Goal: Task Accomplishment & Management: Manage account settings

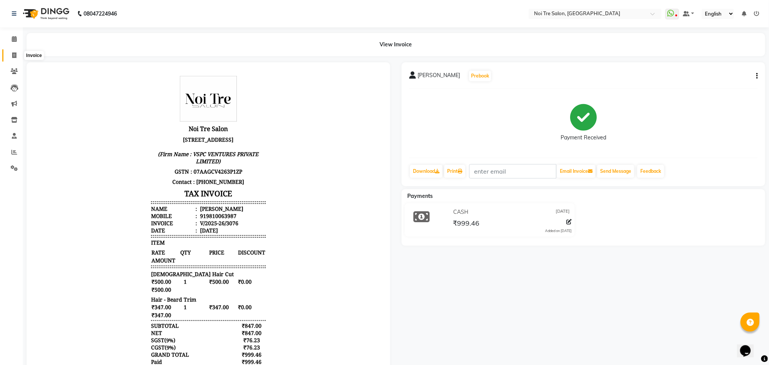
click at [15, 55] on icon at bounding box center [14, 55] width 4 height 6
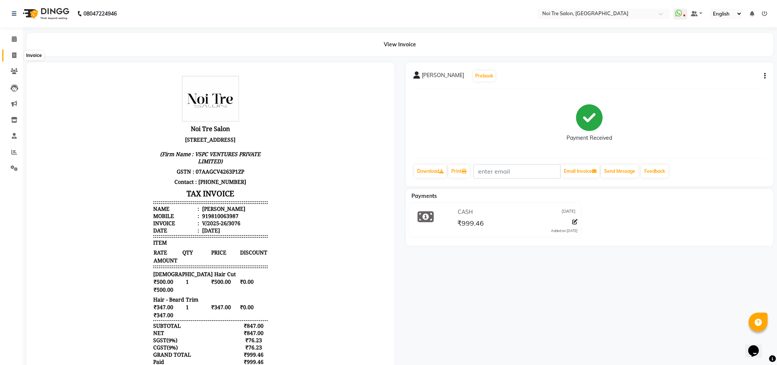
select select "service"
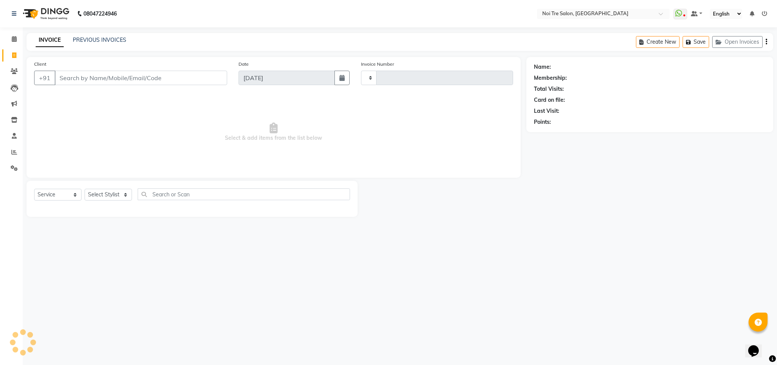
type input "3077"
select select "4307"
click at [114, 197] on select "Select Stylist" at bounding box center [108, 195] width 47 height 12
select select "27177"
click at [85, 189] on select "Select Stylist Ajay Creative Stylist Anurag [PERSON_NAME] [PERSON_NAME] [PERSON…" at bounding box center [108, 195] width 47 height 12
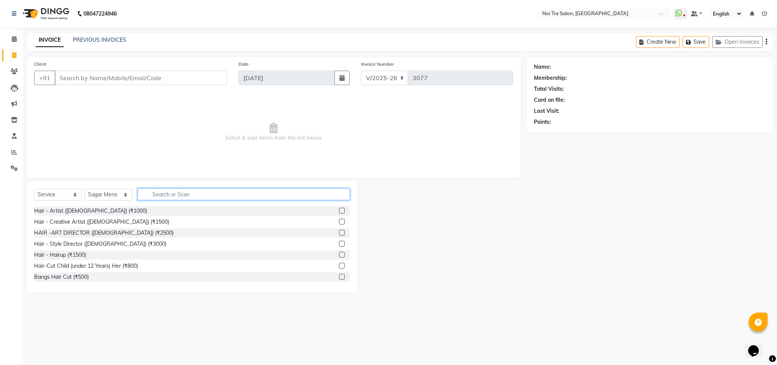
click at [165, 196] on input "text" at bounding box center [244, 194] width 212 height 12
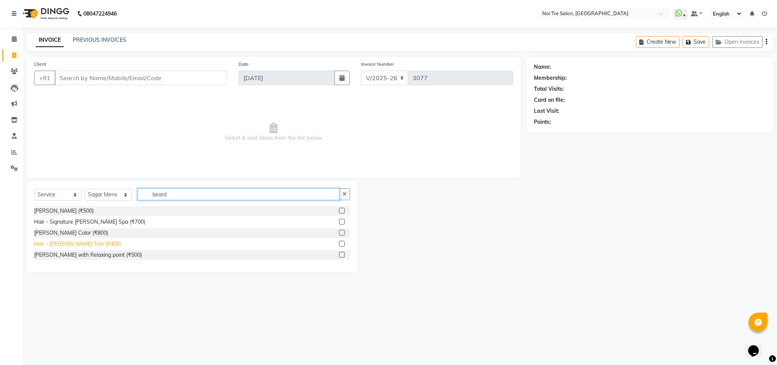
type input "beard"
click at [87, 246] on div "Hair - [PERSON_NAME] Trim (₹400)" at bounding box center [77, 244] width 87 height 8
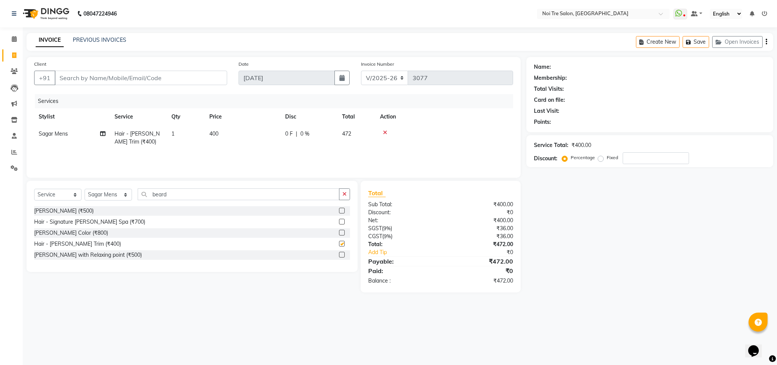
checkbox input "false"
click at [114, 77] on input "Client" at bounding box center [141, 78] width 173 height 14
type input "n"
type input "0"
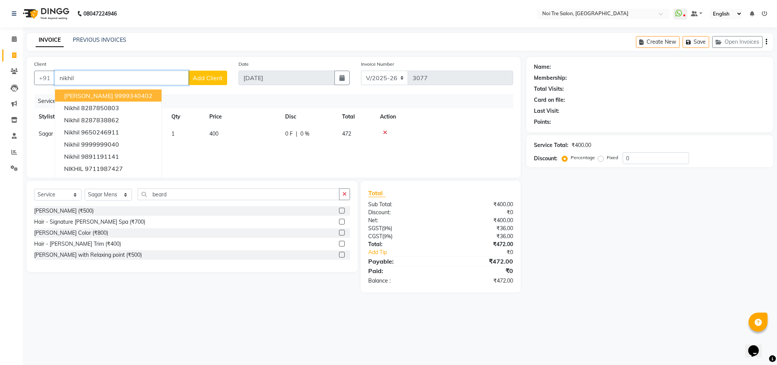
click at [120, 95] on ngb-highlight "9999340402" at bounding box center [134, 96] width 38 height 8
type input "9999340402"
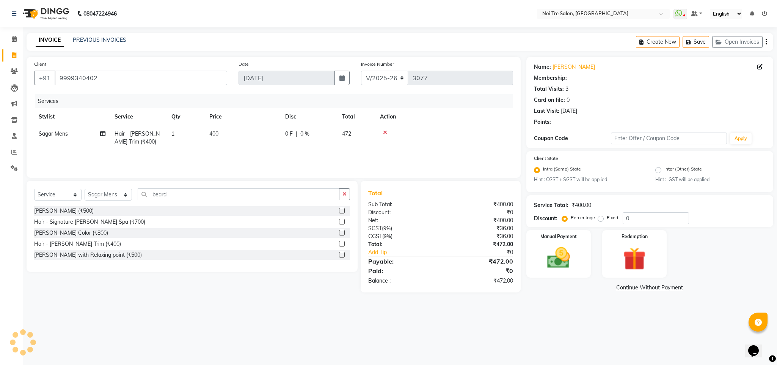
select select "1: Object"
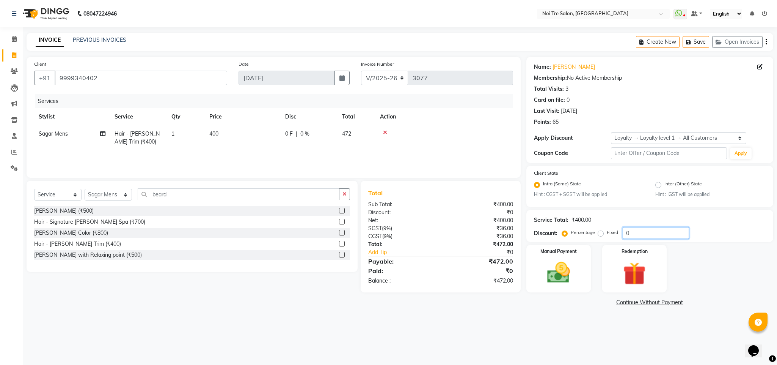
drag, startPoint x: 635, startPoint y: 232, endPoint x: 580, endPoint y: 238, distance: 56.1
click at [580, 238] on div "Percentage Fixed 0" at bounding box center [627, 233] width 126 height 12
type input "10"
click at [553, 247] on label "Manual Payment" at bounding box center [559, 250] width 38 height 7
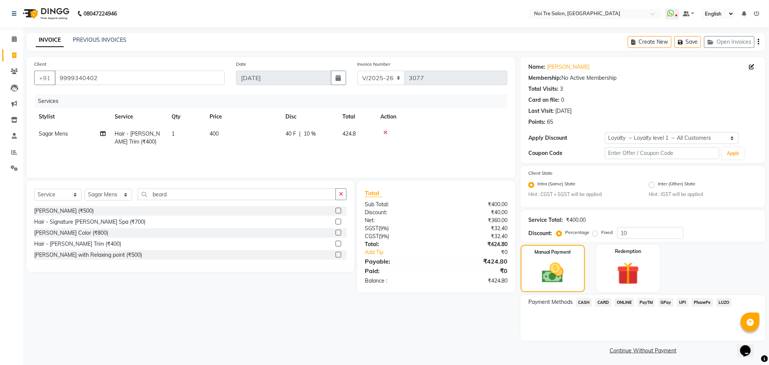
click at [583, 303] on span "CASH" at bounding box center [583, 302] width 16 height 9
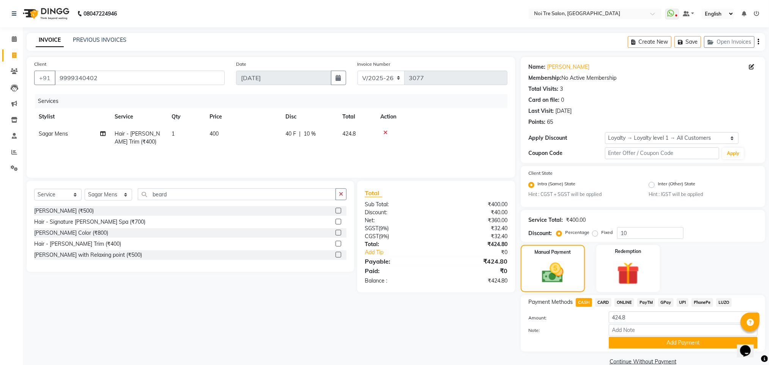
click at [600, 302] on span "CARD" at bounding box center [603, 302] width 16 height 9
click at [623, 337] on button "Add Payment" at bounding box center [682, 342] width 149 height 12
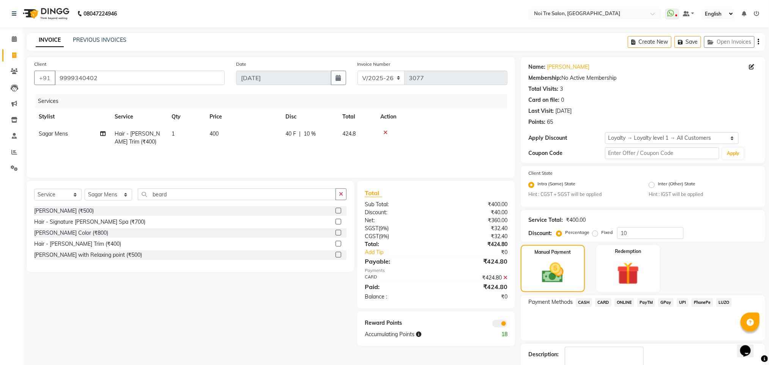
scroll to position [46, 0]
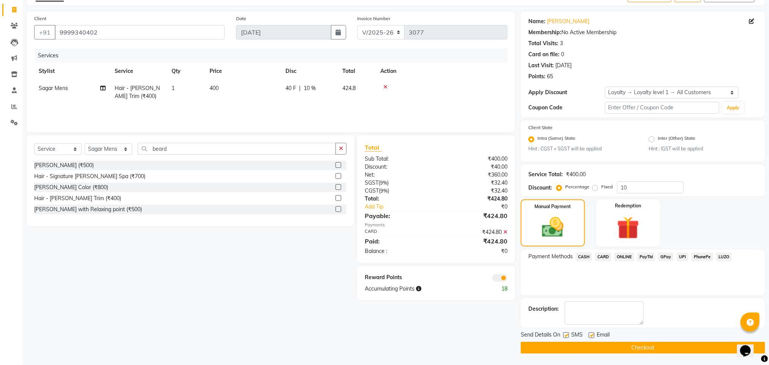
click at [501, 278] on span at bounding box center [499, 278] width 15 height 8
click at [507, 279] on input "checkbox" at bounding box center [507, 279] width 0 height 0
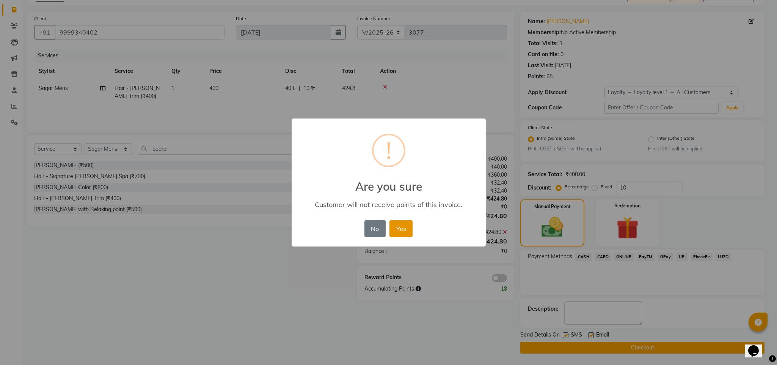
click at [403, 228] on button "Yes" at bounding box center [401, 228] width 23 height 17
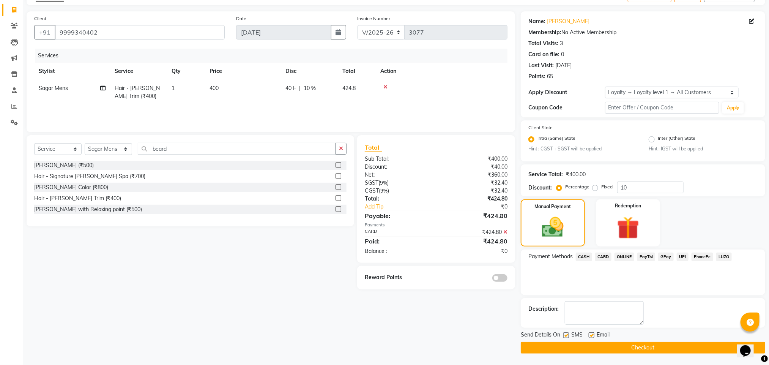
click at [559, 347] on button "Checkout" at bounding box center [642, 347] width 244 height 12
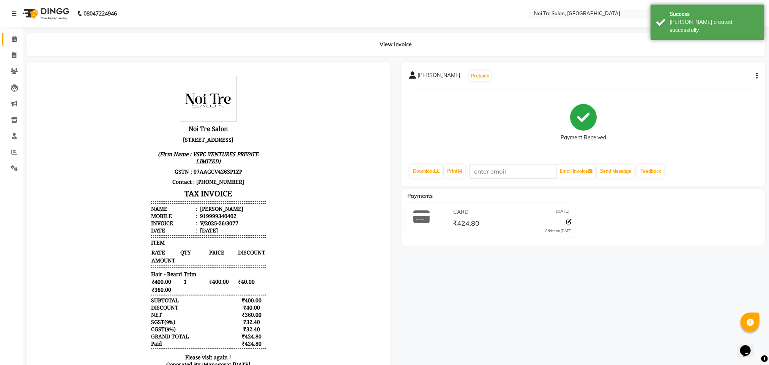
click at [12, 34] on link "Calendar" at bounding box center [11, 39] width 18 height 13
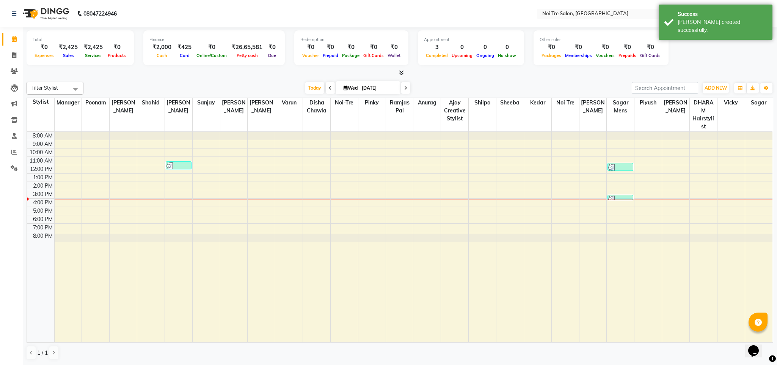
click at [147, 82] on div "Today Wed 03-09-2025" at bounding box center [357, 87] width 541 height 11
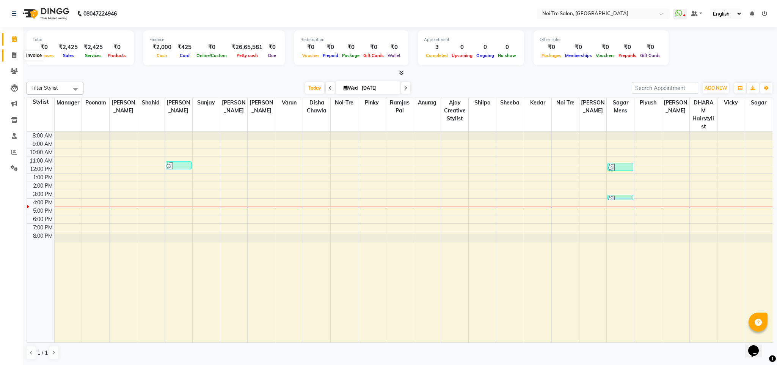
click at [13, 55] on icon at bounding box center [14, 55] width 4 height 6
select select "4307"
select select "service"
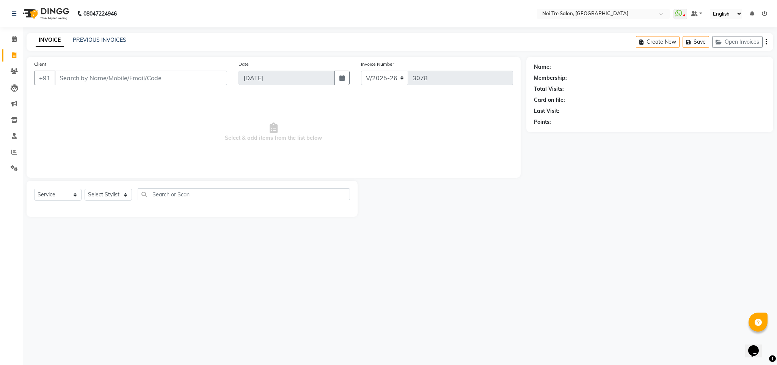
click at [81, 79] on input "Client" at bounding box center [141, 78] width 173 height 14
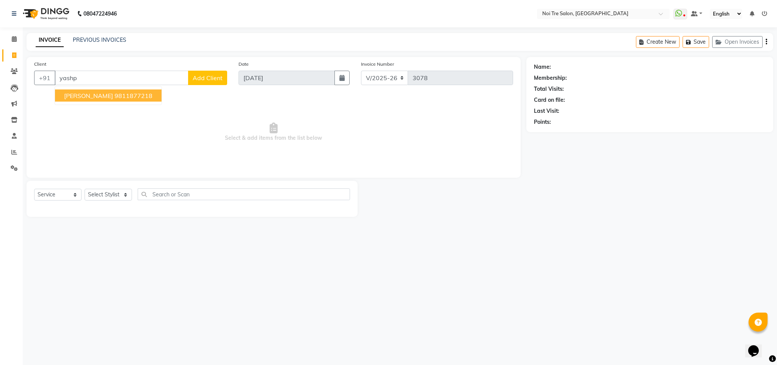
click at [115, 97] on ngb-highlight "9811877218" at bounding box center [134, 96] width 38 height 8
type input "9811877218"
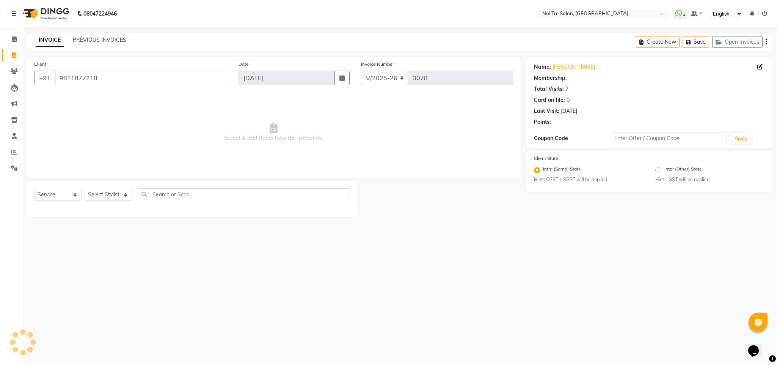
select select "1: Object"
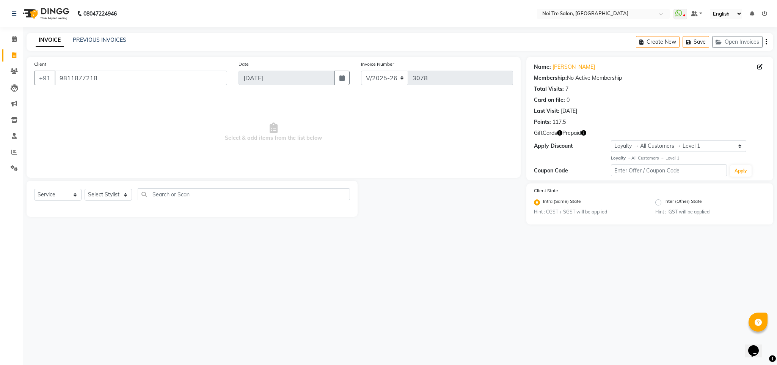
click at [584, 131] on icon "button" at bounding box center [583, 132] width 5 height 5
click at [584, 154] on div "Name: [PERSON_NAME] Membership: No Active Membership Total Visits: 7 Card on fi…" at bounding box center [650, 118] width 247 height 123
click at [560, 134] on icon "button" at bounding box center [559, 132] width 5 height 5
click at [589, 154] on div "Name: [PERSON_NAME] Membership: No Active Membership Total Visits: 7 Card on fi…" at bounding box center [650, 118] width 247 height 123
click at [13, 53] on icon at bounding box center [14, 55] width 4 height 6
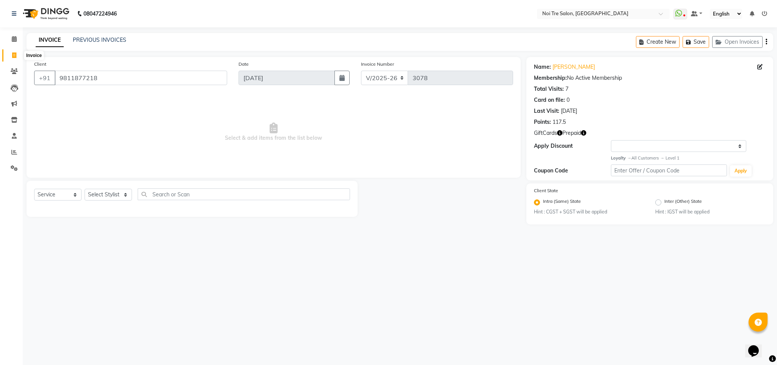
select select "service"
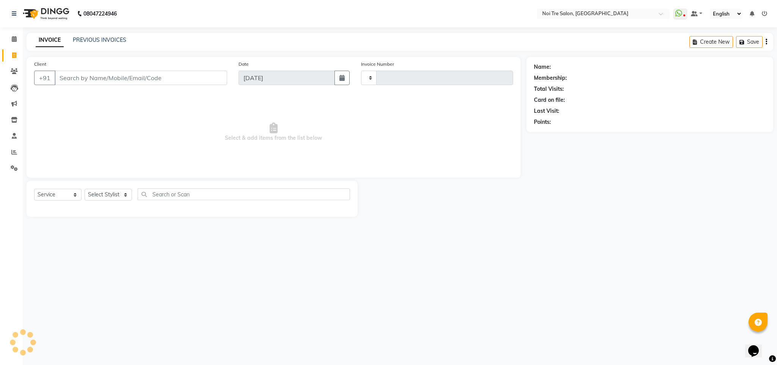
type input "3078"
select select "4307"
click at [114, 197] on select "Select Stylist" at bounding box center [108, 195] width 47 height 12
select select "24877"
click at [85, 189] on select "Select Stylist Ajay Creative Stylist Anurag [PERSON_NAME] [PERSON_NAME] [PERSON…" at bounding box center [108, 195] width 47 height 12
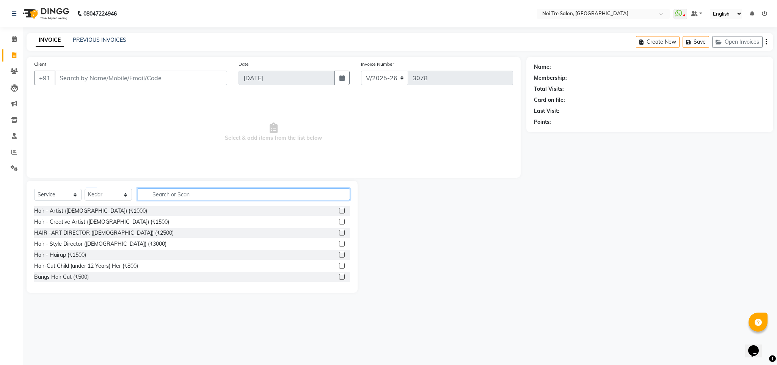
click at [168, 193] on input "text" at bounding box center [244, 194] width 212 height 12
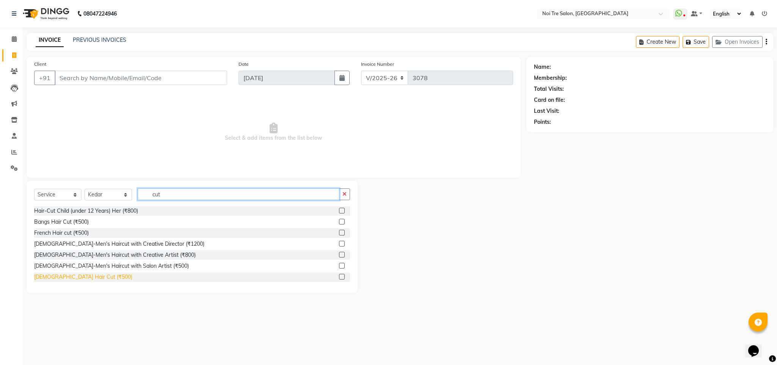
type input "cut"
click at [52, 280] on div "[DEMOGRAPHIC_DATA] Hair Cut (₹500)" at bounding box center [83, 277] width 98 height 8
checkbox input "false"
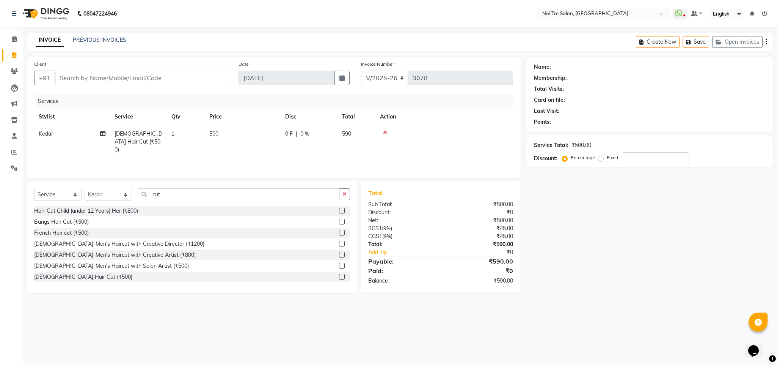
click at [216, 132] on span "500" at bounding box center [213, 133] width 9 height 7
select select "24877"
click at [253, 135] on input "500" at bounding box center [278, 136] width 67 height 12
type input "600"
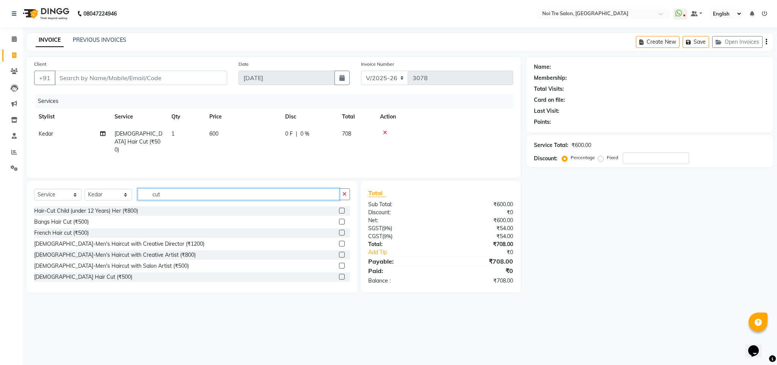
click at [160, 195] on input "cut" at bounding box center [239, 194] width 202 height 12
type input "c"
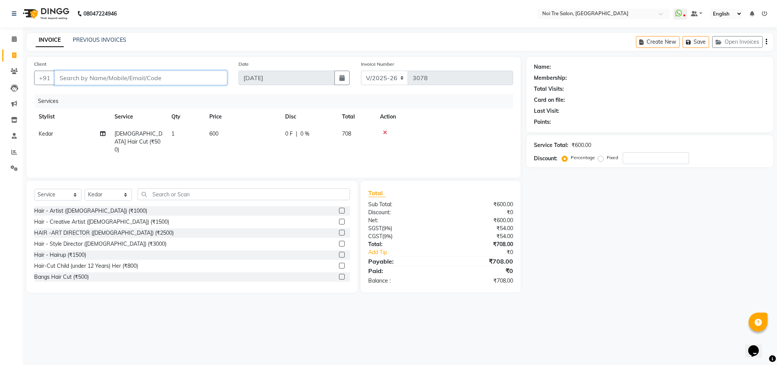
click at [90, 73] on input "Client" at bounding box center [141, 78] width 173 height 14
type input "7"
type input "0"
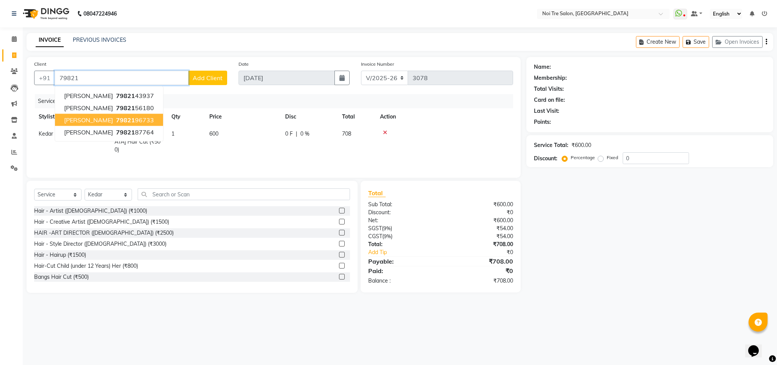
click at [140, 116] on button "[PERSON_NAME] 79821 96733" at bounding box center [109, 120] width 108 height 12
type input "7982196733"
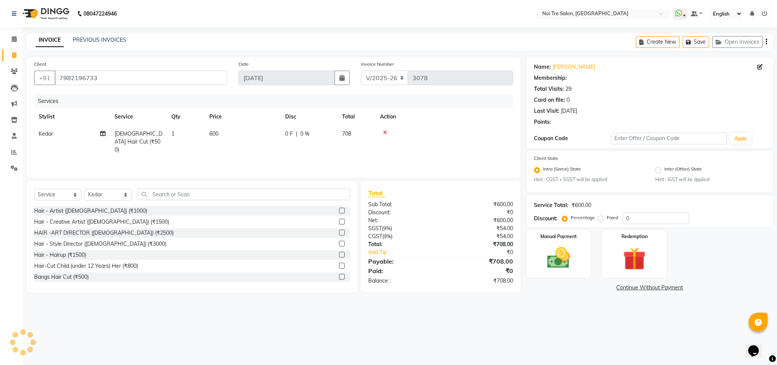
select select "1: Object"
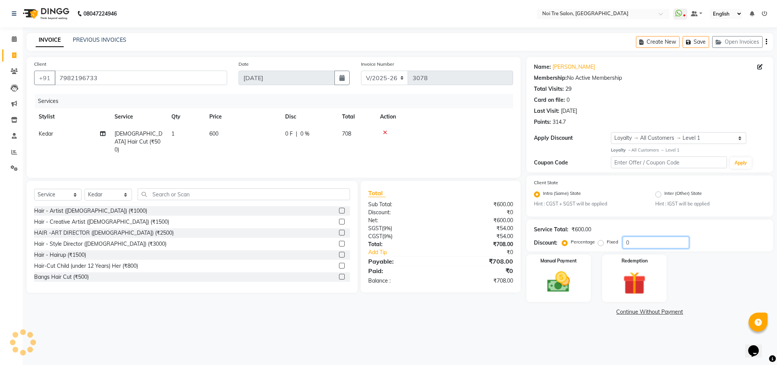
drag, startPoint x: 634, startPoint y: 241, endPoint x: 568, endPoint y: 227, distance: 67.6
click at [568, 227] on div "Service Total: ₹600.00 Discount: Percentage Fixed 0" at bounding box center [650, 235] width 232 height 26
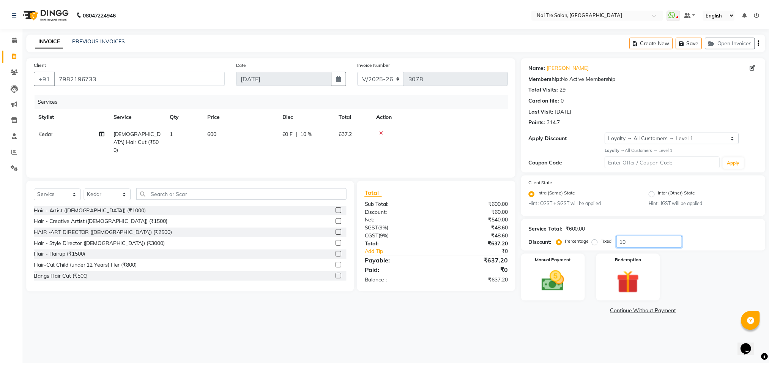
scroll to position [0, 6]
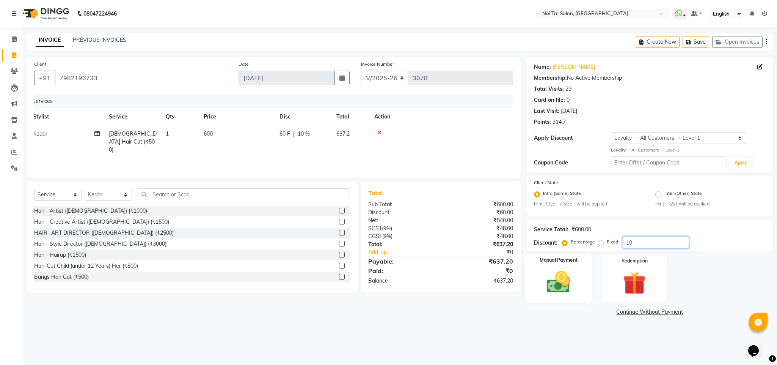
type input "10"
click at [554, 282] on img at bounding box center [558, 281] width 39 height 27
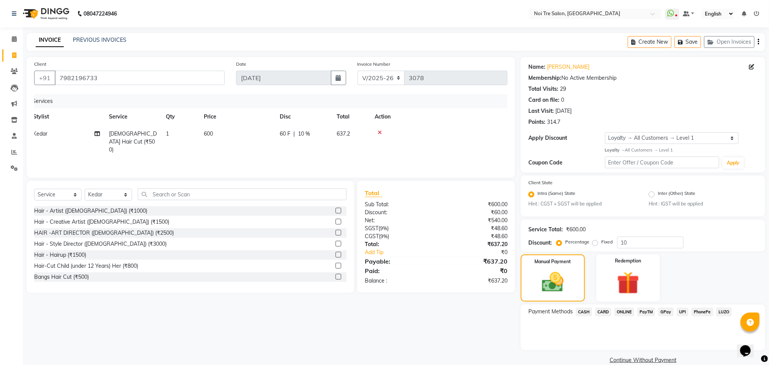
click at [600, 311] on span "CARD" at bounding box center [603, 311] width 16 height 9
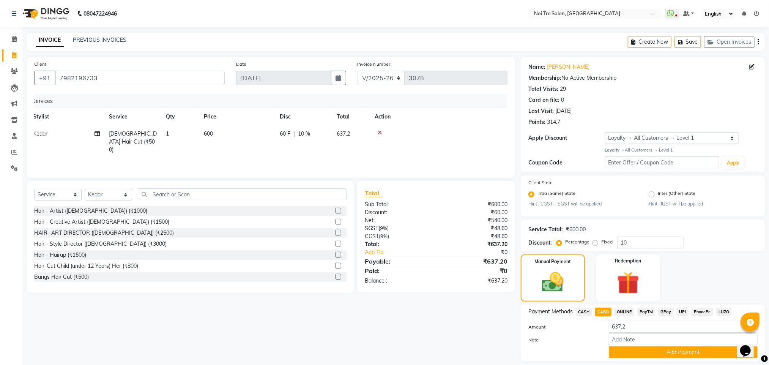
click at [583, 309] on span "CASH" at bounding box center [583, 311] width 16 height 9
click at [646, 346] on button "Add Payment" at bounding box center [682, 352] width 149 height 12
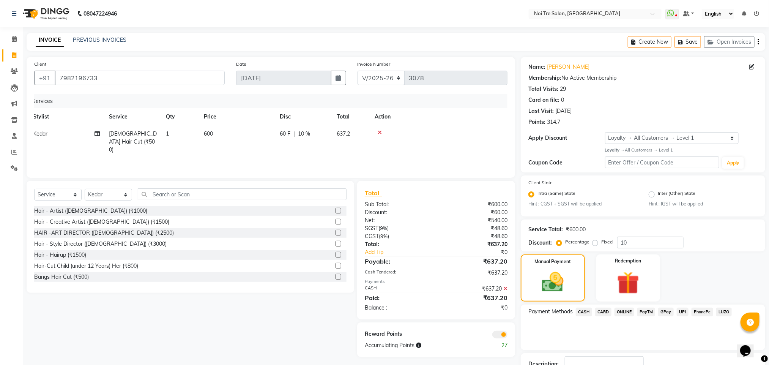
scroll to position [55, 0]
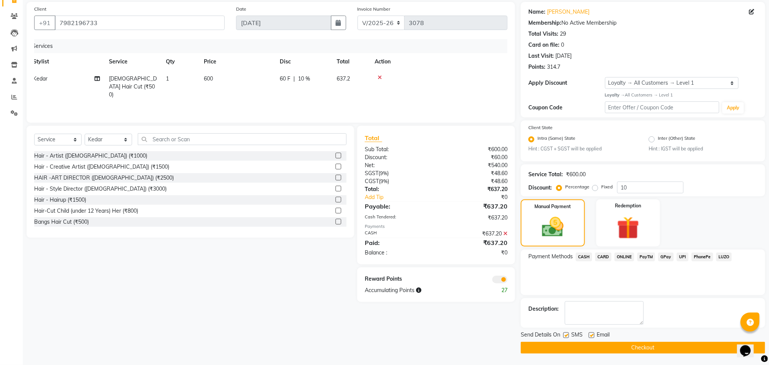
click at [569, 349] on button "Checkout" at bounding box center [642, 347] width 244 height 12
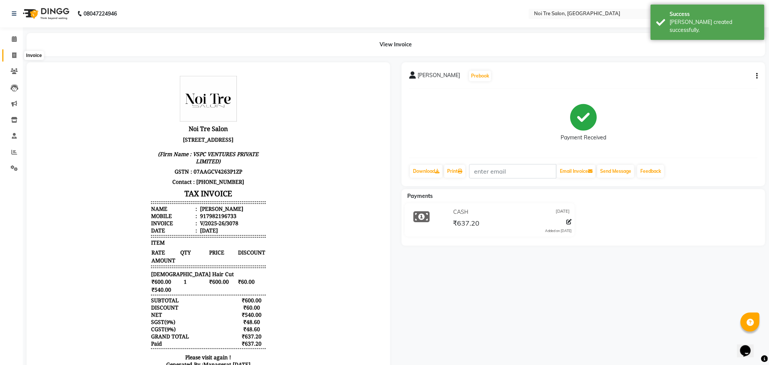
click at [18, 58] on span at bounding box center [14, 55] width 13 height 9
select select "4307"
select select "service"
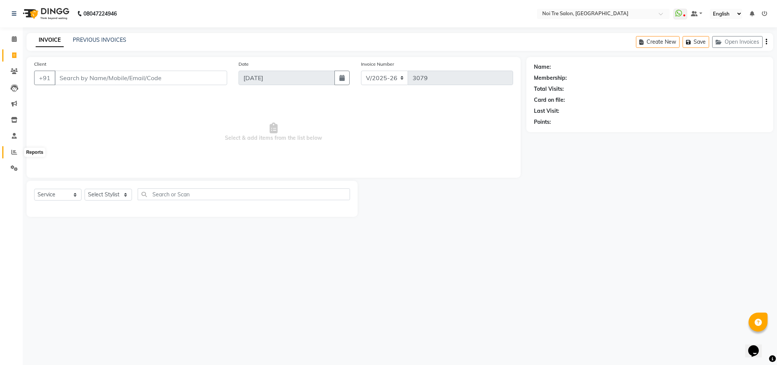
click at [10, 149] on span at bounding box center [14, 152] width 13 height 9
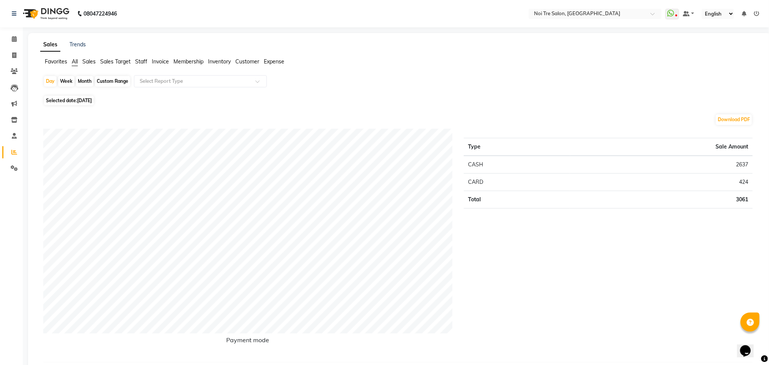
click at [84, 98] on span "[DATE]" at bounding box center [84, 100] width 15 height 6
select select "9"
select select "2025"
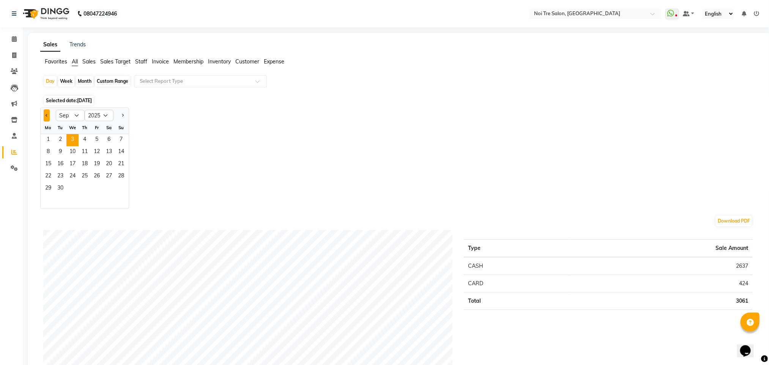
click at [46, 115] on span "Previous month" at bounding box center [47, 114] width 3 height 3
select select "8"
click at [124, 190] on span "31" at bounding box center [121, 188] width 12 height 12
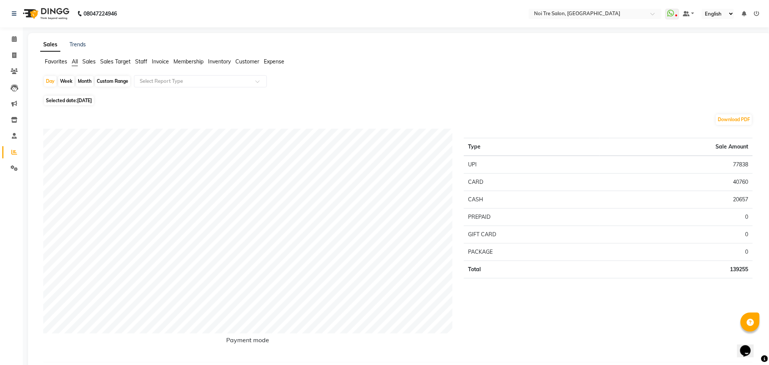
click at [144, 60] on span "Staff" at bounding box center [141, 61] width 12 height 7
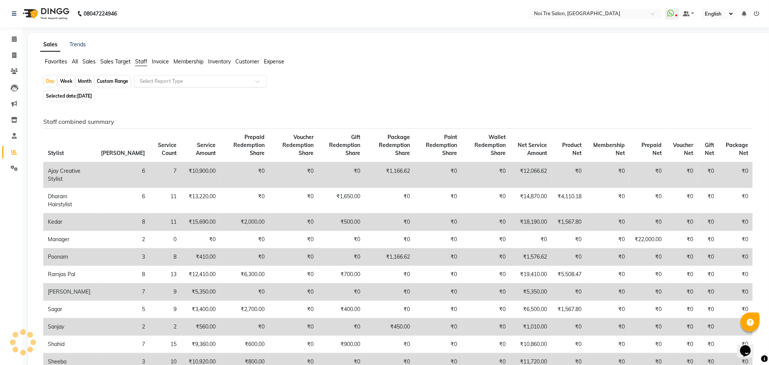
click at [159, 78] on input "text" at bounding box center [192, 81] width 109 height 8
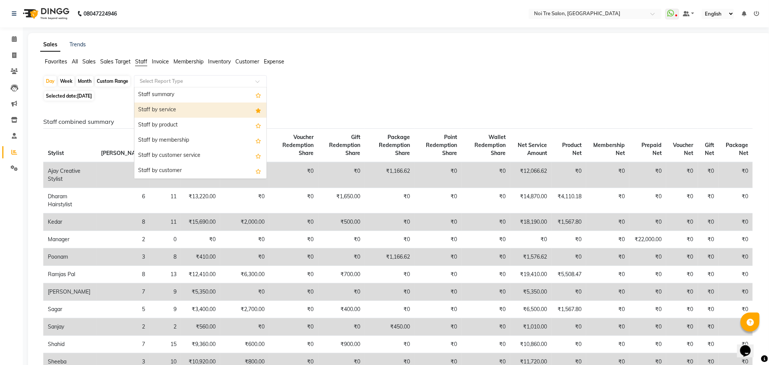
click at [175, 107] on div "Staff by service" at bounding box center [200, 109] width 132 height 15
select select "full_report"
select select "csv"
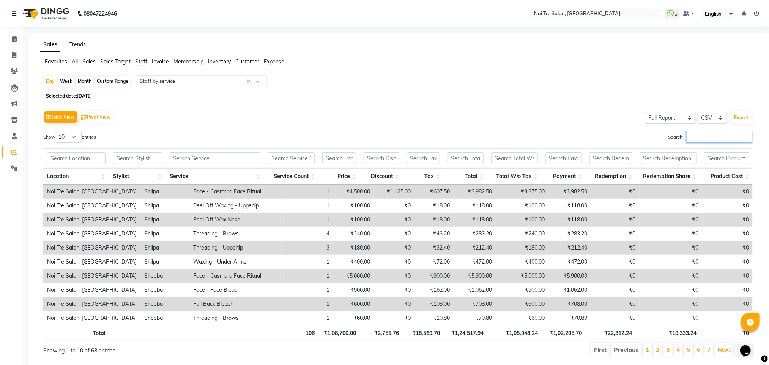
click at [700, 139] on input "Search:" at bounding box center [719, 137] width 66 height 12
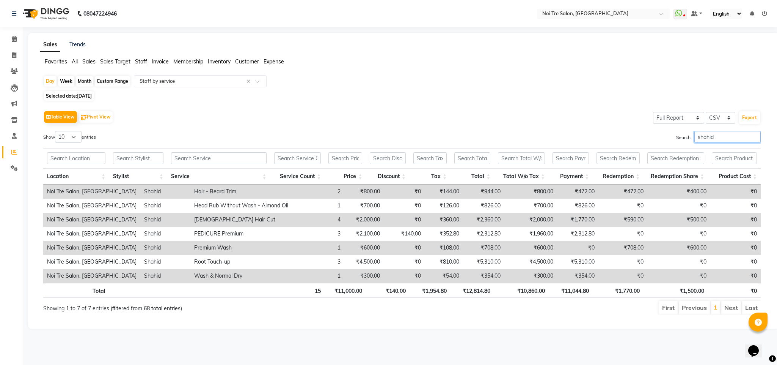
type input "shahid"
click at [85, 82] on div "Month" at bounding box center [84, 81] width 17 height 11
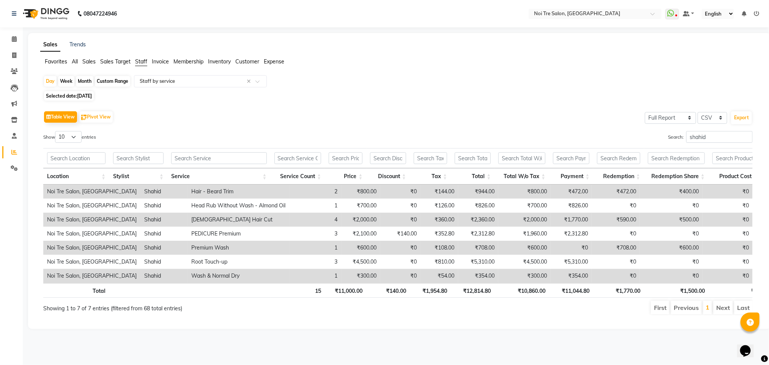
select select "8"
select select "2025"
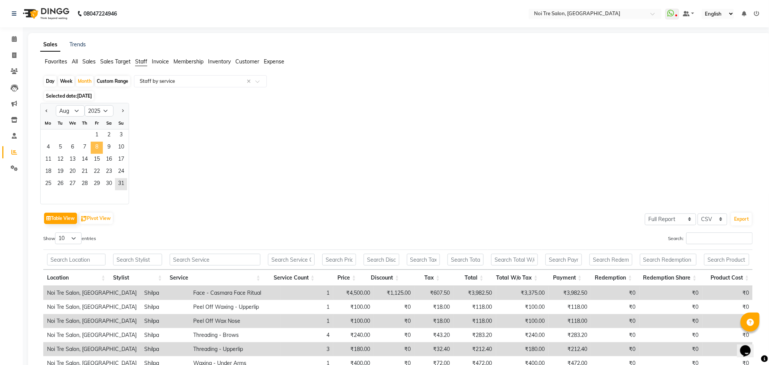
click at [100, 148] on span "8" at bounding box center [97, 147] width 12 height 12
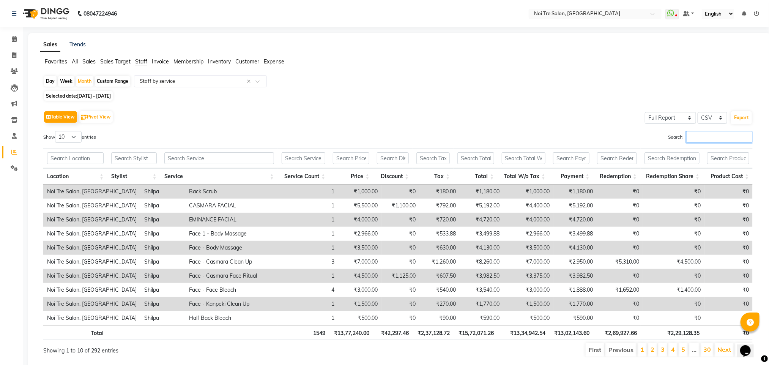
click at [706, 140] on input "Search:" at bounding box center [719, 137] width 66 height 12
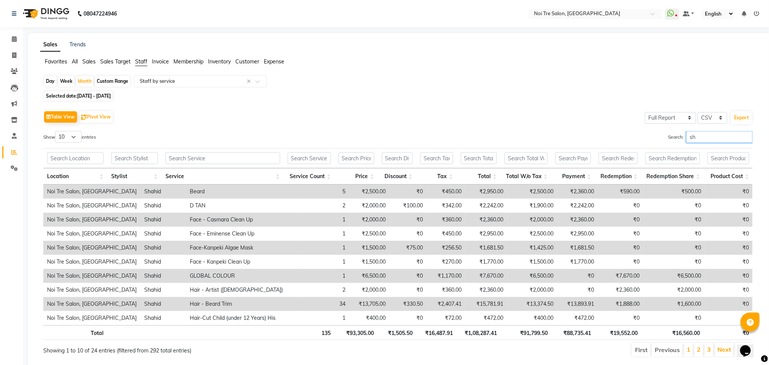
type input "s"
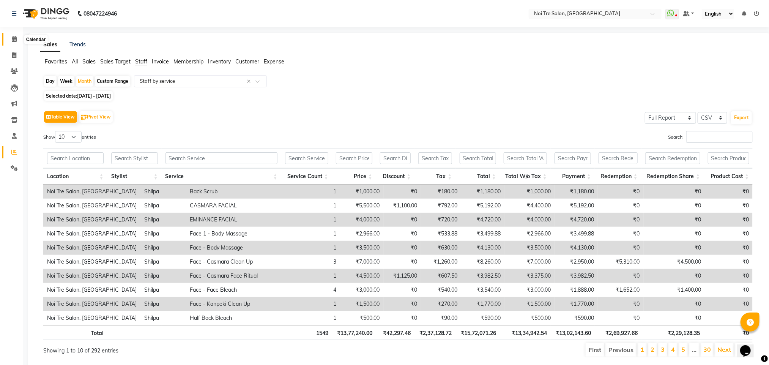
click at [20, 39] on span at bounding box center [14, 39] width 13 height 9
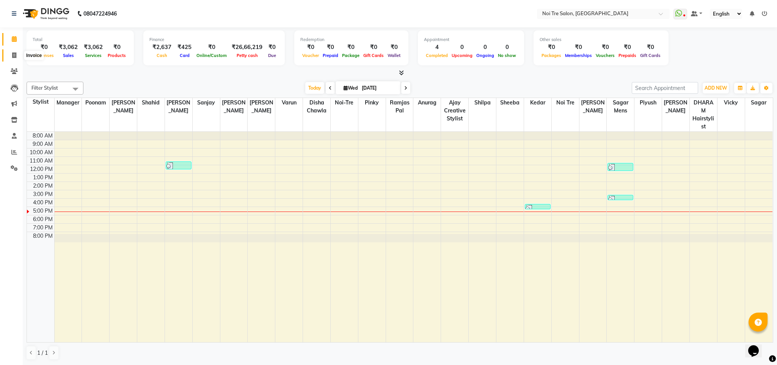
click at [13, 56] on icon at bounding box center [14, 55] width 4 height 6
select select "4307"
select select "service"
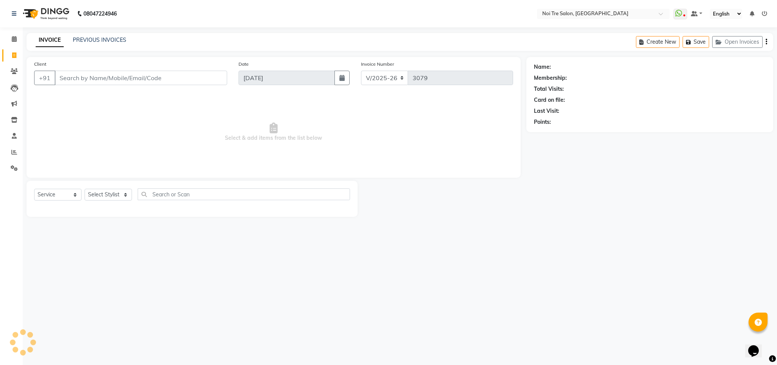
click at [83, 79] on input "Client" at bounding box center [141, 78] width 173 height 14
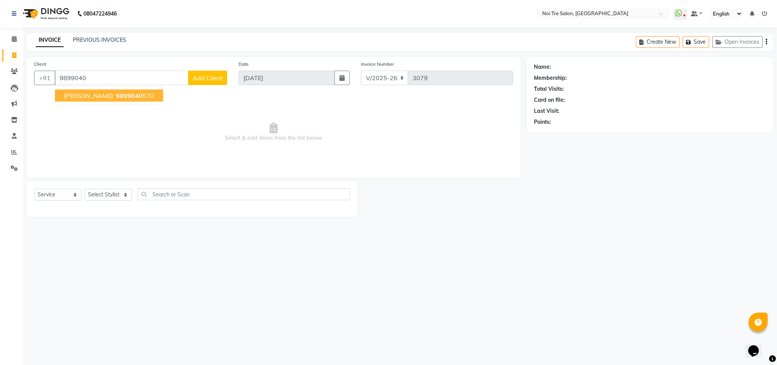
click at [99, 98] on span "[PERSON_NAME]" at bounding box center [88, 96] width 49 height 8
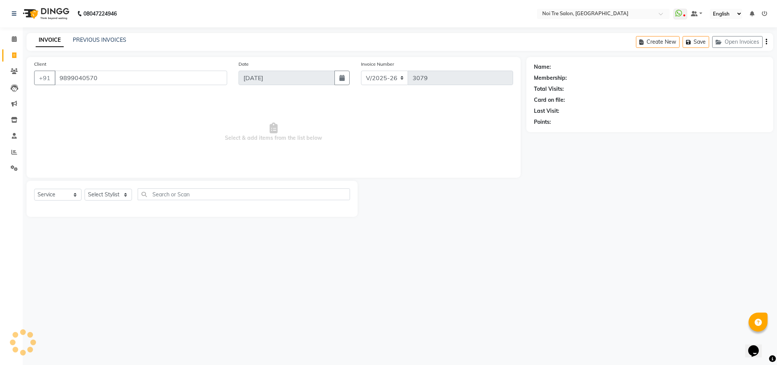
type input "9899040570"
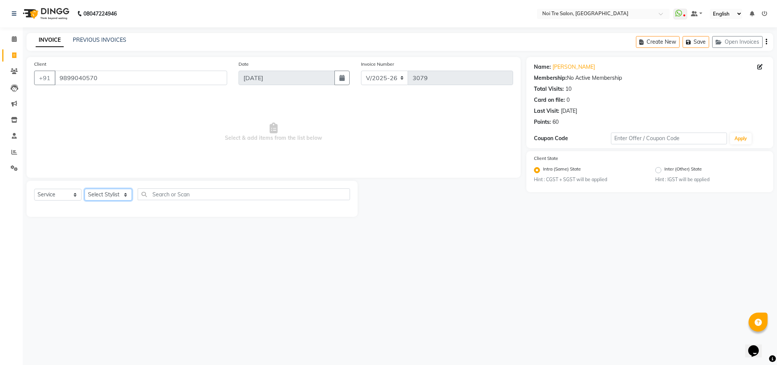
click at [118, 195] on select "Select Stylist Ajay Creative Stylist Anurag [PERSON_NAME] [PERSON_NAME] [PERSON…" at bounding box center [108, 195] width 47 height 12
select select "24530"
click at [85, 189] on select "Select Stylist Ajay Creative Stylist Anurag [PERSON_NAME] [PERSON_NAME] [PERSON…" at bounding box center [108, 195] width 47 height 12
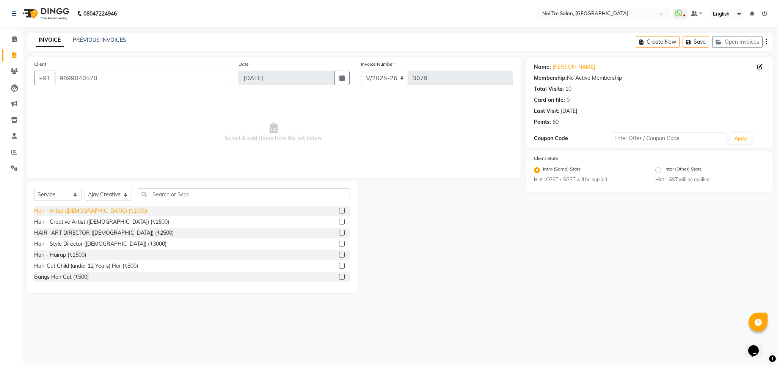
click at [90, 212] on div "Hair - Artist ([DEMOGRAPHIC_DATA]) (₹1000)" at bounding box center [90, 211] width 113 height 8
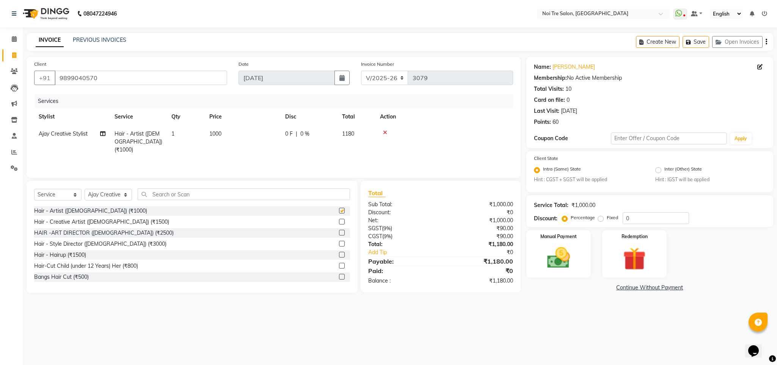
checkbox input "false"
click at [219, 135] on span "1000" at bounding box center [215, 133] width 12 height 7
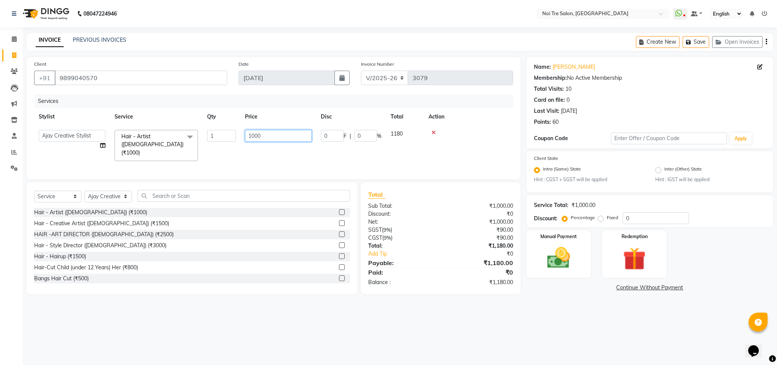
click at [252, 138] on input "1000" at bounding box center [278, 136] width 67 height 12
type input "1200"
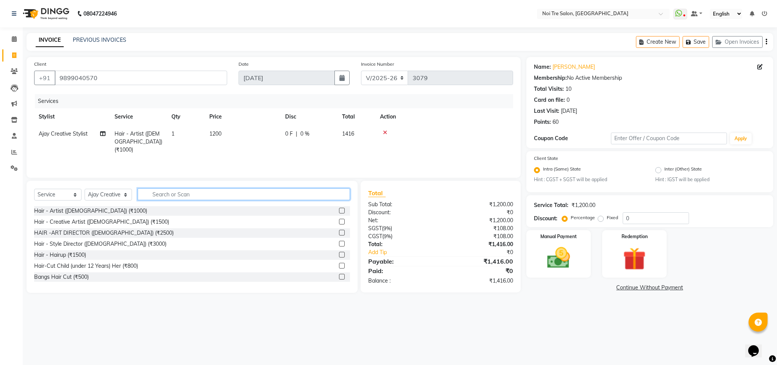
click at [167, 194] on input "text" at bounding box center [244, 194] width 212 height 12
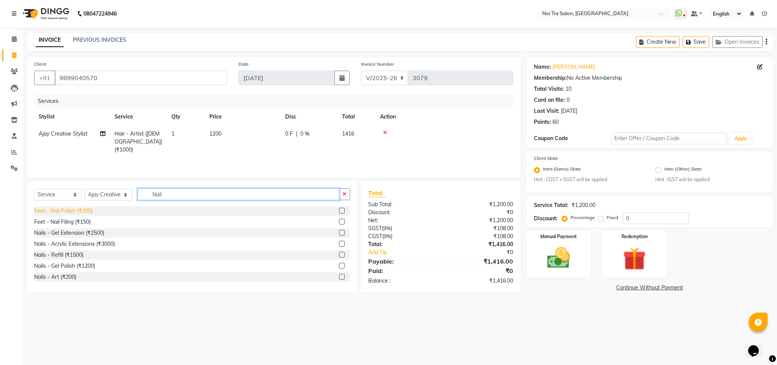
type input "Nail"
click at [73, 212] on div "Feet - Nail Polish (₹200)" at bounding box center [63, 211] width 58 height 8
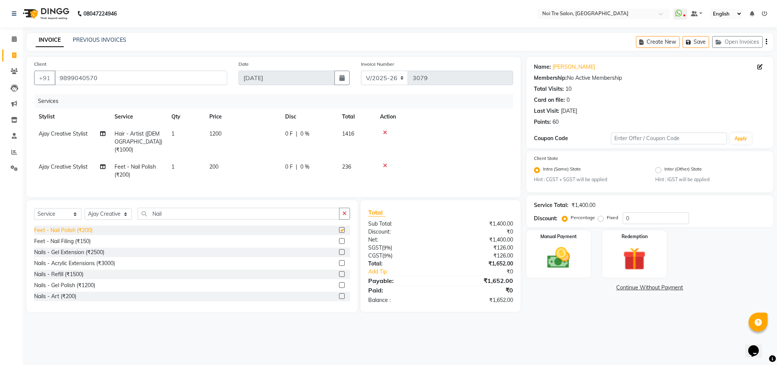
checkbox input "false"
click at [453, 163] on div at bounding box center [444, 165] width 129 height 5
click at [562, 258] on img at bounding box center [558, 257] width 39 height 27
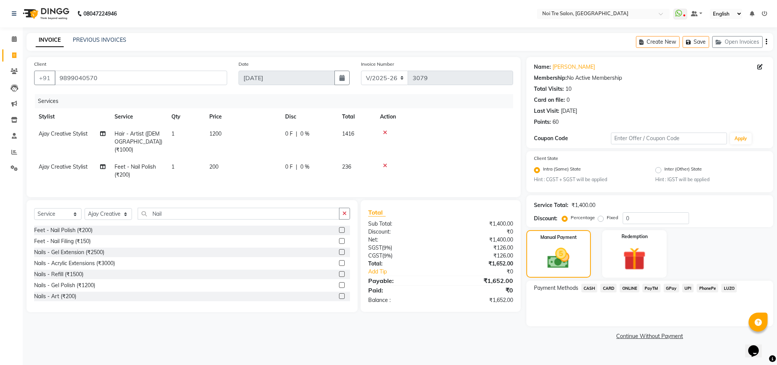
click at [223, 163] on td "200" at bounding box center [243, 170] width 76 height 25
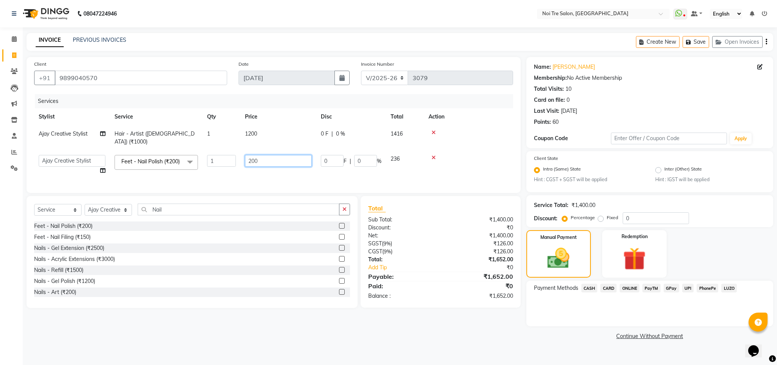
click at [253, 156] on input "200" at bounding box center [278, 161] width 67 height 12
click at [627, 288] on span "ONLINE" at bounding box center [630, 287] width 20 height 9
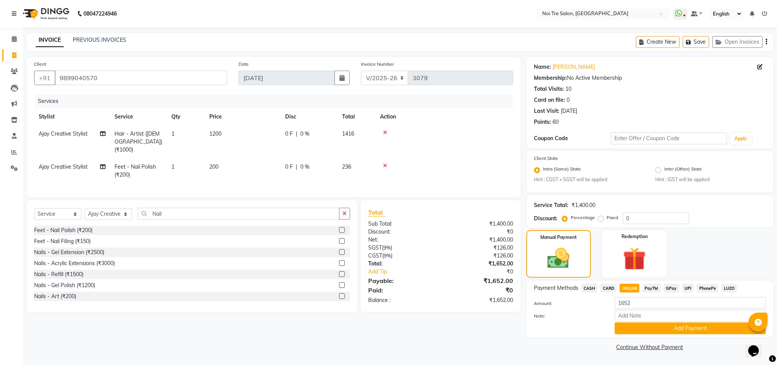
click at [610, 287] on span "CARD" at bounding box center [609, 287] width 16 height 9
click at [648, 322] on button "Add Payment" at bounding box center [690, 328] width 151 height 12
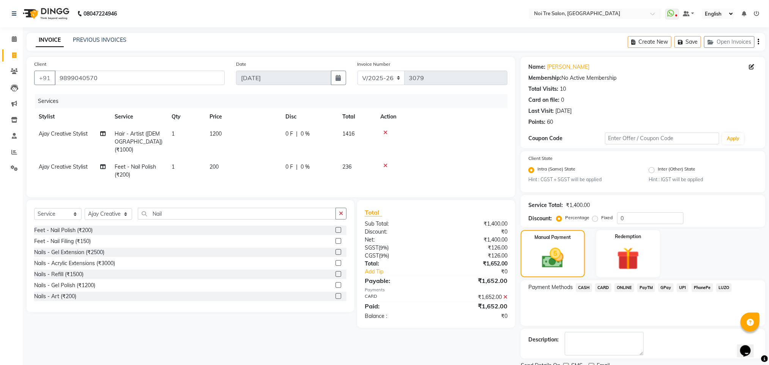
scroll to position [31, 0]
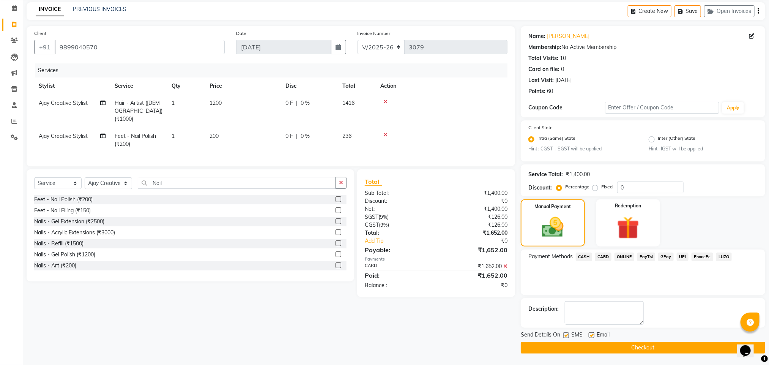
click at [625, 351] on button "Checkout" at bounding box center [642, 347] width 244 height 12
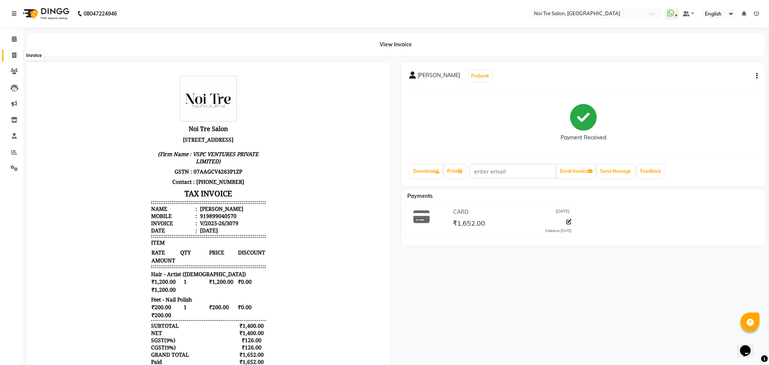
click at [12, 51] on span at bounding box center [14, 55] width 13 height 9
select select "service"
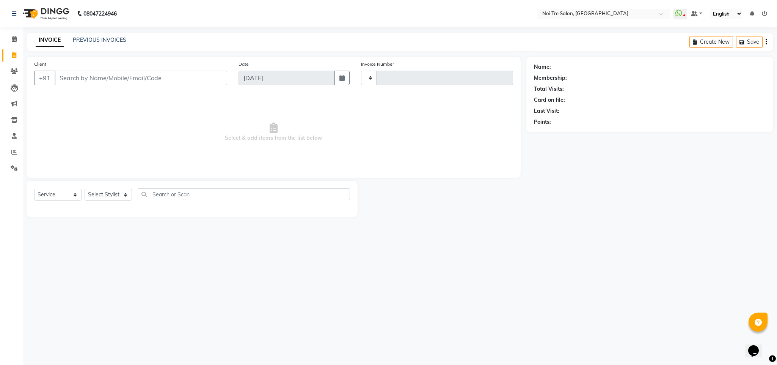
type input "3080"
select select "4307"
click at [12, 51] on span at bounding box center [14, 55] width 13 height 9
select select "service"
type input "3080"
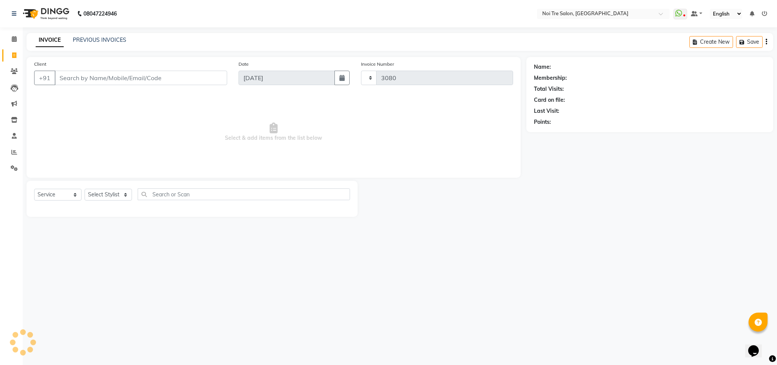
select select "4307"
click at [13, 35] on span at bounding box center [14, 39] width 13 height 9
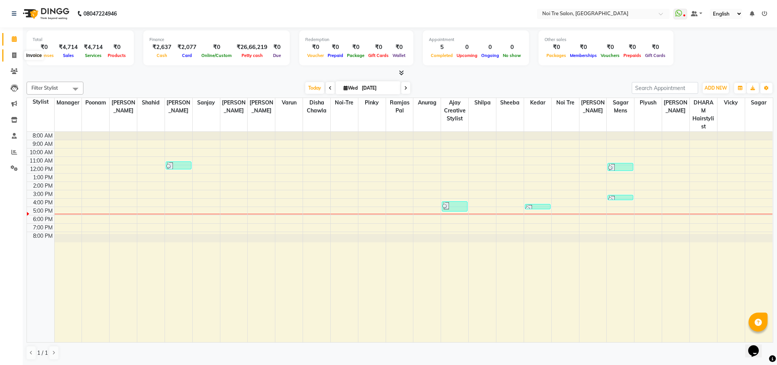
click at [17, 54] on span at bounding box center [14, 55] width 13 height 9
select select "4307"
select select "service"
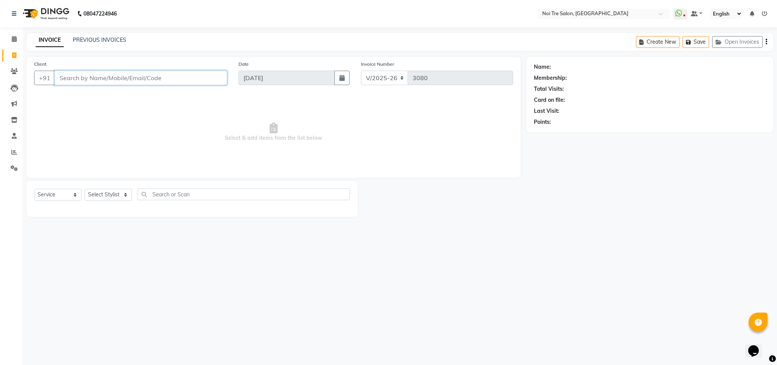
click at [107, 72] on input "Client" at bounding box center [141, 78] width 173 height 14
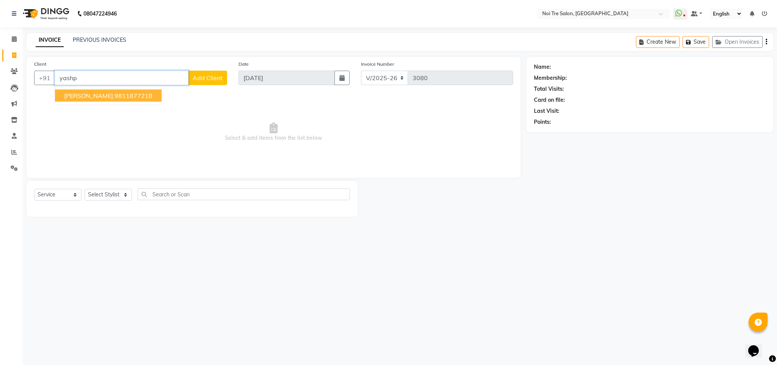
click at [115, 93] on ngb-highlight "9811877218" at bounding box center [134, 96] width 38 height 8
type input "9811877218"
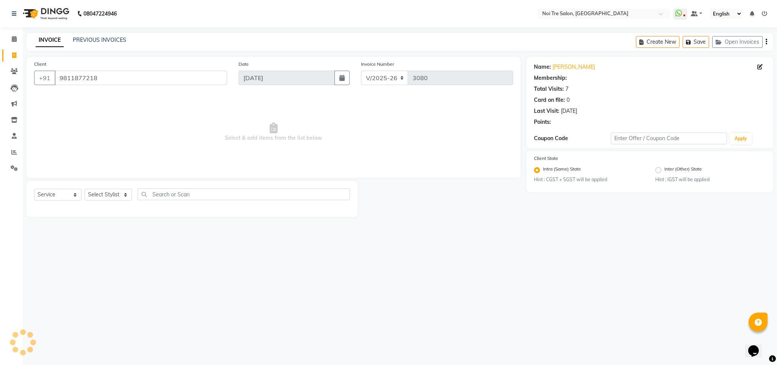
select select "1: Object"
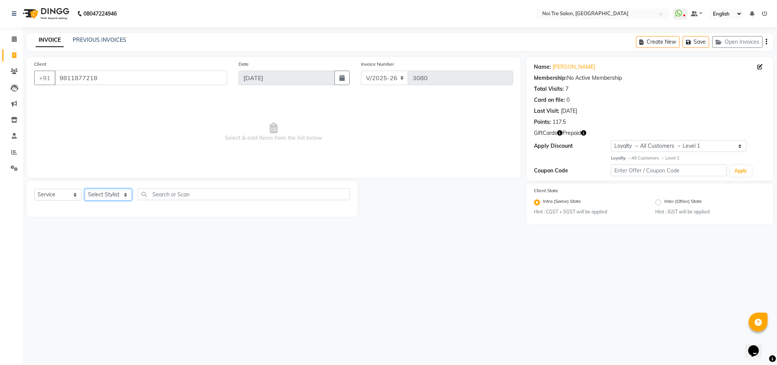
click at [108, 195] on select "Select Stylist Ajay Creative Stylist Anurag [PERSON_NAME] [PERSON_NAME] [PERSON…" at bounding box center [108, 195] width 47 height 12
select select "23278"
click at [85, 189] on select "Select Stylist Ajay Creative Stylist Anurag [PERSON_NAME] [PERSON_NAME] [PERSON…" at bounding box center [108, 195] width 47 height 12
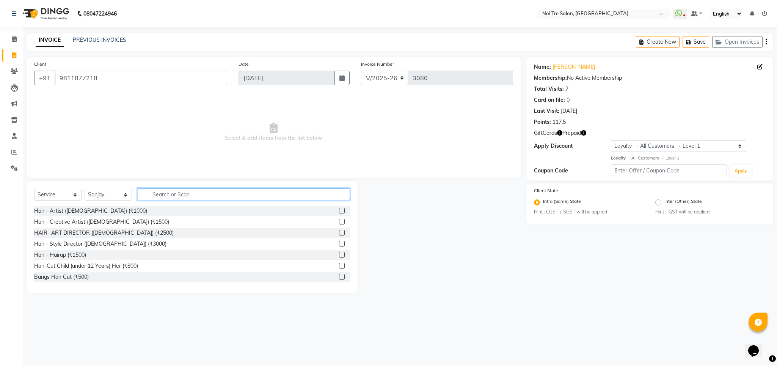
click at [145, 198] on input "text" at bounding box center [244, 194] width 212 height 12
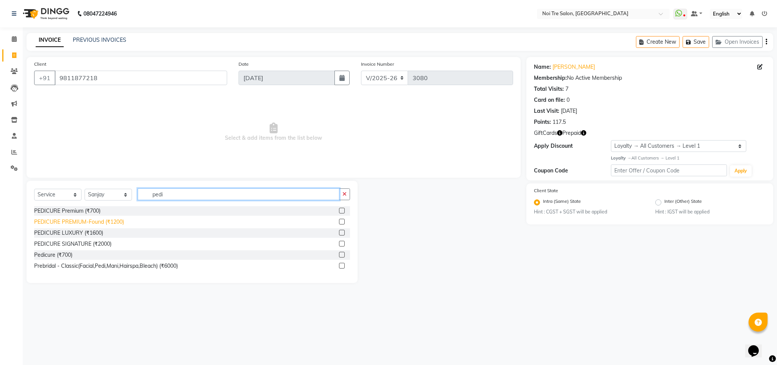
type input "pedi"
click at [79, 224] on div "PEDICURE PREMIUM-Found (₹1200)" at bounding box center [79, 222] width 90 height 8
checkbox input "false"
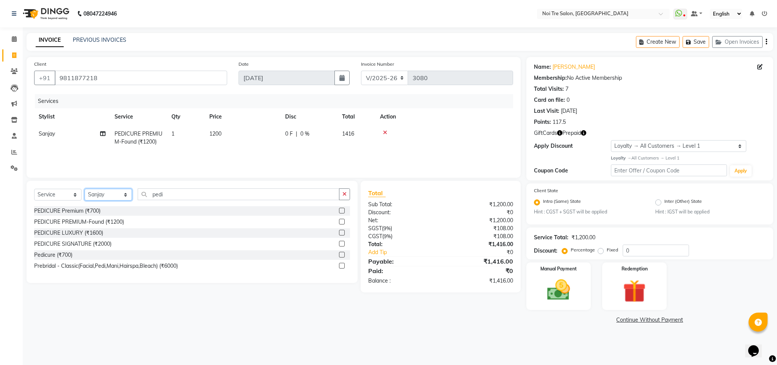
click at [94, 198] on select "Select Stylist Ajay Creative Stylist Anurag [PERSON_NAME] [PERSON_NAME] [PERSON…" at bounding box center [108, 195] width 47 height 12
select select "27177"
click at [85, 189] on select "Select Stylist Ajay Creative Stylist Anurag [PERSON_NAME] [PERSON_NAME] [PERSON…" at bounding box center [108, 195] width 47 height 12
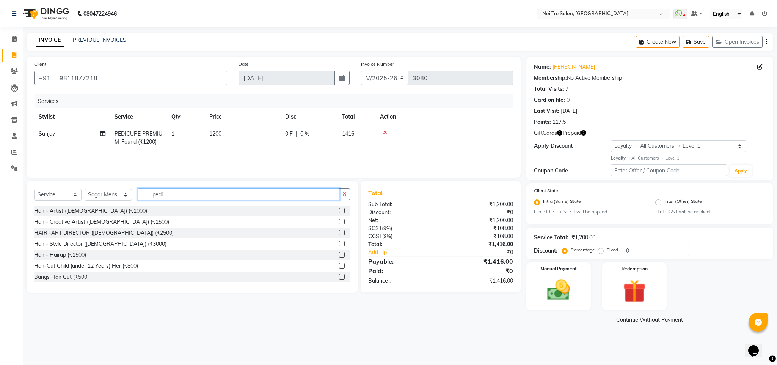
click at [159, 196] on input "pedi" at bounding box center [239, 194] width 202 height 12
type input "touch"
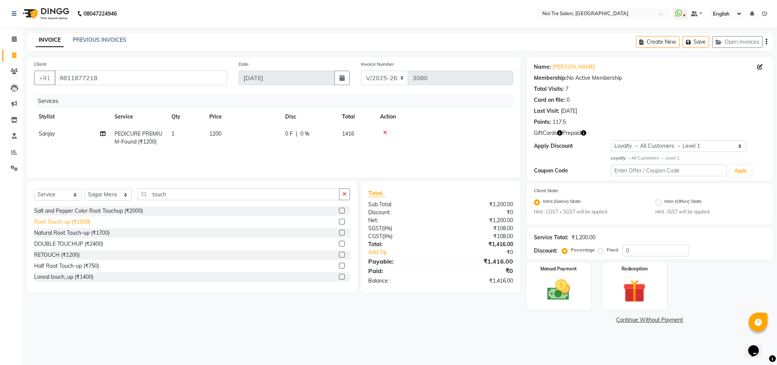
click at [71, 221] on div "Root Touch-up (₹1500)" at bounding box center [62, 222] width 56 height 8
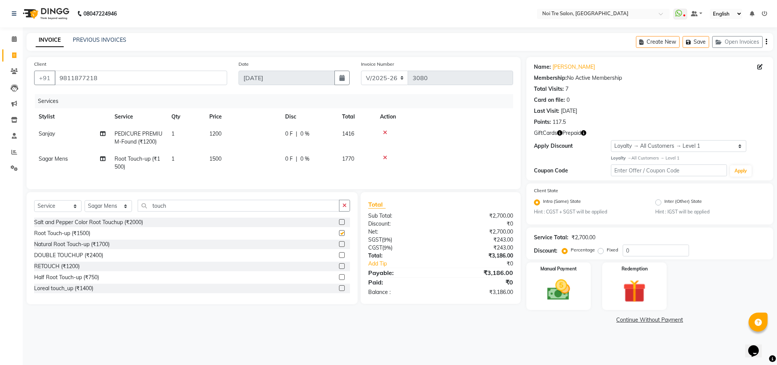
checkbox input "false"
click at [159, 211] on input "touch" at bounding box center [239, 206] width 202 height 12
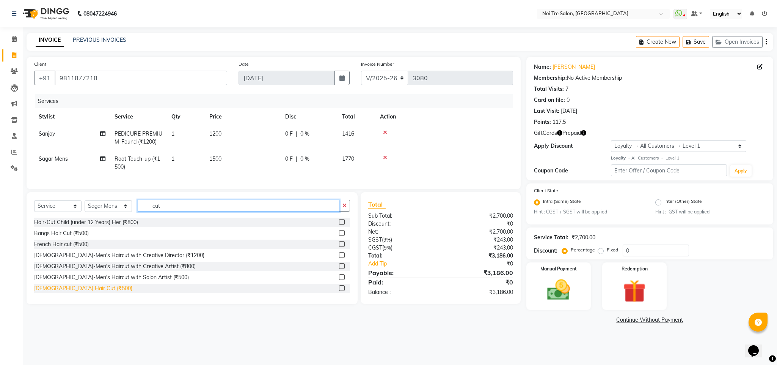
type input "cut"
click at [57, 292] on div "[DEMOGRAPHIC_DATA] Hair Cut (₹500)" at bounding box center [83, 288] width 98 height 8
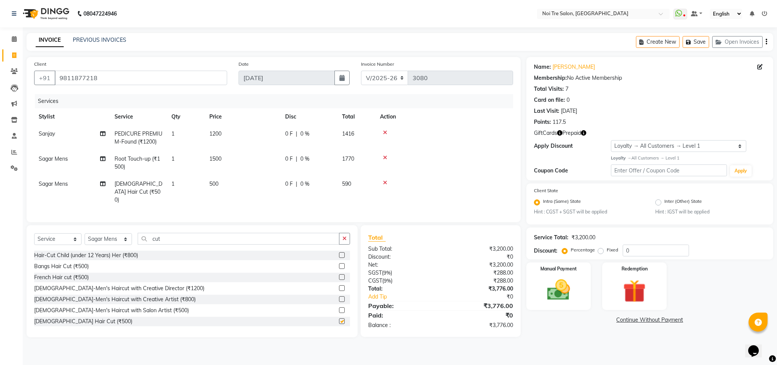
checkbox input "false"
click at [157, 237] on input "cut" at bounding box center [239, 239] width 202 height 12
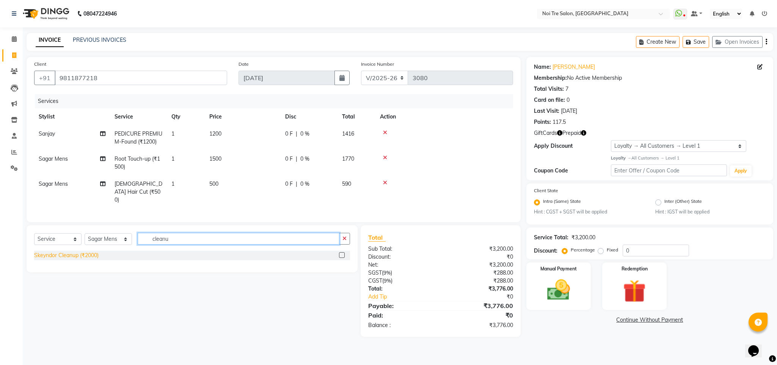
type input "cleanu"
click at [98, 252] on div "Skeyndor Cleanup (₹2000)" at bounding box center [66, 255] width 64 height 8
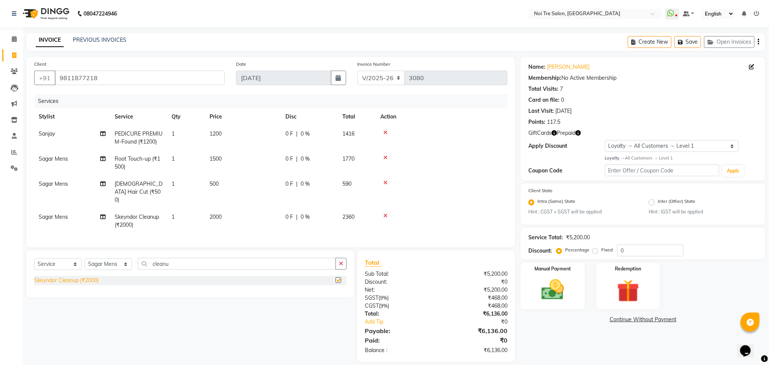
checkbox input "false"
click at [157, 261] on input "cleanu" at bounding box center [237, 264] width 198 height 12
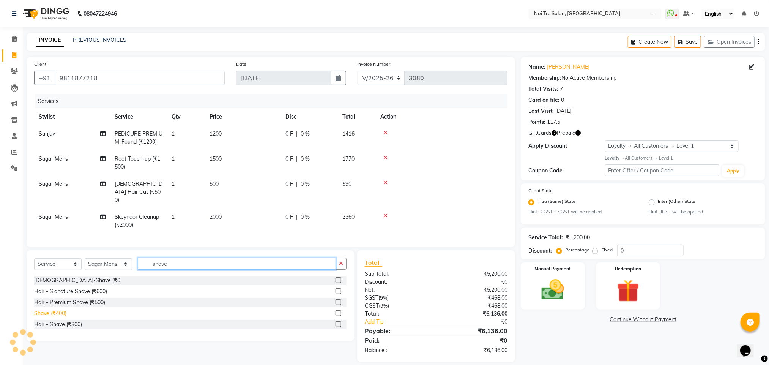
type input "shave"
click at [49, 316] on div "Shave (₹400)" at bounding box center [50, 313] width 32 height 8
checkbox input "false"
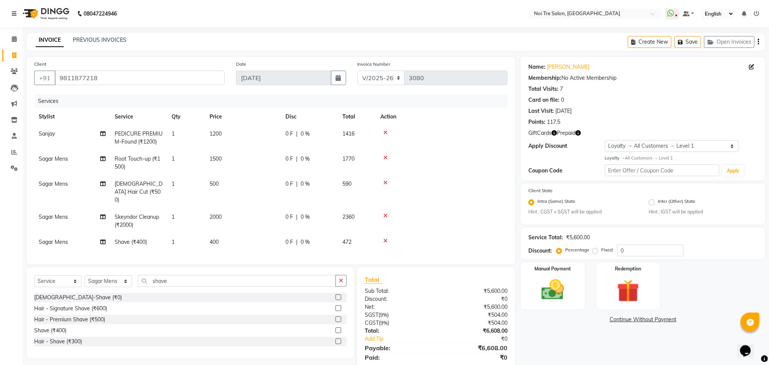
scroll to position [26, 0]
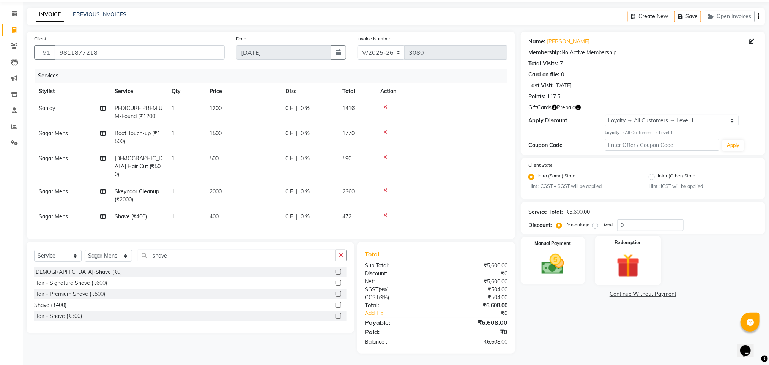
click at [633, 248] on div "Redemption" at bounding box center [627, 260] width 66 height 49
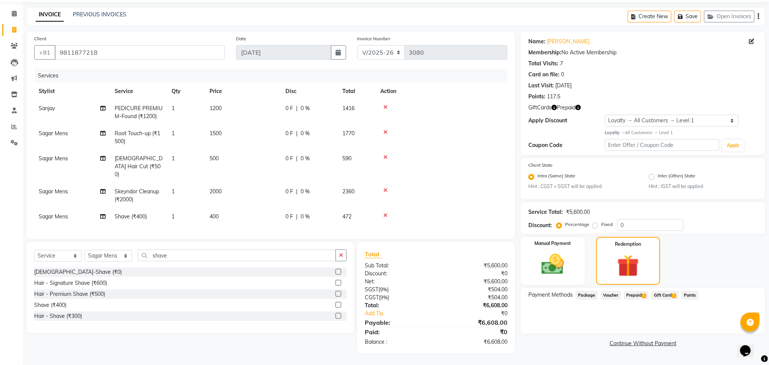
click at [663, 293] on span "Gift Card 1" at bounding box center [664, 295] width 27 height 9
click at [626, 293] on span "Prepaid 1" at bounding box center [636, 294] width 25 height 9
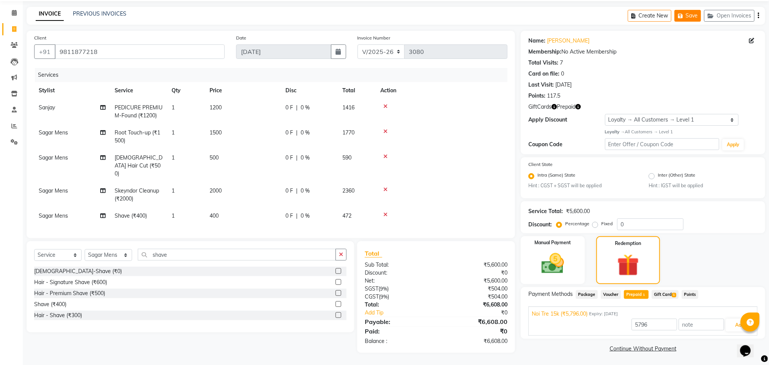
click at [688, 19] on button "Save" at bounding box center [687, 16] width 27 height 12
click at [18, 30] on span at bounding box center [14, 29] width 13 height 9
select select "service"
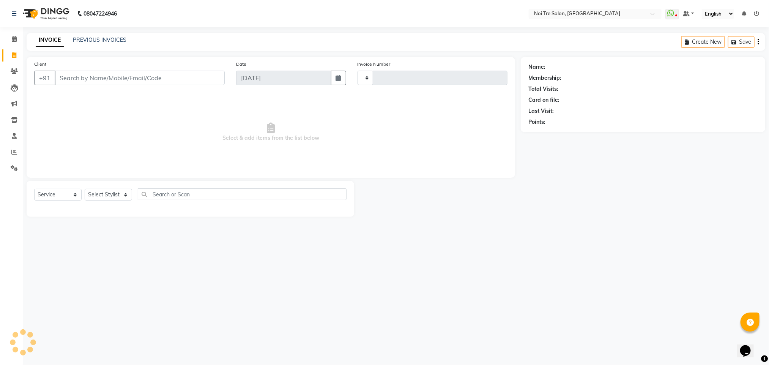
scroll to position [0, 0]
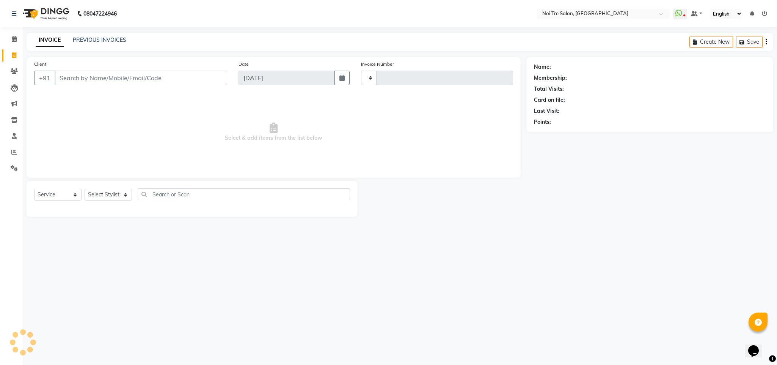
type input "3080"
select select "4307"
click at [125, 196] on select "Select Stylist Ajay Creative Stylist Anurag [PERSON_NAME] [PERSON_NAME] [PERSON…" at bounding box center [108, 195] width 47 height 12
select select "24528"
click at [85, 189] on select "Select Stylist Ajay Creative Stylist Anurag [PERSON_NAME] [PERSON_NAME] [PERSON…" at bounding box center [108, 195] width 47 height 12
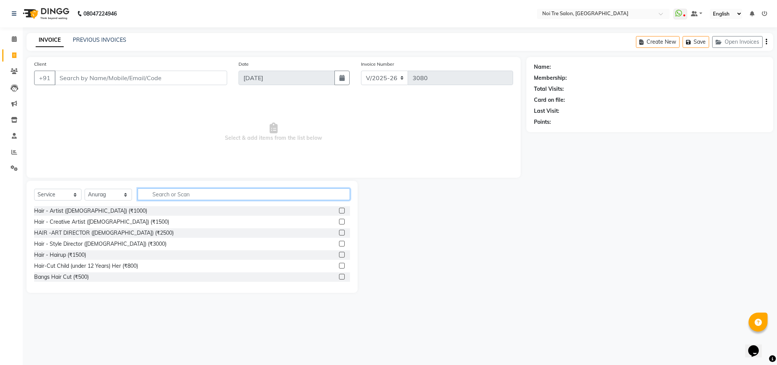
click at [174, 197] on input "text" at bounding box center [244, 194] width 212 height 12
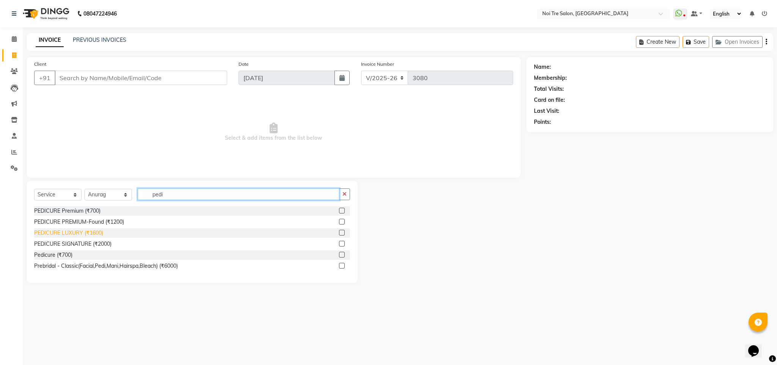
type input "pedi"
click at [91, 233] on div "PEDICURE LUXURY (₹1600)" at bounding box center [68, 233] width 69 height 8
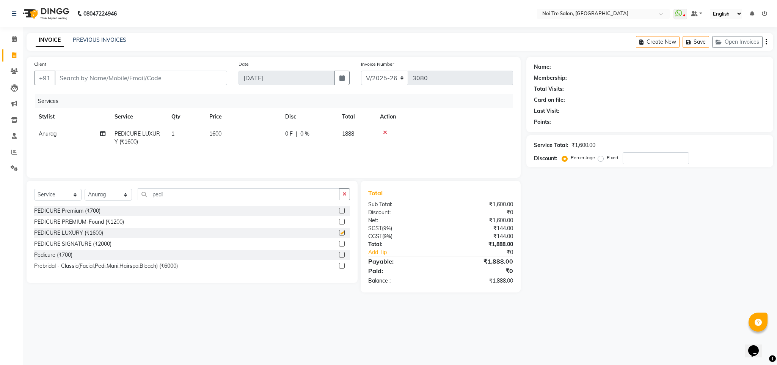
checkbox input "false"
click at [98, 198] on select "Select Stylist Ajay Creative Stylist Anurag [PERSON_NAME] [PERSON_NAME] [PERSON…" at bounding box center [108, 195] width 47 height 12
select select "24530"
click at [85, 189] on select "Select Stylist Ajay Creative Stylist Anurag [PERSON_NAME] [PERSON_NAME] [PERSON…" at bounding box center [108, 195] width 47 height 12
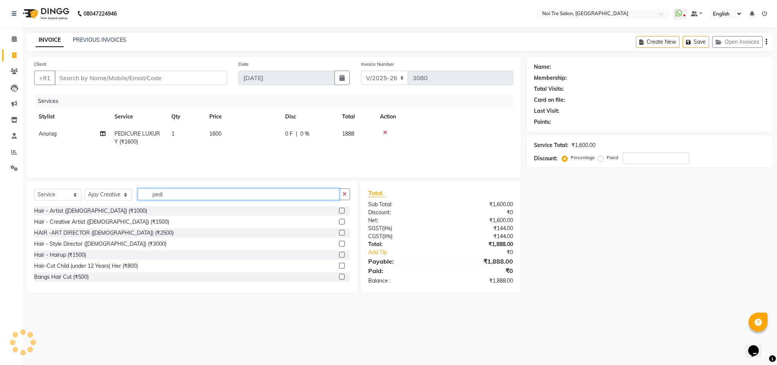
click at [158, 194] on input "pedi" at bounding box center [239, 194] width 202 height 12
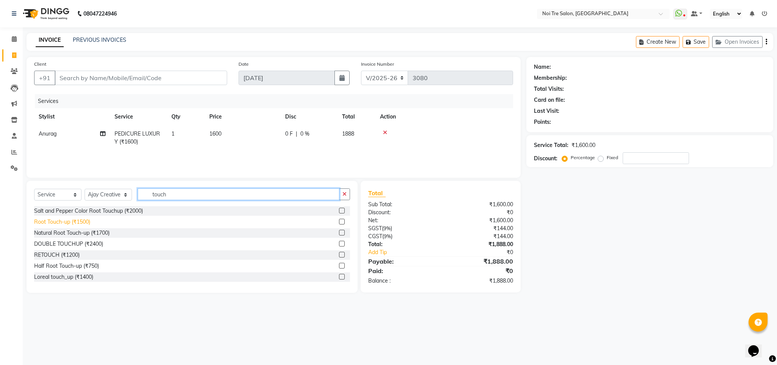
type input "touch"
click at [75, 223] on div "Root Touch-up (₹1500)" at bounding box center [62, 222] width 56 height 8
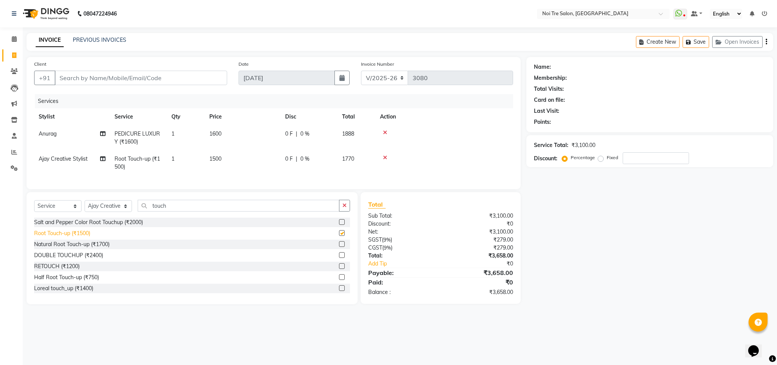
checkbox input "false"
click at [131, 75] on input "Client" at bounding box center [141, 78] width 173 height 14
type input "k"
type input "0"
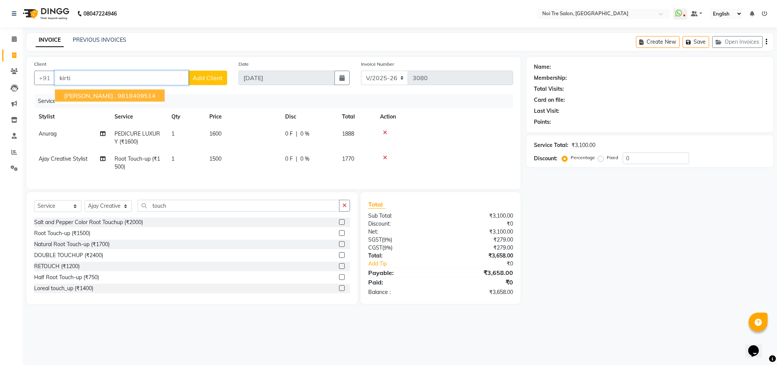
click at [118, 94] on ngb-highlight "9818409514" at bounding box center [137, 96] width 38 height 8
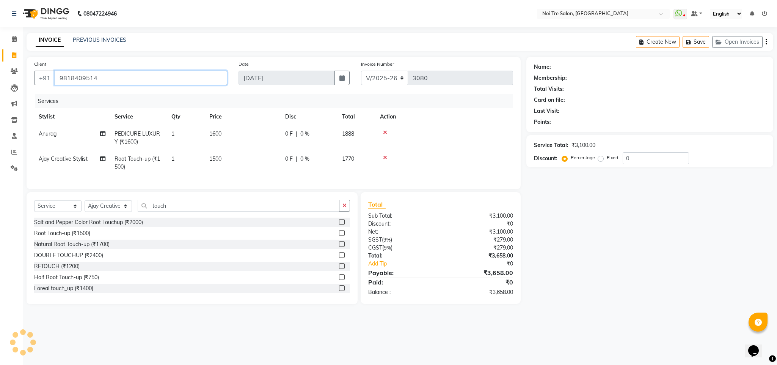
type input "9818409514"
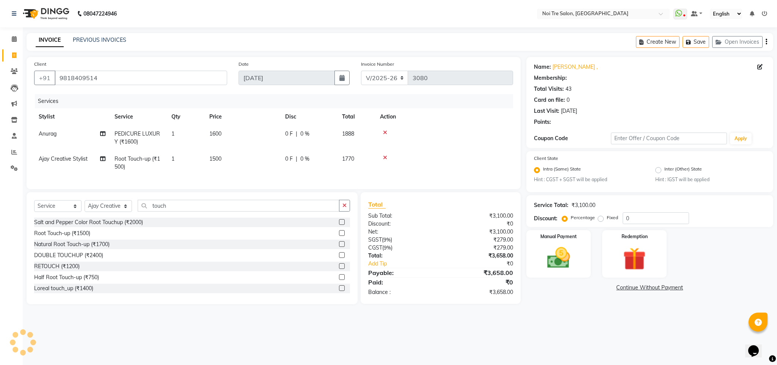
select select "1: Object"
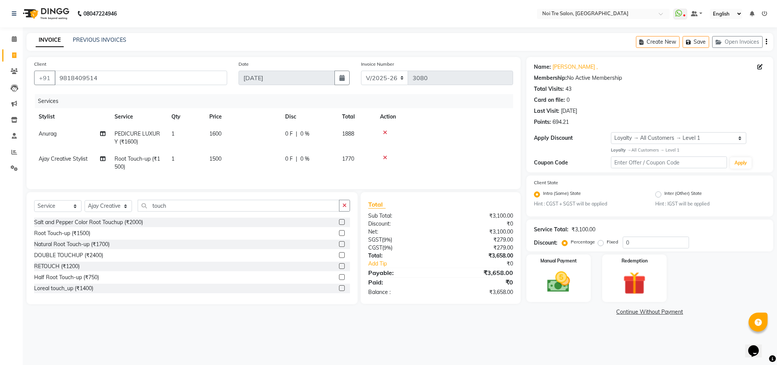
drag, startPoint x: 777, startPoint y: 140, endPoint x: 777, endPoint y: 291, distance: 150.2
click at [777, 291] on div "Name: [PERSON_NAME] , Membership: No Active Membership Total Visits: 43 Card on…" at bounding box center [653, 187] width 253 height 260
click at [626, 264] on div "Redemption" at bounding box center [634, 277] width 67 height 49
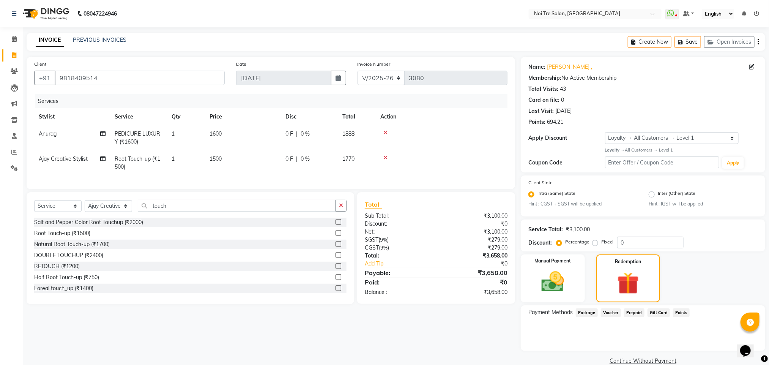
click at [677, 308] on span "Points" at bounding box center [681, 312] width 17 height 9
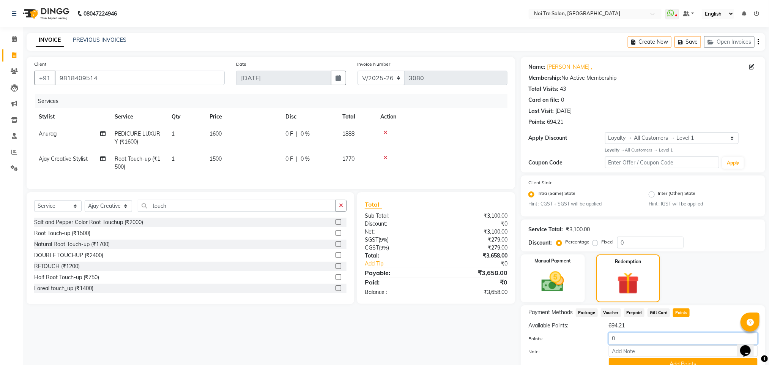
drag, startPoint x: 623, startPoint y: 335, endPoint x: 568, endPoint y: 336, distance: 54.6
click at [568, 336] on div "Points: 0" at bounding box center [642, 338] width 241 height 13
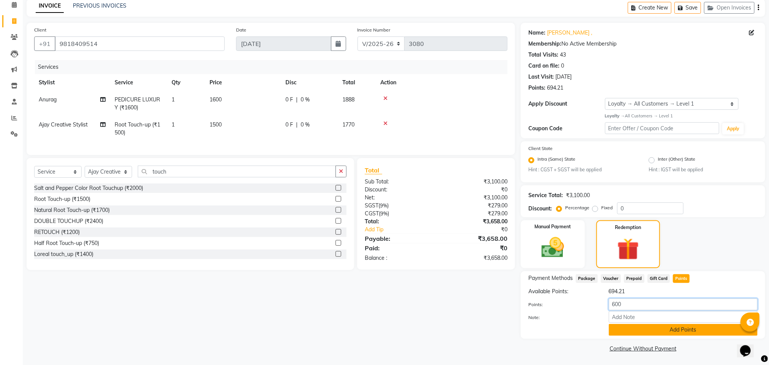
type input "600"
click at [667, 333] on button "Add Points" at bounding box center [682, 330] width 149 height 12
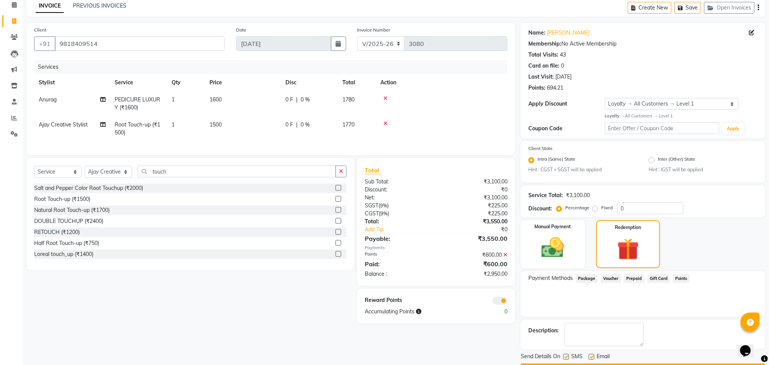
scroll to position [56, 0]
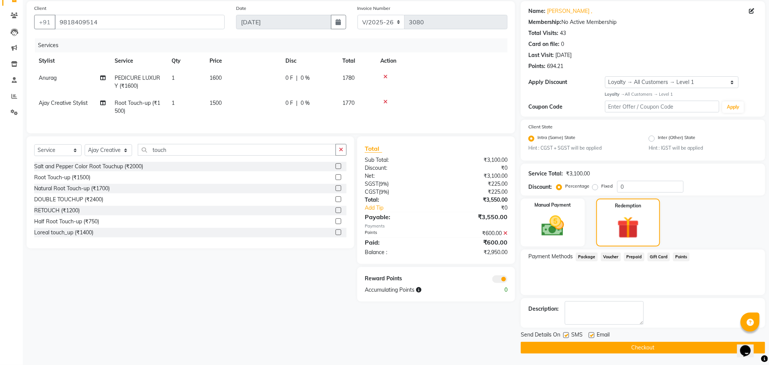
click at [568, 345] on button "Checkout" at bounding box center [642, 347] width 244 height 12
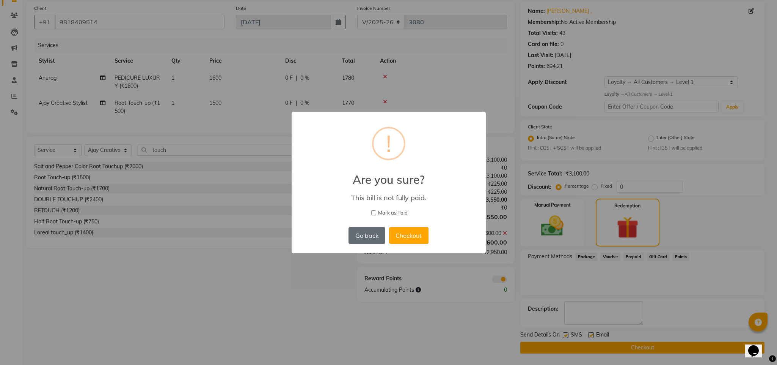
click at [371, 234] on button "Go back" at bounding box center [367, 235] width 36 height 17
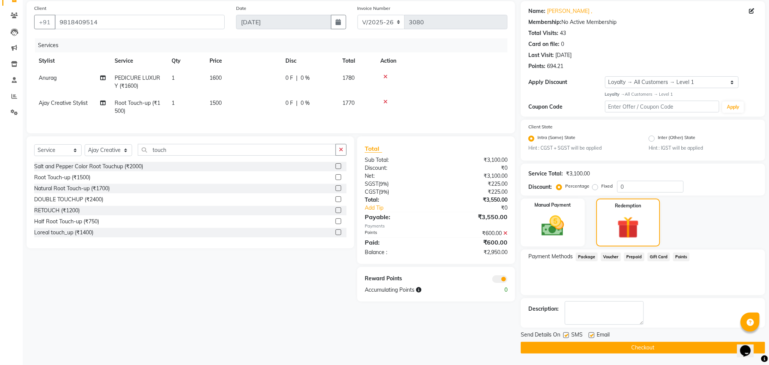
click at [564, 335] on label at bounding box center [566, 335] width 6 height 6
click at [564, 335] on input "checkbox" at bounding box center [565, 335] width 5 height 5
checkbox input "false"
click at [554, 212] on img at bounding box center [552, 225] width 38 height 27
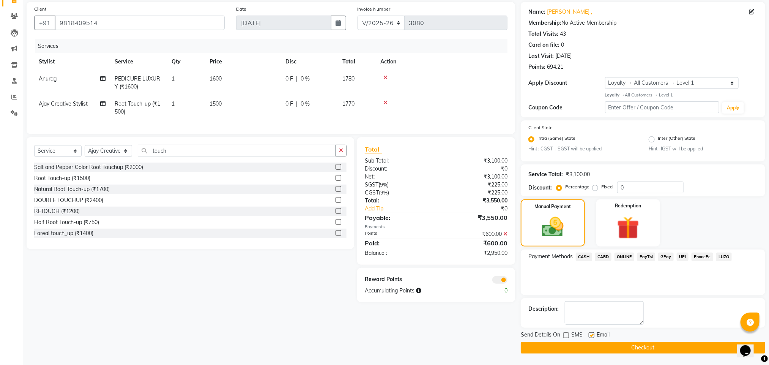
click at [585, 255] on span "CASH" at bounding box center [583, 256] width 16 height 9
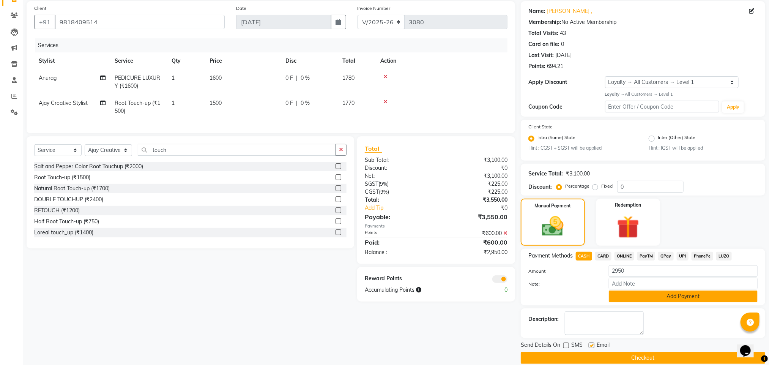
click at [626, 298] on button "Add Payment" at bounding box center [682, 296] width 149 height 12
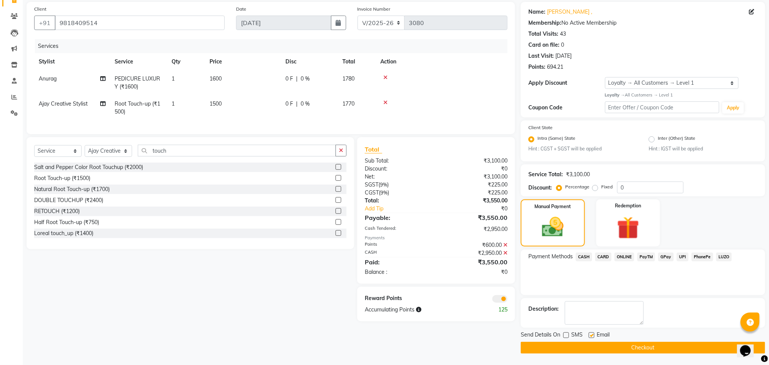
click at [615, 349] on button "Checkout" at bounding box center [642, 347] width 244 height 12
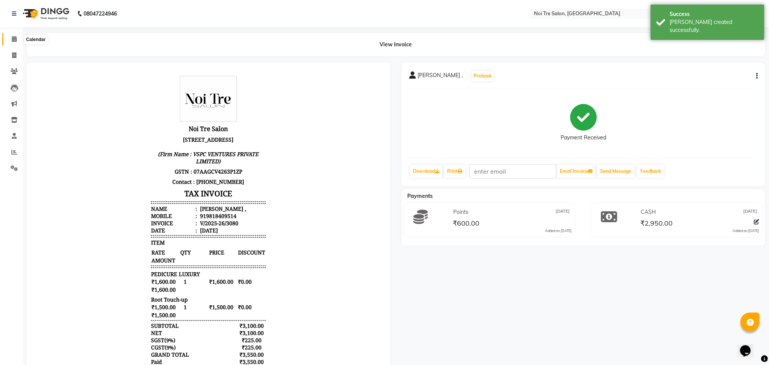
click at [15, 41] on icon at bounding box center [14, 39] width 5 height 6
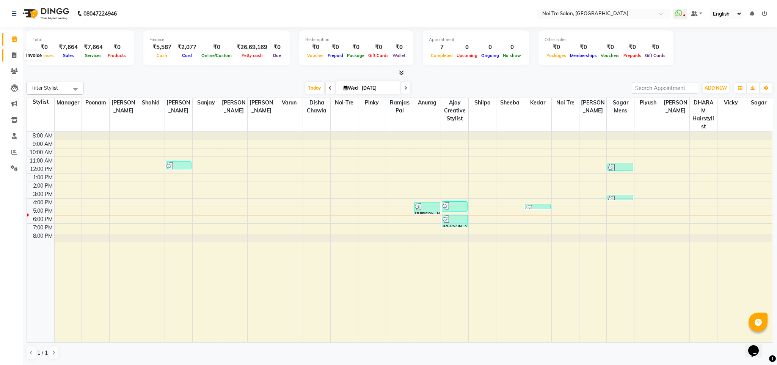
click at [16, 56] on icon at bounding box center [14, 55] width 4 height 6
select select "service"
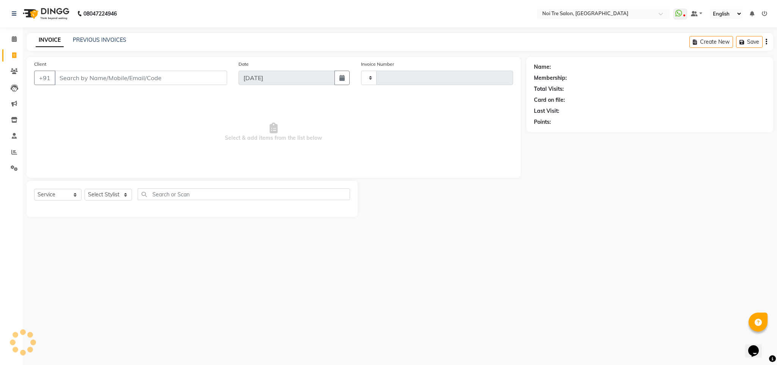
type input "3081"
select select "4307"
click at [735, 40] on button "Open Invoices" at bounding box center [737, 42] width 50 height 12
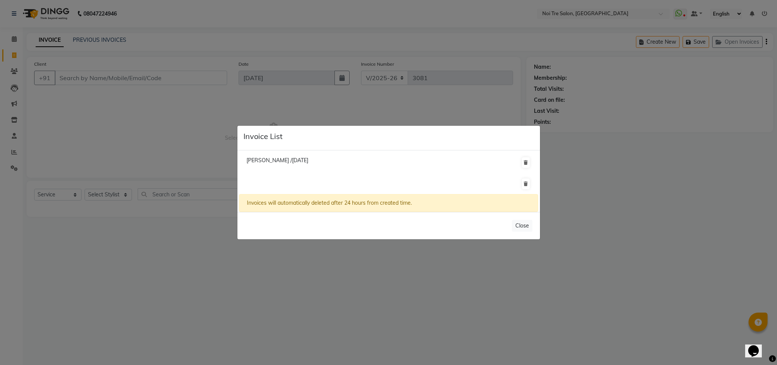
click at [678, 246] on ngb-modal-window "Invoice List [PERSON_NAME] /[DATE] Invoices will automatically deleted after 24…" at bounding box center [388, 182] width 777 height 365
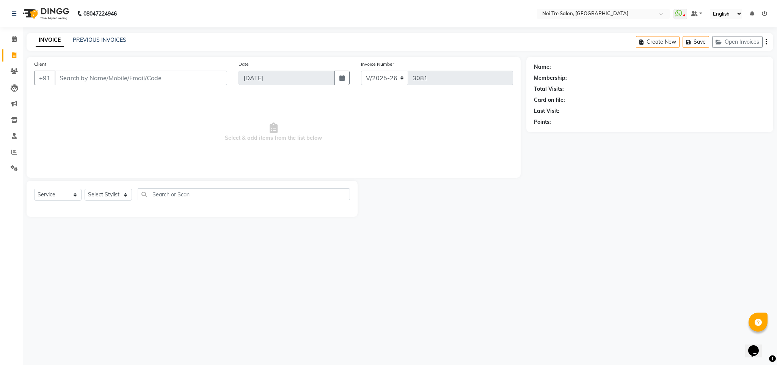
click at [727, 49] on div "Create New Save Open Invoices" at bounding box center [704, 42] width 137 height 18
click at [736, 41] on button "Open Invoices" at bounding box center [737, 42] width 50 height 12
click at [735, 41] on button "Open Invoices" at bounding box center [737, 42] width 50 height 12
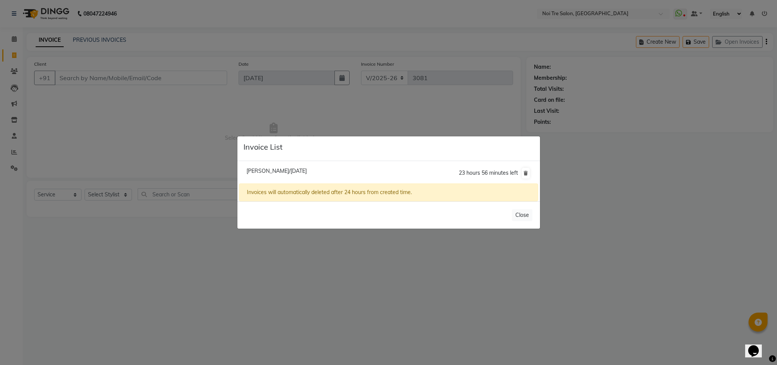
click at [303, 168] on span "[PERSON_NAME]/[DATE]" at bounding box center [277, 170] width 60 height 7
type input "9811877218"
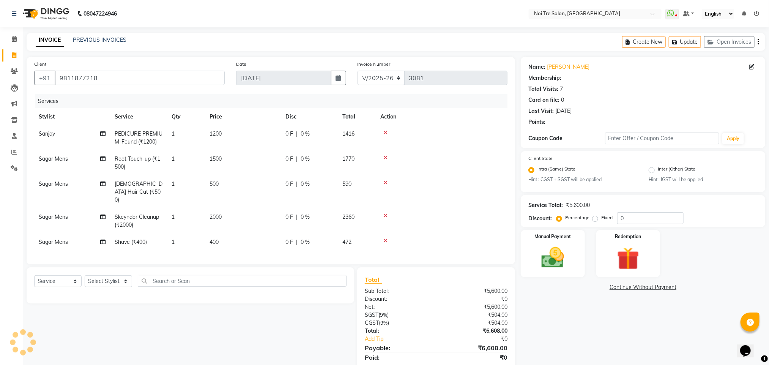
select select "1: Object"
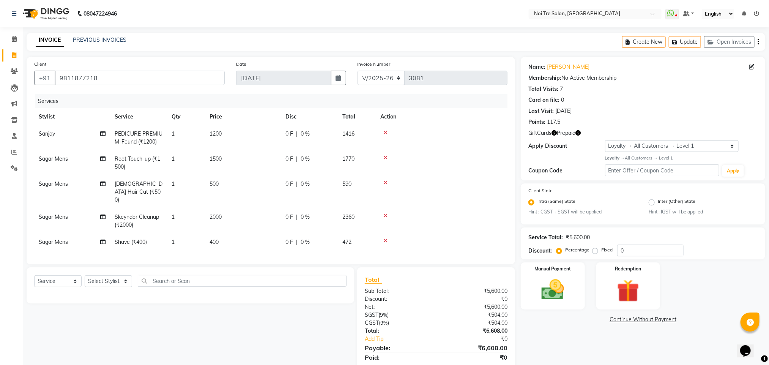
click at [14, 50] on link "Invoice" at bounding box center [11, 55] width 18 height 13
select select "4307"
select select "service"
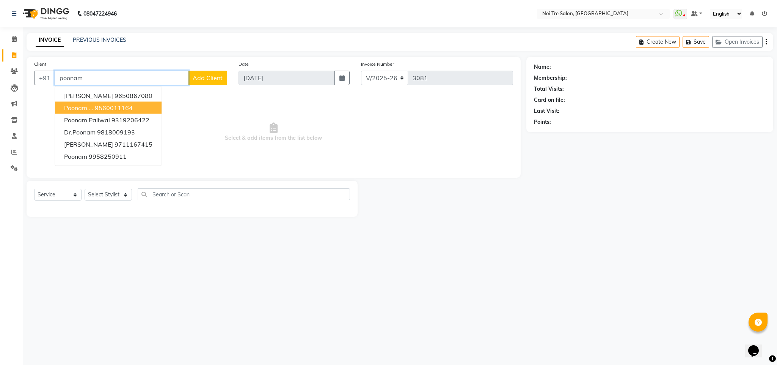
click at [105, 106] on ngb-highlight "9560011164" at bounding box center [114, 108] width 38 height 8
type input "9560011164"
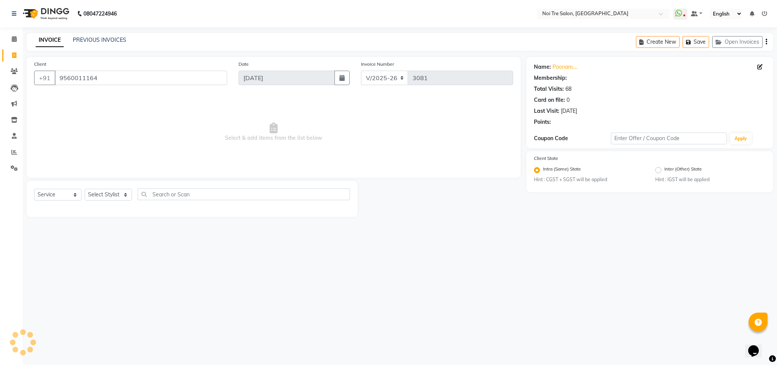
select select "1: Object"
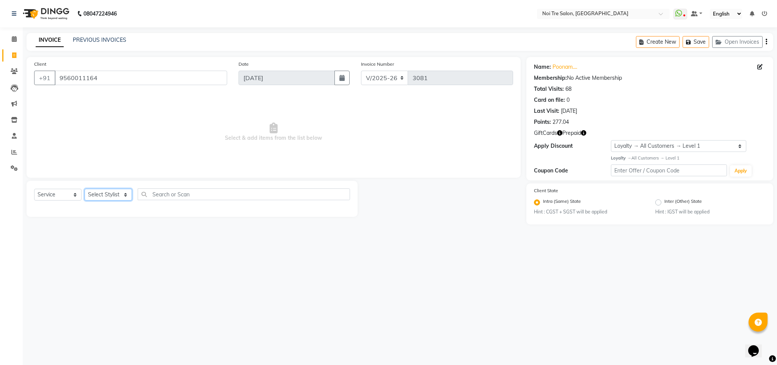
click at [105, 199] on select "Select Stylist Ajay Creative Stylist Anurag [PERSON_NAME] [PERSON_NAME] [PERSON…" at bounding box center [108, 195] width 47 height 12
select select "23274"
click at [85, 189] on select "Select Stylist Ajay Creative Stylist Anurag [PERSON_NAME] [PERSON_NAME] [PERSON…" at bounding box center [108, 195] width 47 height 12
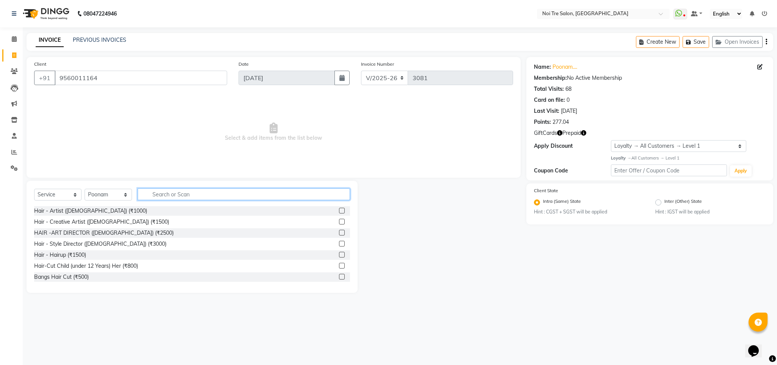
click at [165, 197] on input "text" at bounding box center [244, 194] width 212 height 12
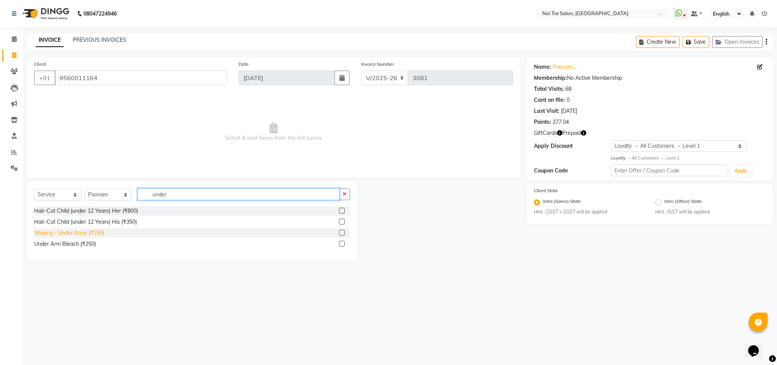
type input "under"
click at [93, 234] on div "Waxing - Under Arms (₹250)" at bounding box center [69, 233] width 70 height 8
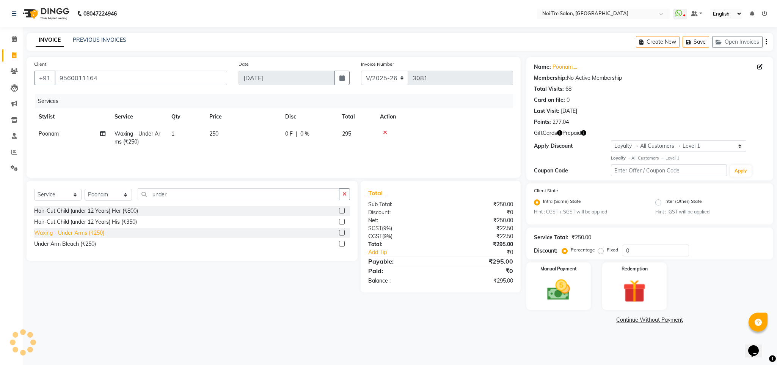
click at [93, 234] on div "Waxing - Under Arms (₹250)" at bounding box center [69, 233] width 70 height 8
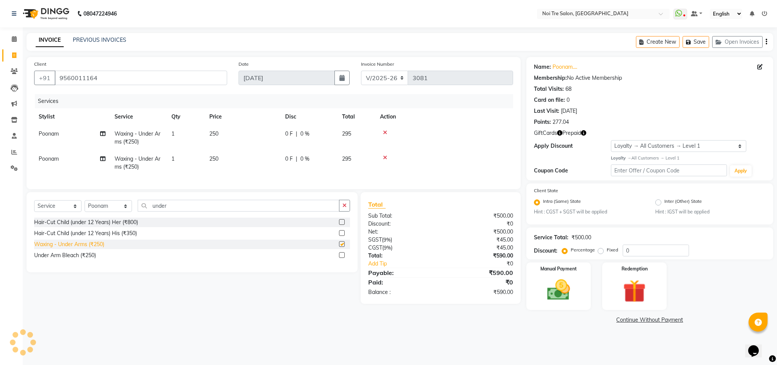
checkbox input "false"
click at [158, 211] on input "under" at bounding box center [239, 206] width 202 height 12
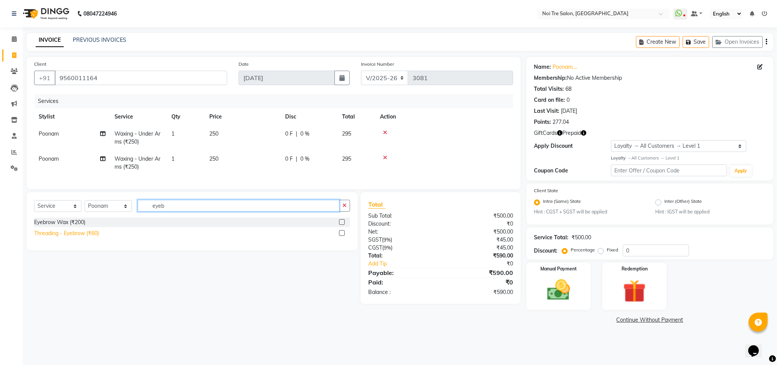
type input "eyeb"
click at [88, 237] on div "Threading - Eyebrow (₹60)" at bounding box center [66, 233] width 65 height 8
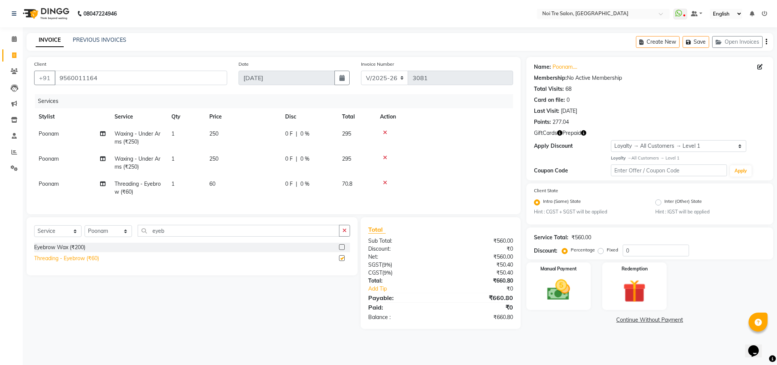
checkbox input "false"
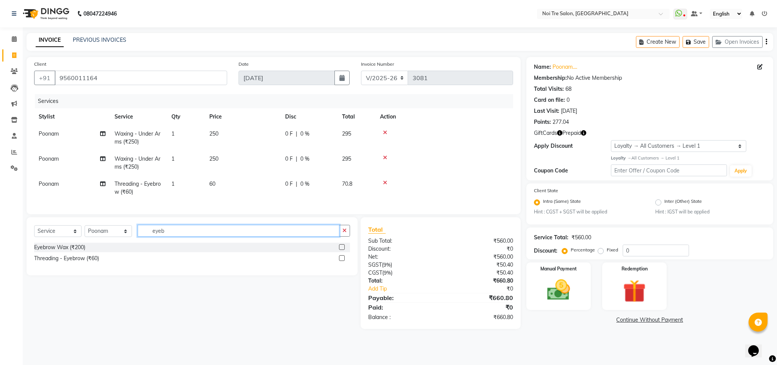
click at [154, 236] on input "eyeb" at bounding box center [239, 231] width 202 height 12
type input "upper"
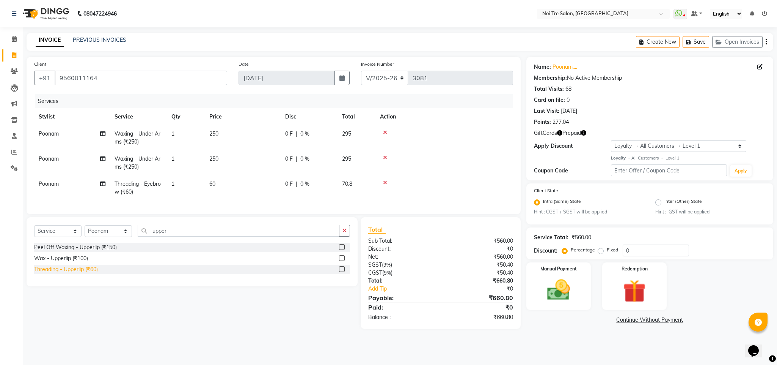
click at [71, 273] on div "Threading - Upperlip (₹60)" at bounding box center [66, 269] width 64 height 8
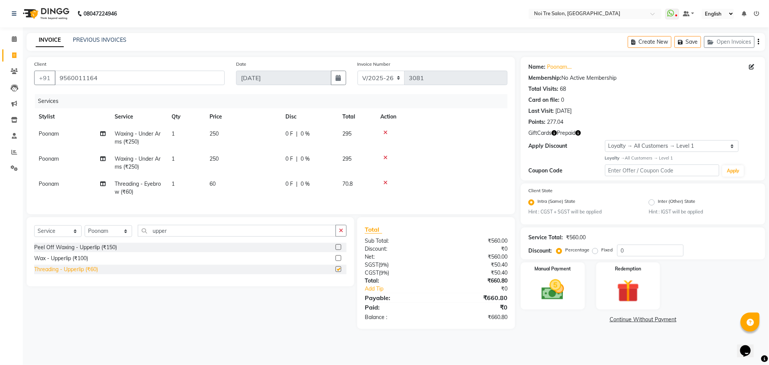
checkbox input "false"
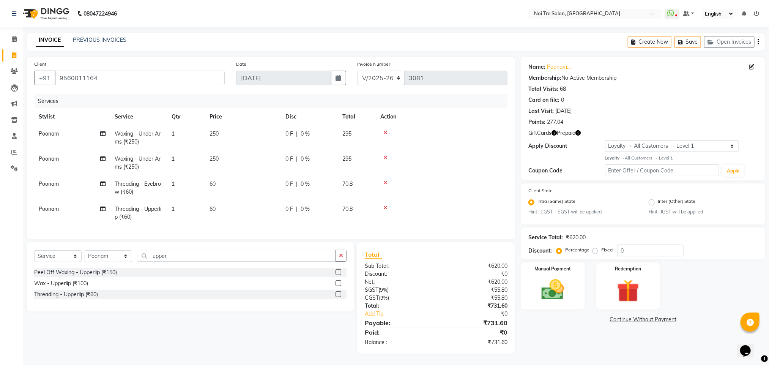
click at [476, 175] on td at bounding box center [442, 187] width 132 height 25
click at [264, 48] on div "INVOICE PREVIOUS INVOICES Create New Save Open Invoices" at bounding box center [396, 42] width 738 height 18
click at [681, 46] on button "Save" at bounding box center [687, 42] width 27 height 12
click at [725, 46] on button "Open Invoices" at bounding box center [729, 42] width 50 height 12
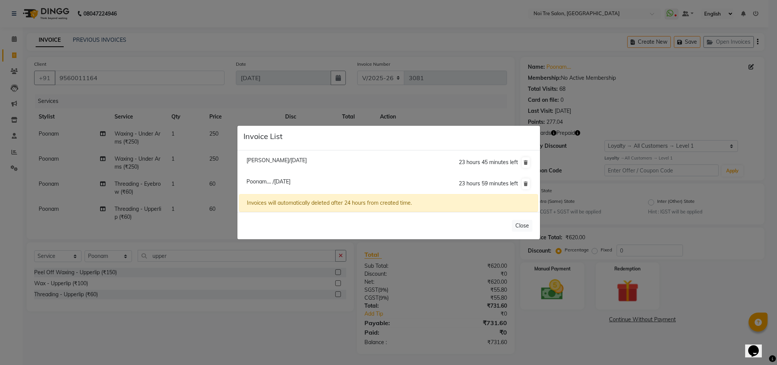
click at [300, 156] on li "[PERSON_NAME]/[DATE] 23 hours 45 minutes left" at bounding box center [388, 163] width 299 height 22
click at [300, 159] on span "[PERSON_NAME]/[DATE]" at bounding box center [277, 160] width 60 height 7
type input "9811877218"
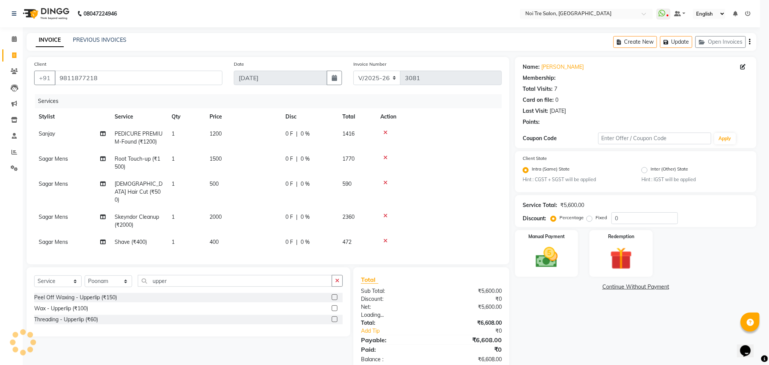
select select "1: Object"
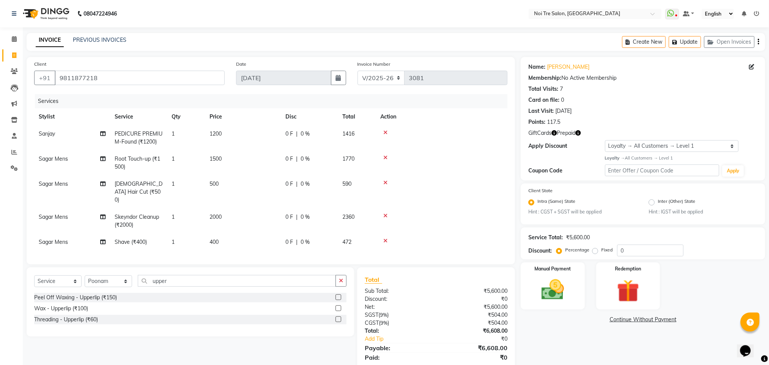
click at [386, 132] on icon at bounding box center [385, 132] width 4 height 5
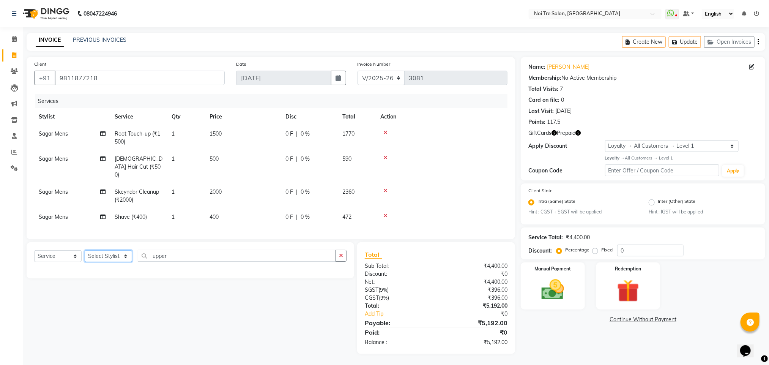
click at [118, 255] on select "Select Stylist Ajay Creative Stylist Anurag [PERSON_NAME] [PERSON_NAME] [PERSON…" at bounding box center [108, 256] width 47 height 12
select select "23278"
click at [85, 251] on select "Select Stylist Ajay Creative Stylist Anurag [PERSON_NAME] [PERSON_NAME] [PERSON…" at bounding box center [108, 256] width 47 height 12
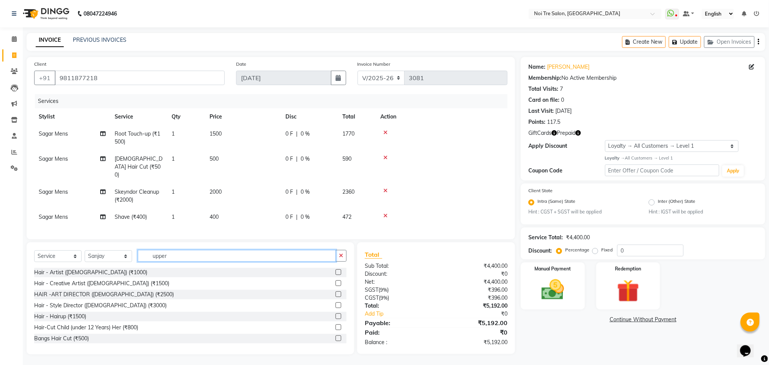
click at [155, 253] on input "upper" at bounding box center [237, 256] width 198 height 12
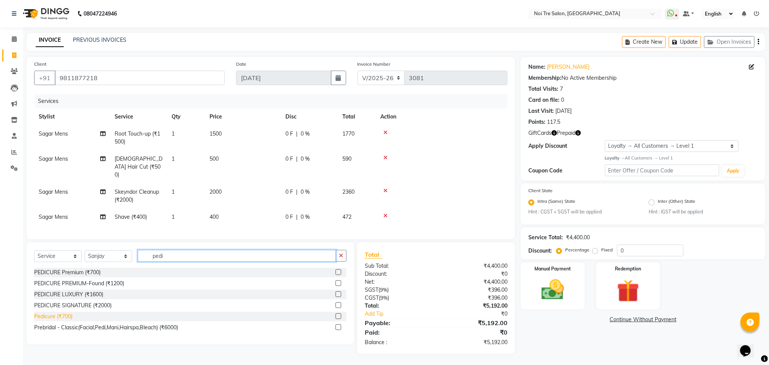
type input "pedi"
click at [66, 316] on div "Pedicure (₹700)" at bounding box center [53, 316] width 38 height 8
checkbox input "false"
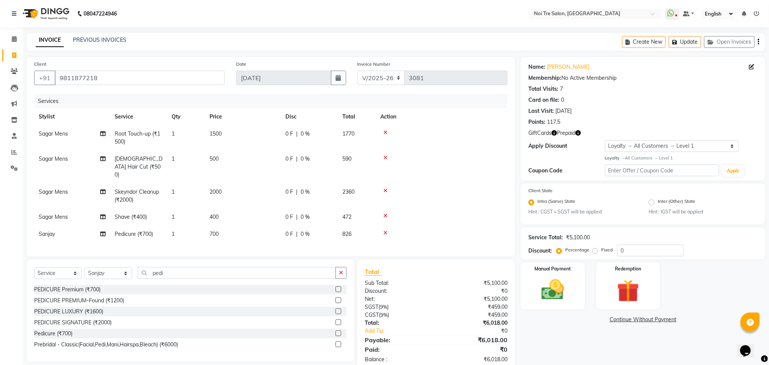
scroll to position [18, 0]
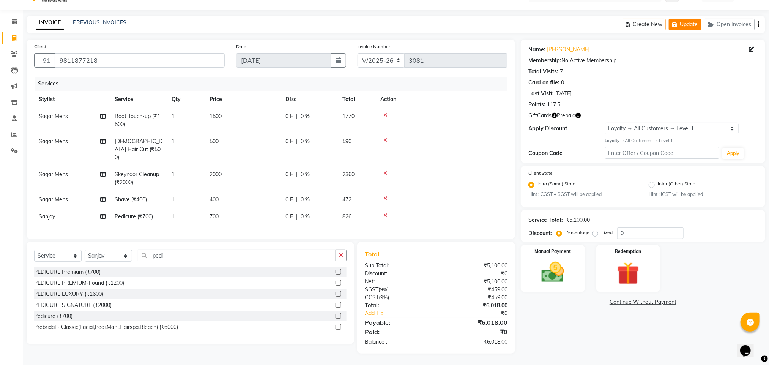
click at [682, 24] on button "Update" at bounding box center [684, 25] width 32 height 12
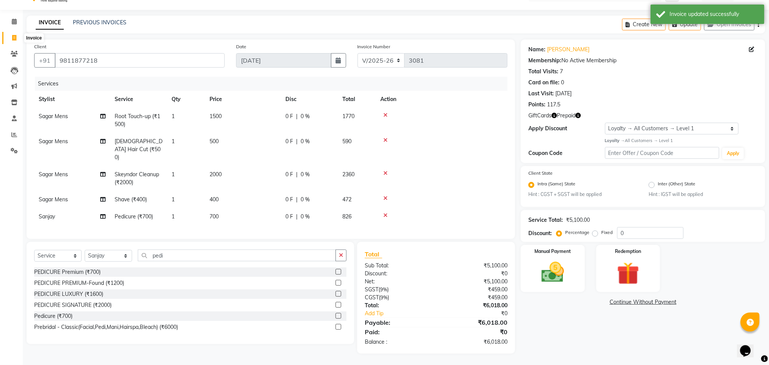
click at [9, 34] on span at bounding box center [14, 38] width 13 height 9
select select "service"
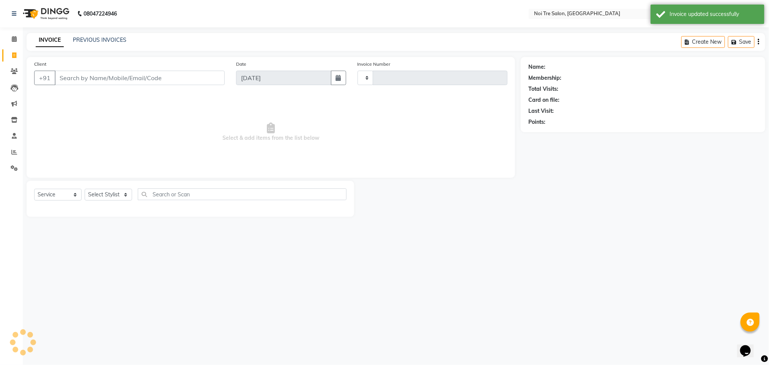
scroll to position [0, 0]
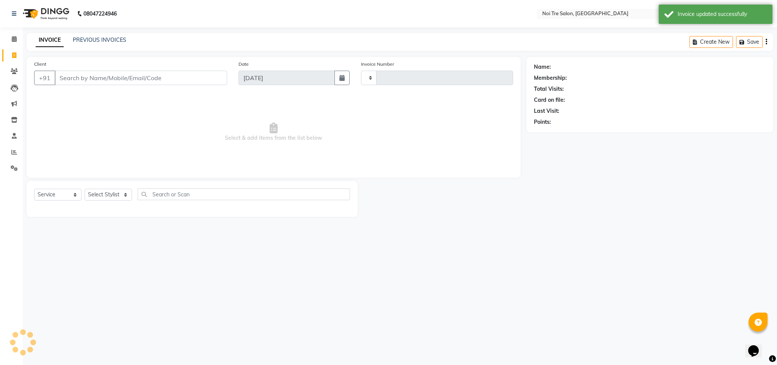
type input "3081"
select select "4307"
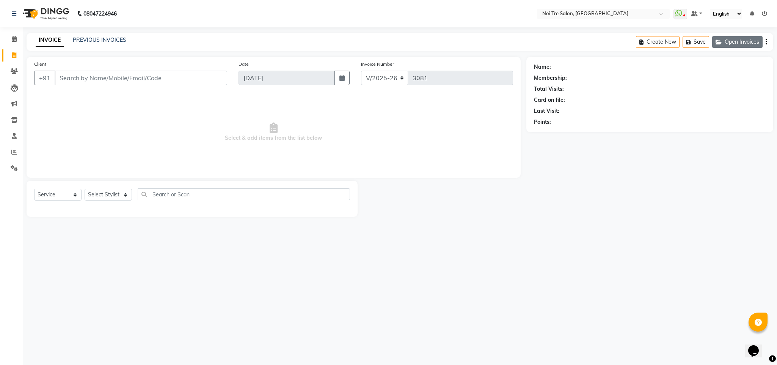
click at [740, 39] on button "Open Invoices" at bounding box center [737, 42] width 50 height 12
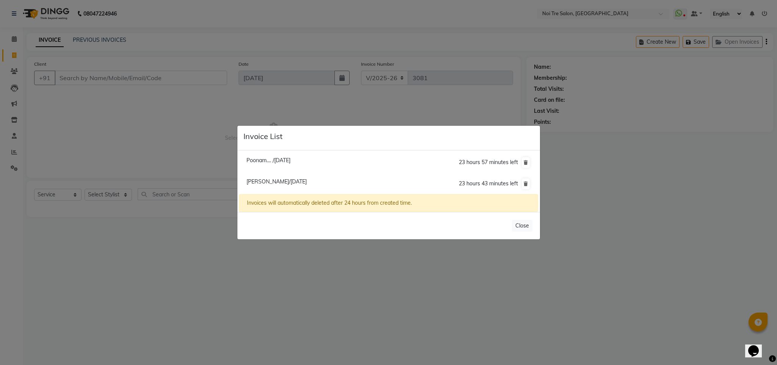
click at [304, 182] on span "[PERSON_NAME]/[DATE]" at bounding box center [277, 181] width 60 height 7
type input "9811877218"
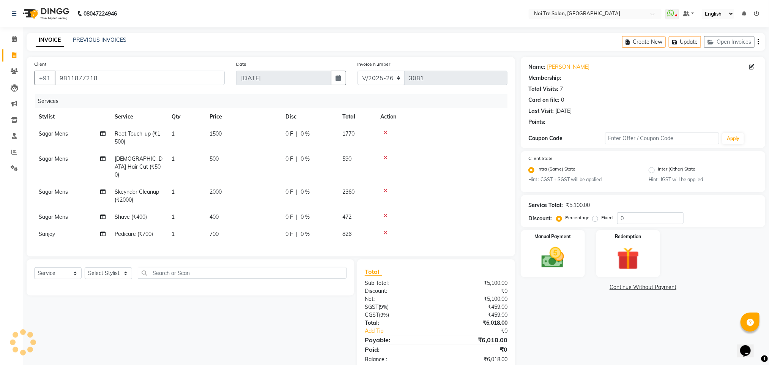
select select "1: Object"
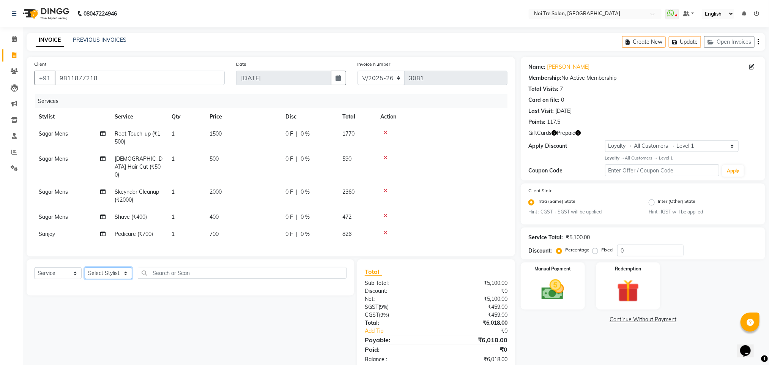
click at [104, 269] on select "Select Stylist Ajay Creative Stylist Anurag [PERSON_NAME] [PERSON_NAME] [PERSON…" at bounding box center [108, 273] width 47 height 12
select select "23278"
click at [85, 268] on select "Select Stylist Ajay Creative Stylist Anurag [PERSON_NAME] [PERSON_NAME] [PERSON…" at bounding box center [108, 273] width 47 height 12
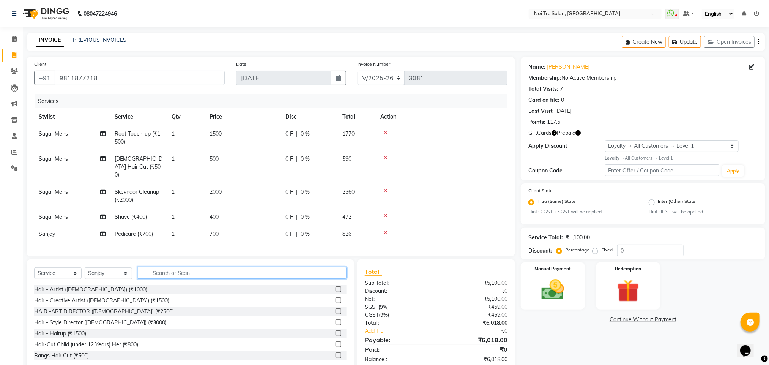
click at [170, 277] on input "text" at bounding box center [242, 273] width 209 height 12
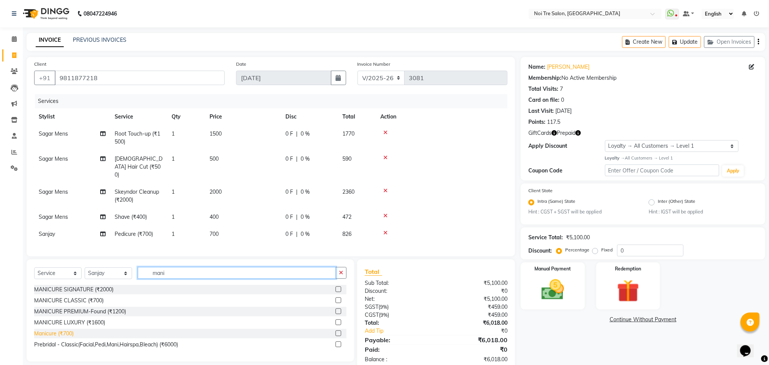
type input "mani"
click at [57, 335] on div "Manicure (₹700)" at bounding box center [53, 333] width 39 height 8
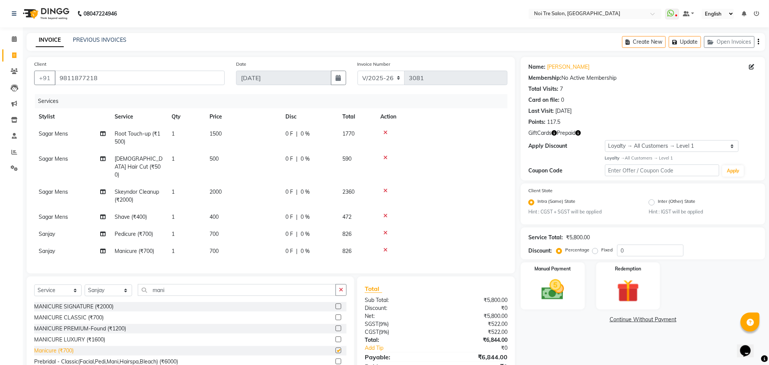
checkbox input "false"
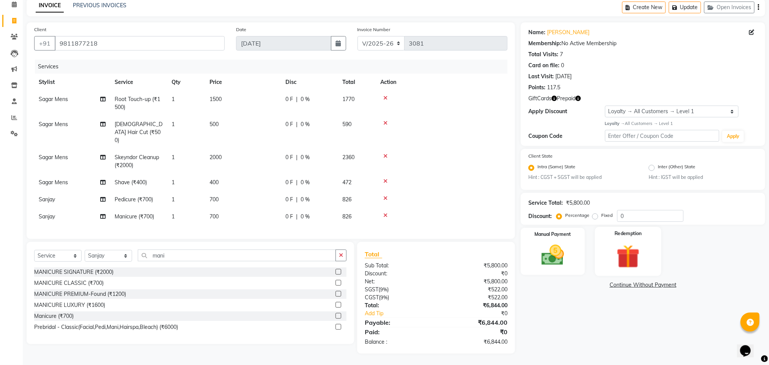
click at [620, 248] on img at bounding box center [628, 256] width 38 height 29
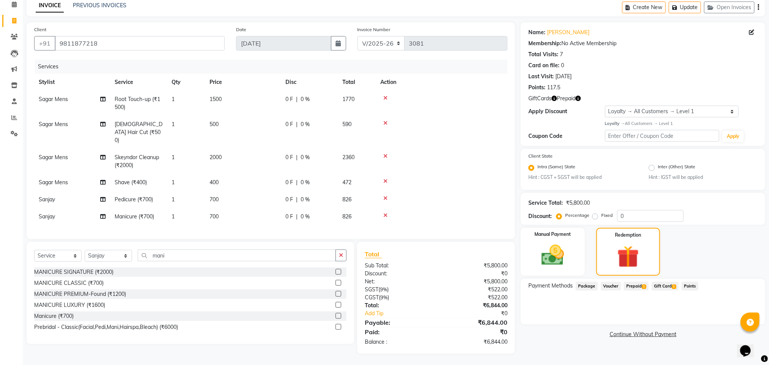
click at [630, 283] on span "Prepaid 1" at bounding box center [636, 285] width 25 height 9
click at [731, 316] on button "Add" at bounding box center [739, 316] width 28 height 13
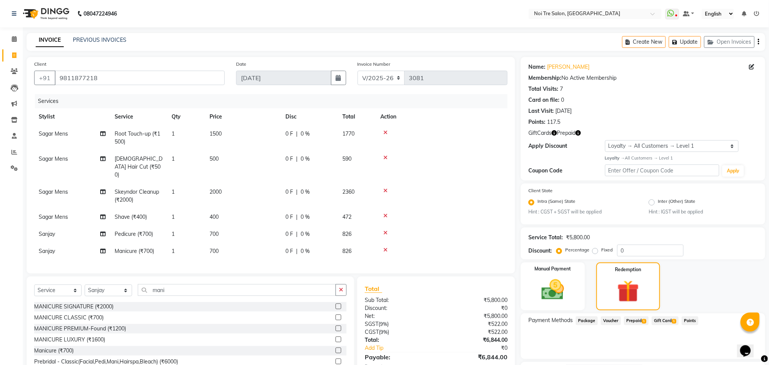
scroll to position [88, 0]
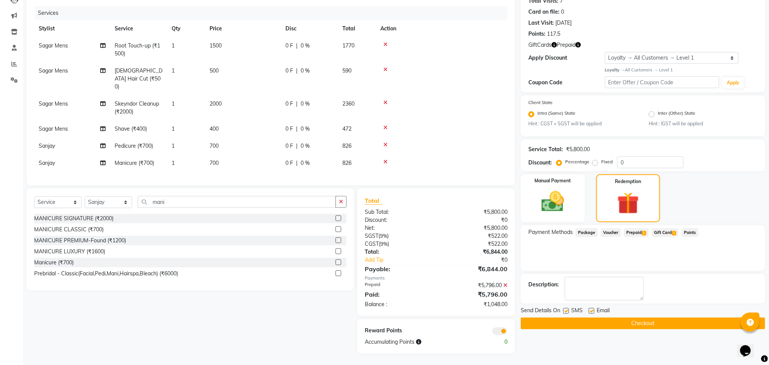
click at [143, 316] on div "Select Service Product Membership Package Voucher Prepaid Gift Card Select Styl…" at bounding box center [187, 270] width 333 height 165
click at [384, 68] on icon at bounding box center [385, 69] width 4 height 5
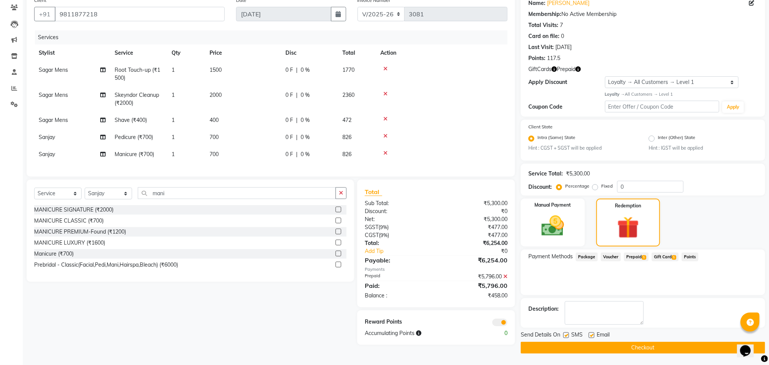
scroll to position [64, 0]
click at [384, 68] on icon at bounding box center [385, 68] width 4 height 5
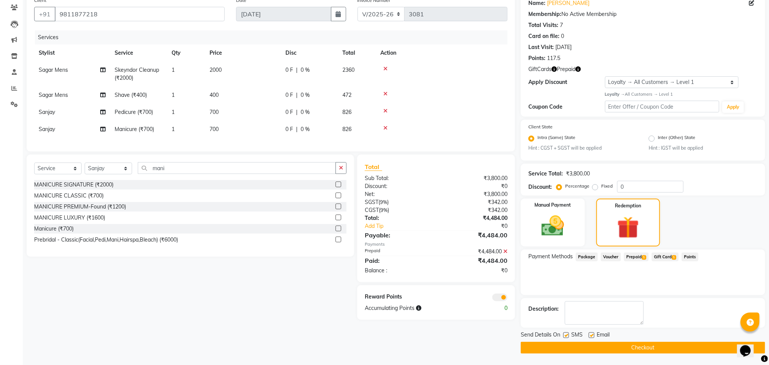
click at [384, 68] on icon at bounding box center [385, 68] width 4 height 5
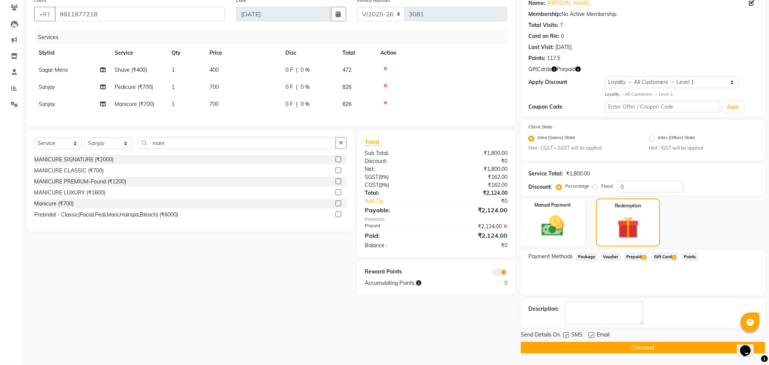
click at [384, 68] on icon at bounding box center [385, 68] width 4 height 5
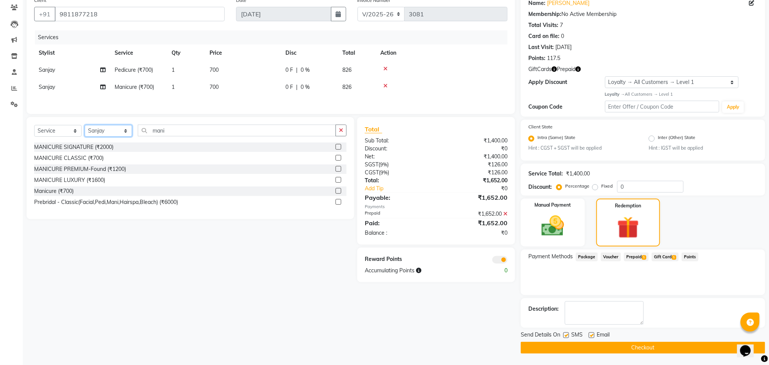
click at [118, 137] on select "Select Stylist Ajay Creative Stylist Anurag [PERSON_NAME] [PERSON_NAME] [PERSON…" at bounding box center [108, 131] width 47 height 12
select select "27177"
click at [85, 129] on select "Select Stylist Ajay Creative Stylist Anurag [PERSON_NAME] [PERSON_NAME] [PERSON…" at bounding box center [108, 131] width 47 height 12
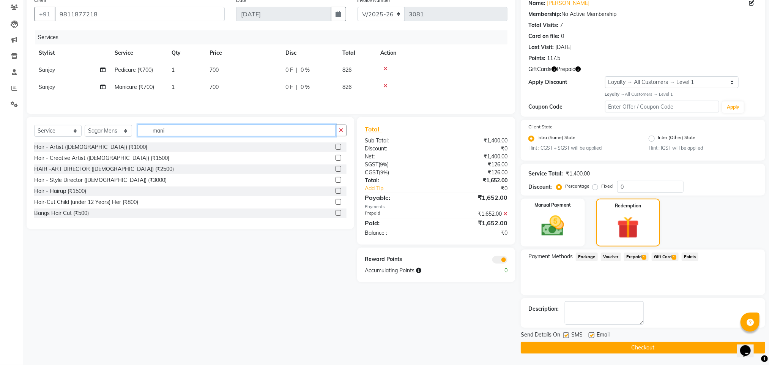
click at [156, 136] on input "mani" at bounding box center [237, 130] width 198 height 12
type input "touch"
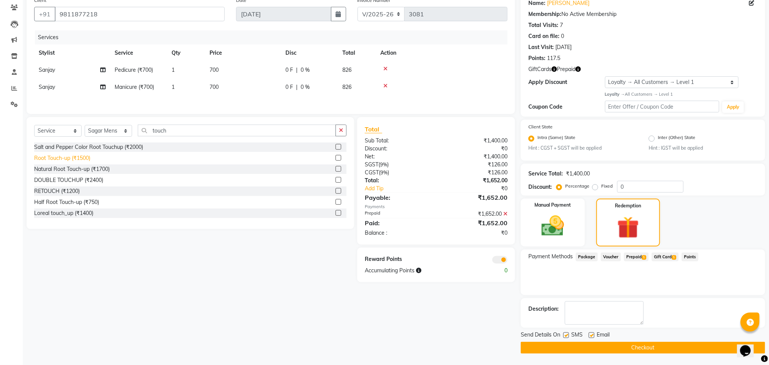
click at [64, 162] on div "Root Touch-up (₹1500)" at bounding box center [62, 158] width 56 height 8
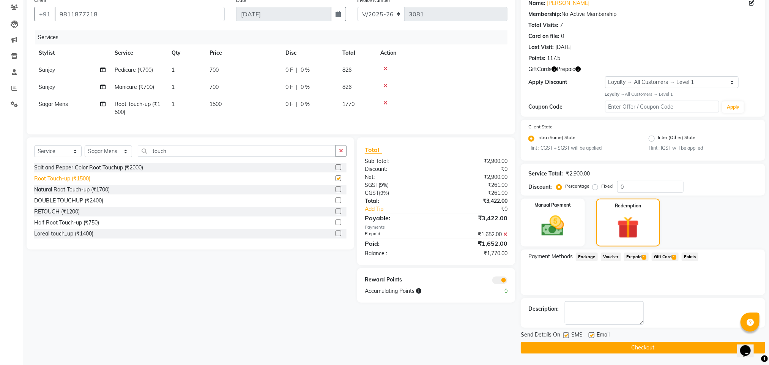
checkbox input "false"
click at [503, 237] on icon at bounding box center [505, 233] width 4 height 5
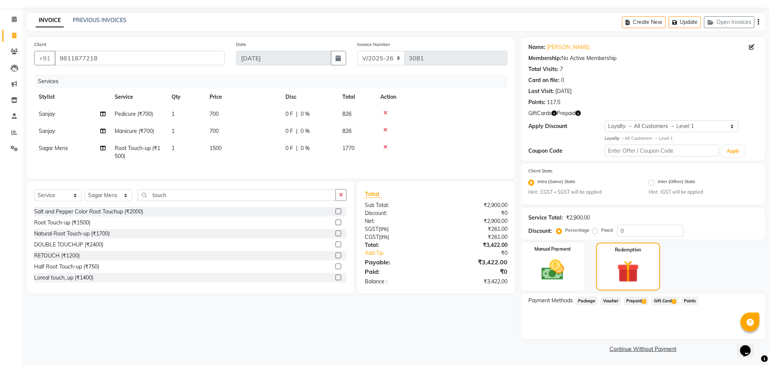
click at [631, 302] on span "Prepaid 1" at bounding box center [636, 300] width 25 height 9
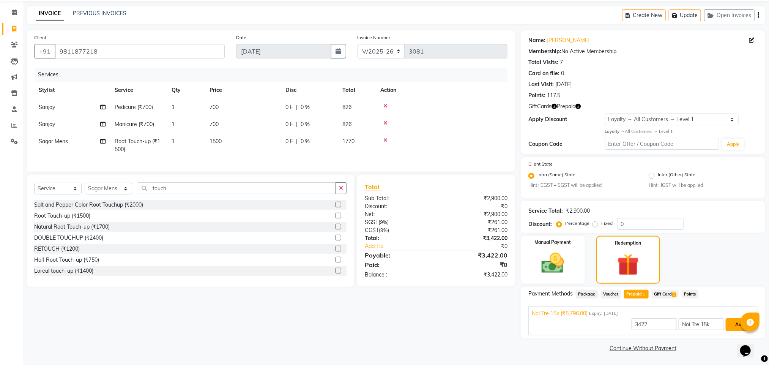
click at [733, 320] on button "Add" at bounding box center [739, 324] width 28 height 13
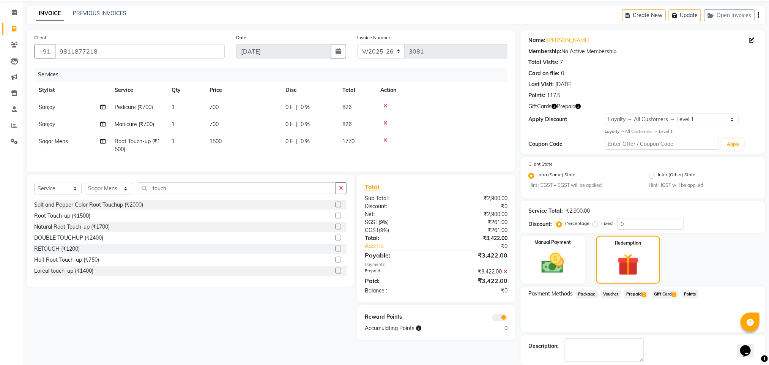
scroll to position [64, 0]
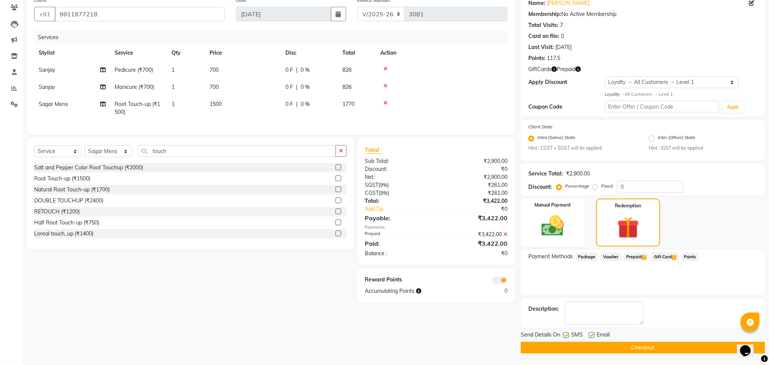
click at [643, 346] on button "Checkout" at bounding box center [642, 347] width 244 height 12
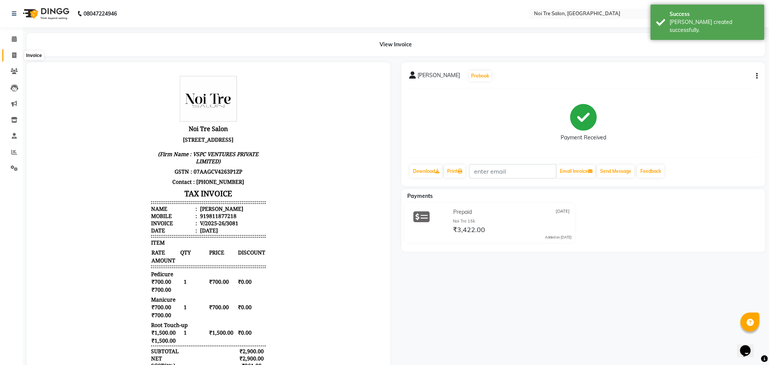
click at [16, 55] on icon at bounding box center [14, 55] width 4 height 6
select select "service"
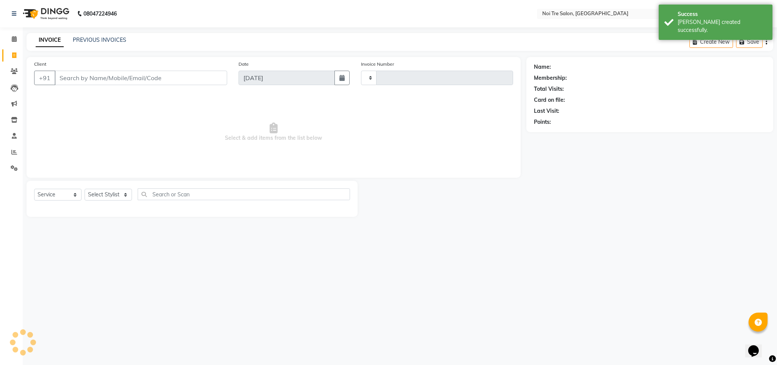
type input "3082"
select select "4307"
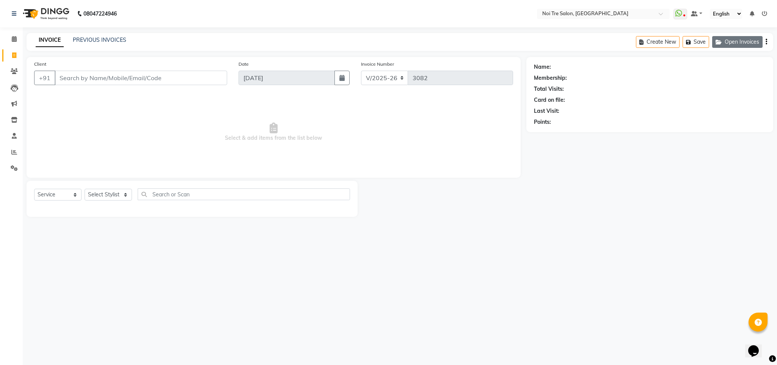
click at [725, 40] on button "Open Invoices" at bounding box center [737, 42] width 50 height 12
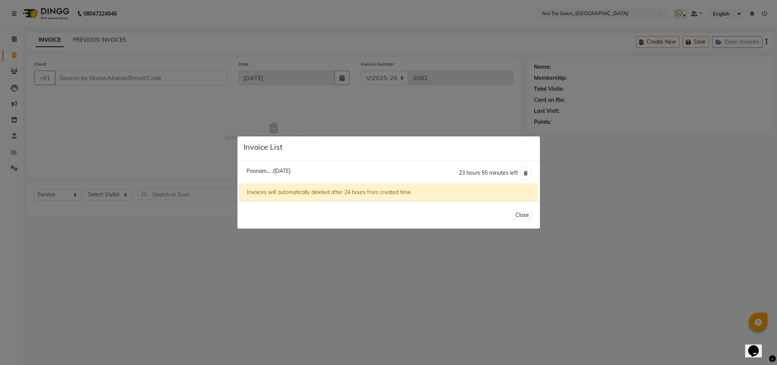
click at [140, 74] on ngb-modal-window "Invoice List Poonam.... /[DATE] 23 hours 55 minutes left Invoices will automati…" at bounding box center [388, 182] width 777 height 365
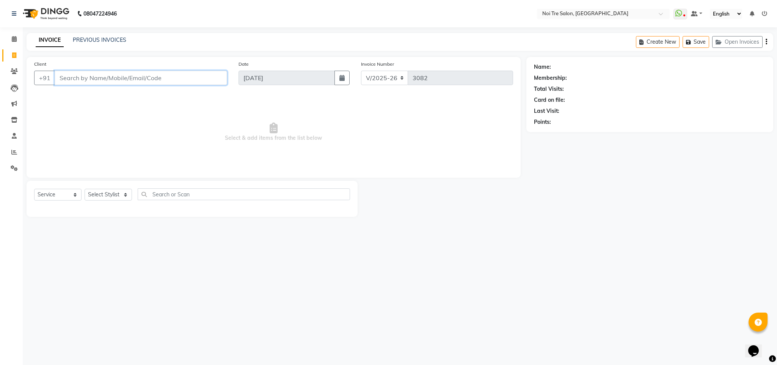
click at [140, 74] on input "Client" at bounding box center [141, 78] width 173 height 14
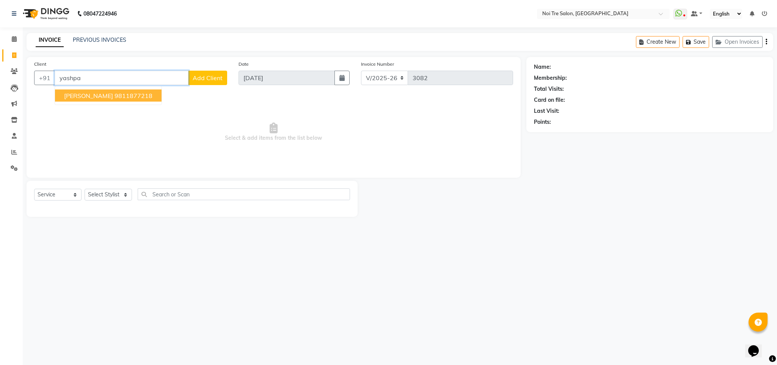
click at [140, 94] on ngb-highlight "9811877218" at bounding box center [134, 96] width 38 height 8
type input "9811877218"
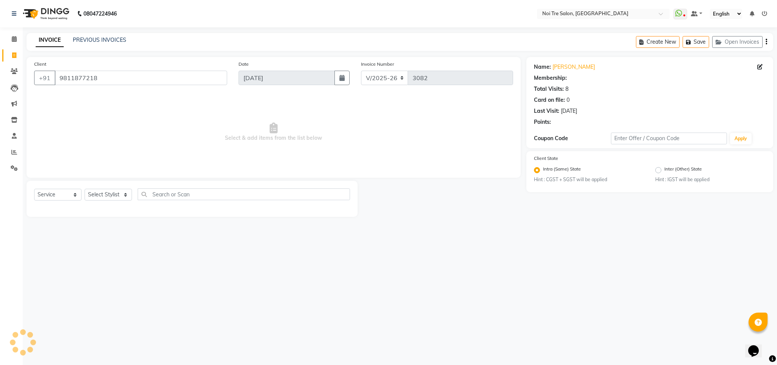
select select "1: Object"
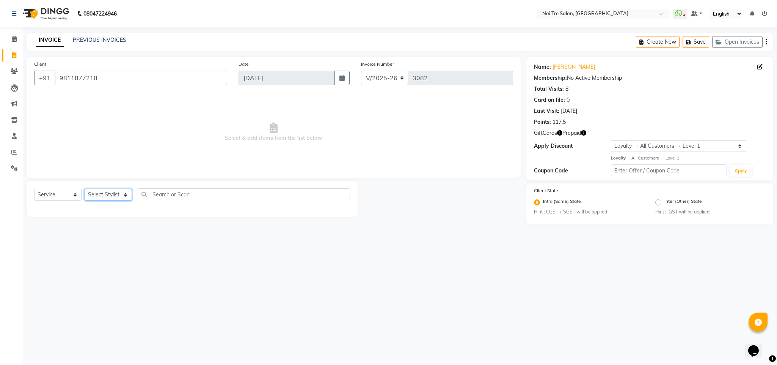
click at [121, 192] on select "Select Stylist Ajay Creative Stylist Anurag [PERSON_NAME] [PERSON_NAME] [PERSON…" at bounding box center [108, 195] width 47 height 12
select select "27177"
click at [85, 189] on select "Select Stylist Ajay Creative Stylist Anurag [PERSON_NAME] [PERSON_NAME] [PERSON…" at bounding box center [108, 195] width 47 height 12
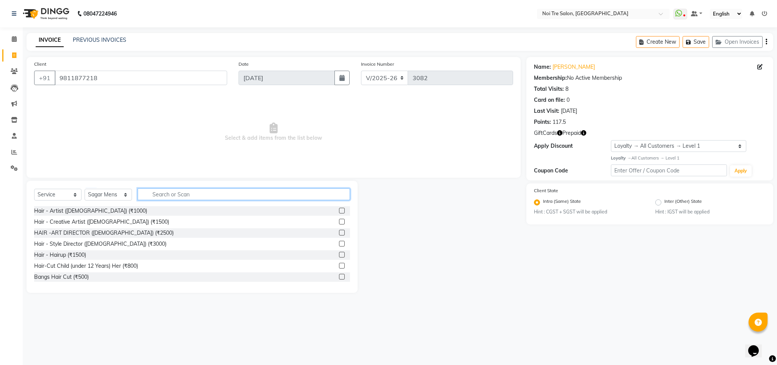
click at [181, 197] on input "text" at bounding box center [244, 194] width 212 height 12
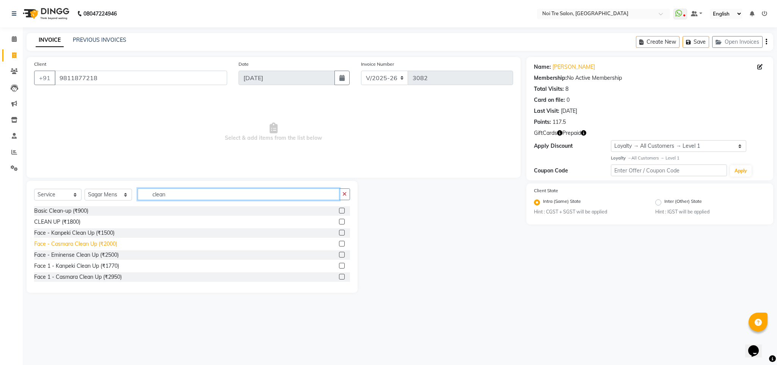
type input "clean"
click at [89, 242] on div "Face - Casmara Clean Up (₹2000)" at bounding box center [75, 244] width 83 height 8
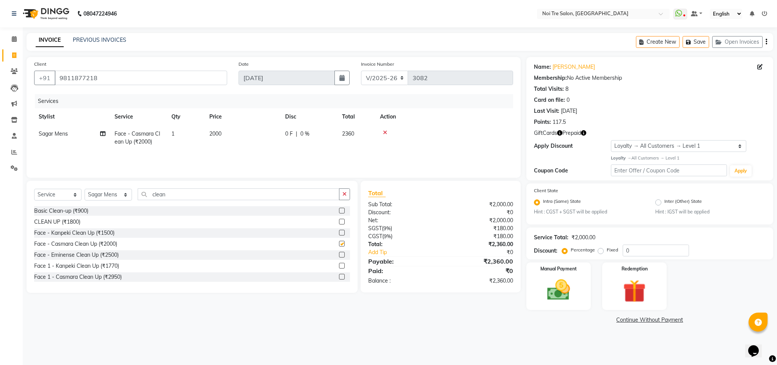
checkbox input "false"
click at [157, 195] on input "clean" at bounding box center [239, 194] width 202 height 12
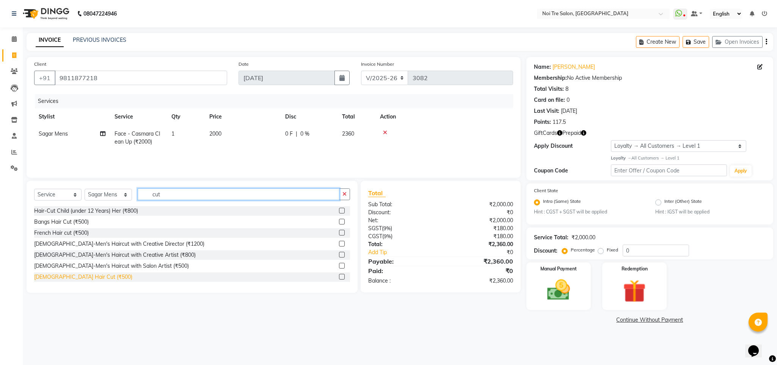
type input "cut"
click at [70, 277] on div "[DEMOGRAPHIC_DATA] Hair Cut (₹500)" at bounding box center [83, 277] width 98 height 8
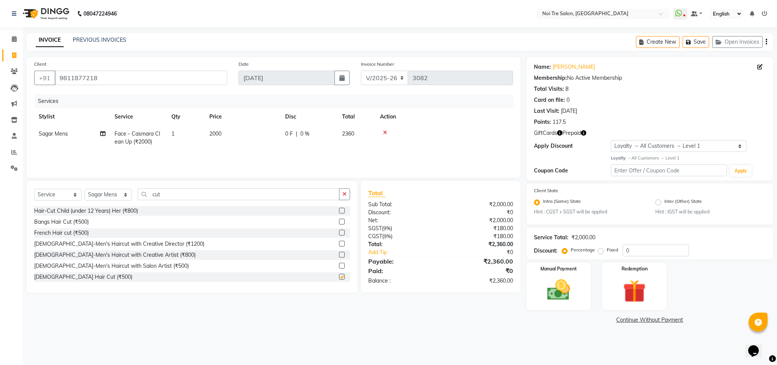
checkbox input "false"
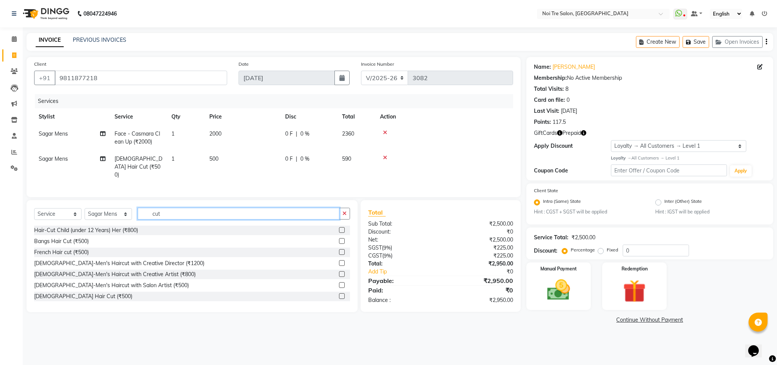
click at [154, 211] on input "cut" at bounding box center [239, 214] width 202 height 12
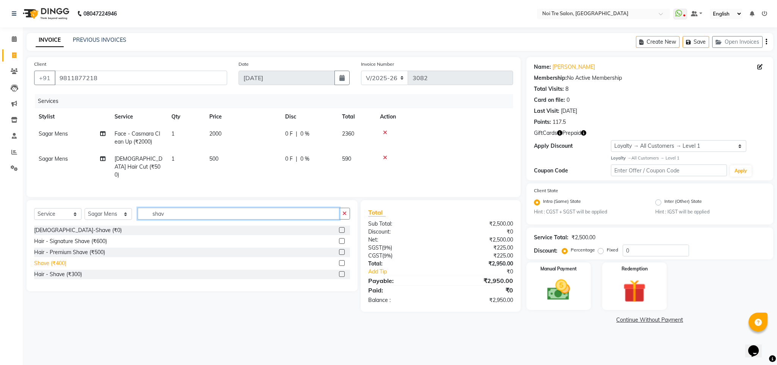
type input "shav"
click at [63, 261] on div "Shave (₹400)" at bounding box center [50, 263] width 32 height 8
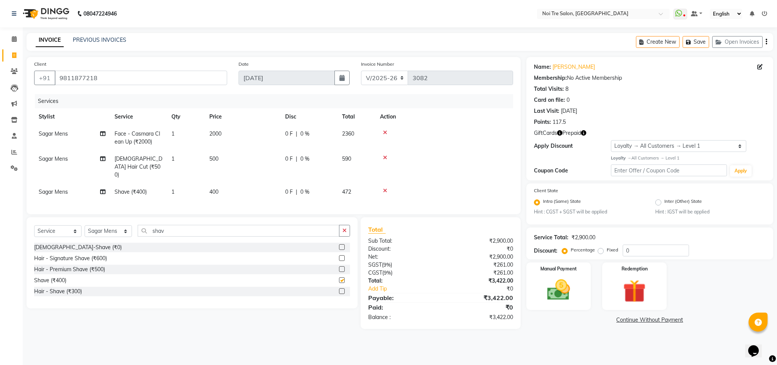
checkbox input "false"
click at [622, 292] on img at bounding box center [634, 291] width 39 height 30
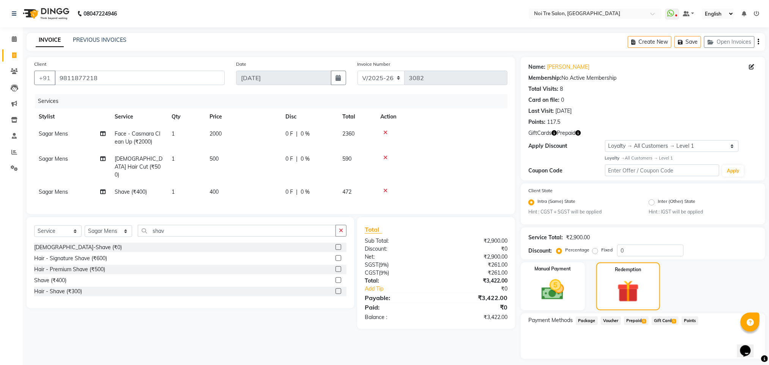
click at [630, 319] on span "Prepaid 1" at bounding box center [636, 320] width 25 height 9
click at [729, 346] on button "Add" at bounding box center [739, 350] width 28 height 13
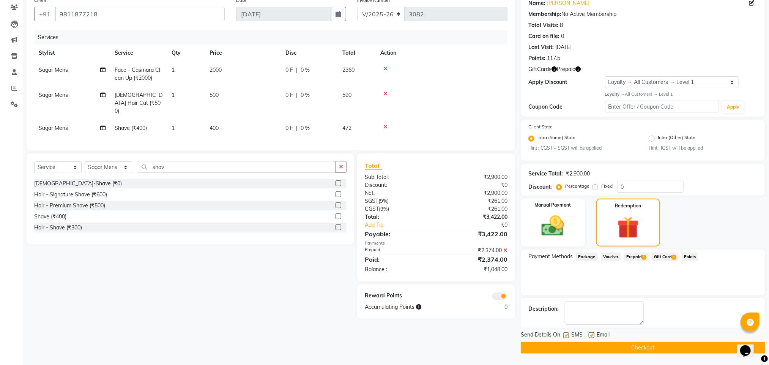
click at [504, 250] on icon at bounding box center [505, 249] width 4 height 5
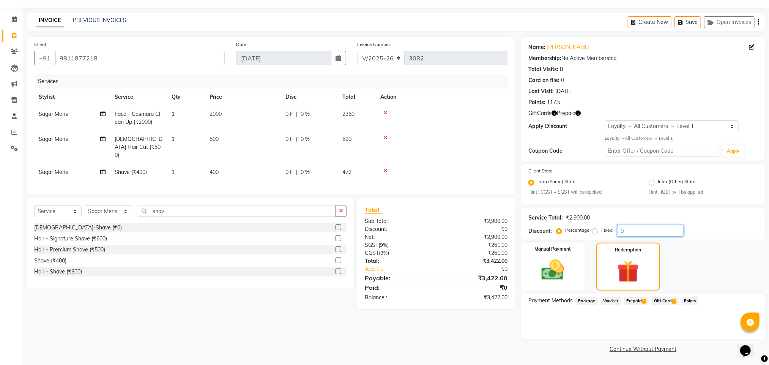
drag, startPoint x: 629, startPoint y: 233, endPoint x: 610, endPoint y: 237, distance: 18.5
click at [610, 237] on div "Service Total: ₹2,900.00 Discount: Percentage Fixed 0" at bounding box center [642, 224] width 244 height 32
type input "10"
click at [553, 255] on div "Manual Payment" at bounding box center [552, 266] width 66 height 49
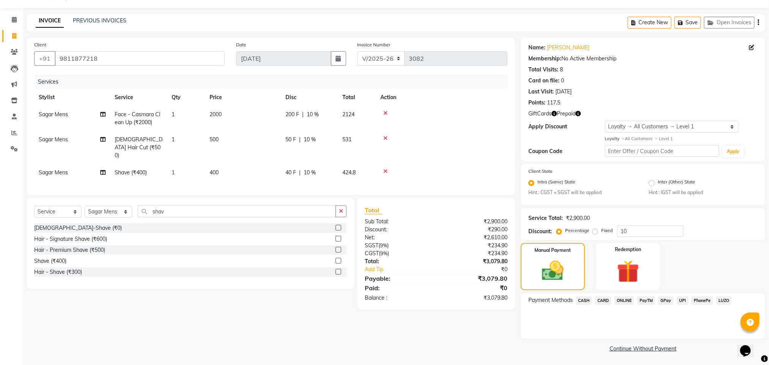
click at [619, 299] on span "ONLINE" at bounding box center [624, 300] width 20 height 9
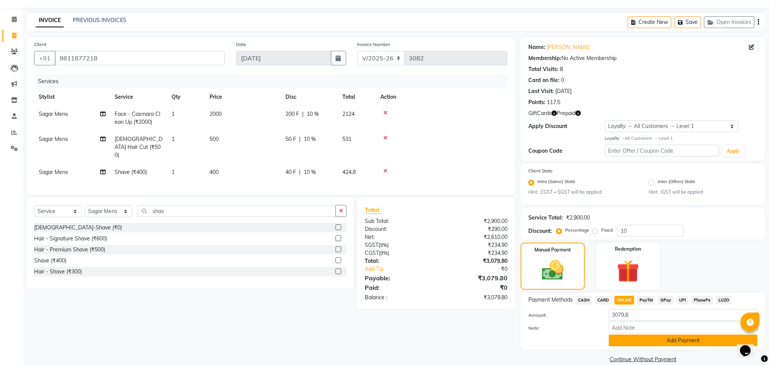
click at [637, 341] on button "Add Payment" at bounding box center [682, 340] width 149 height 12
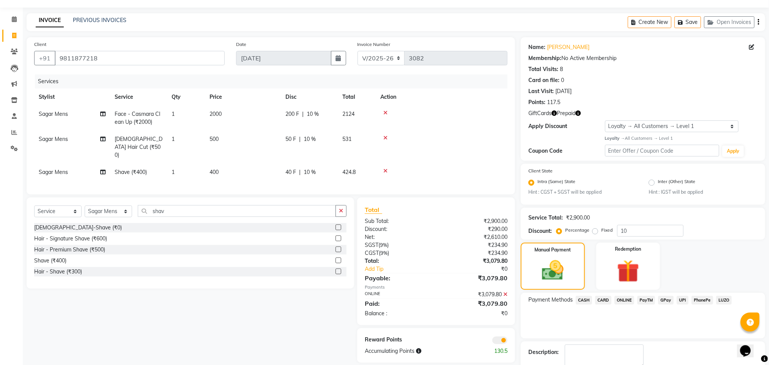
scroll to position [63, 0]
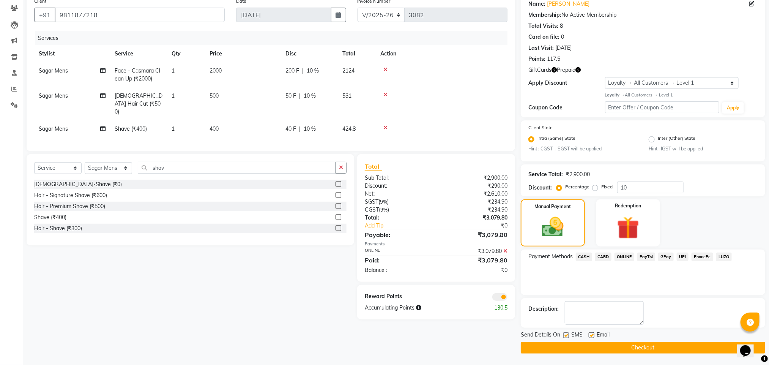
click at [503, 297] on span at bounding box center [499, 297] width 15 height 8
click at [507, 298] on input "checkbox" at bounding box center [507, 298] width 0 height 0
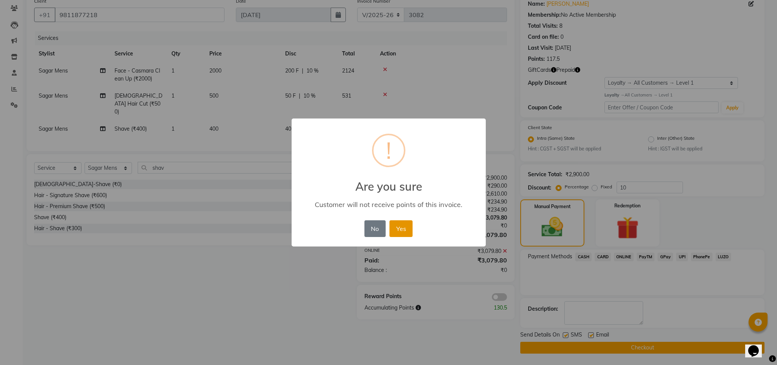
click at [404, 226] on button "Yes" at bounding box center [401, 228] width 23 height 17
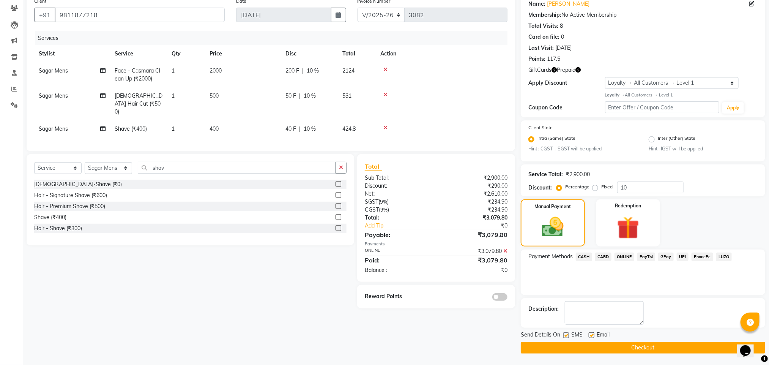
click at [591, 347] on button "Checkout" at bounding box center [642, 347] width 244 height 12
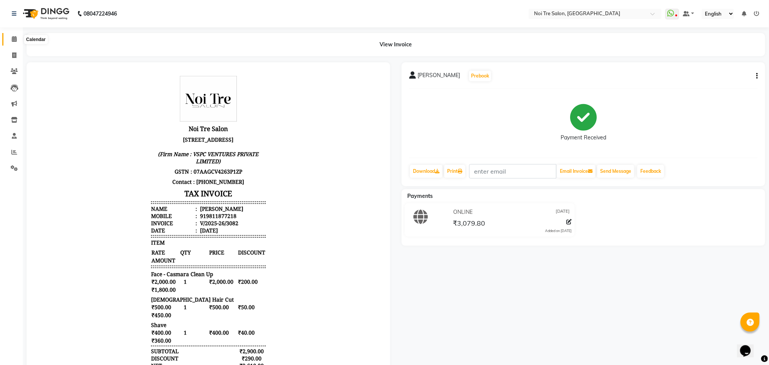
click at [15, 36] on icon at bounding box center [14, 39] width 5 height 6
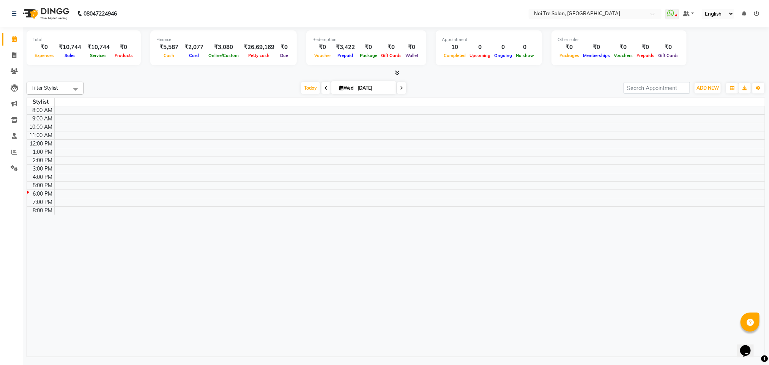
click at [157, 82] on div "Filter Stylist No data available [DATE] [DATE] Toggle Dropdown Add Appointment …" at bounding box center [396, 88] width 738 height 13
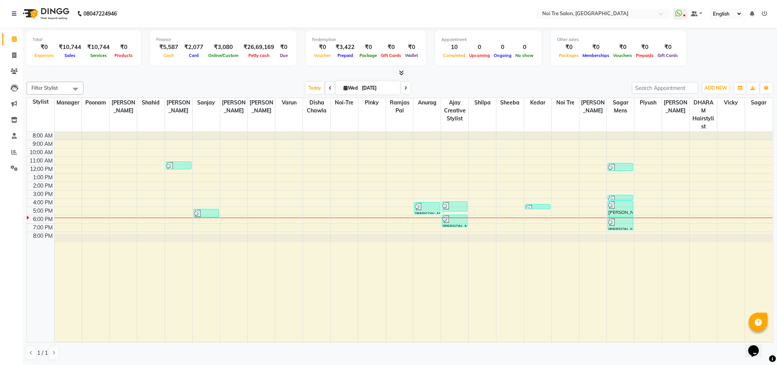
click at [444, 75] on div at bounding box center [400, 73] width 747 height 8
click at [152, 79] on div "Filter Stylist Select All Ajay Creative Stylist Anurag [PERSON_NAME] [PERSON_NA…" at bounding box center [400, 221] width 747 height 284
click at [114, 79] on div "Filter Stylist Select All Ajay Creative Stylist Anurag [PERSON_NAME] [PERSON_NA…" at bounding box center [400, 221] width 747 height 284
click at [16, 52] on icon at bounding box center [14, 55] width 4 height 6
select select "service"
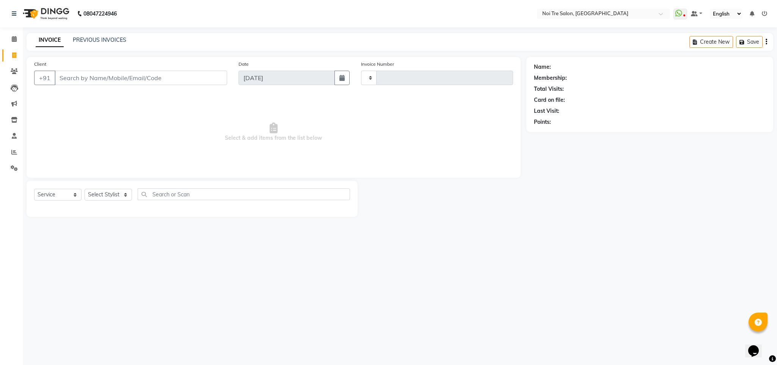
type input "3083"
select select "4307"
click at [744, 42] on button "Open Invoices" at bounding box center [737, 42] width 50 height 12
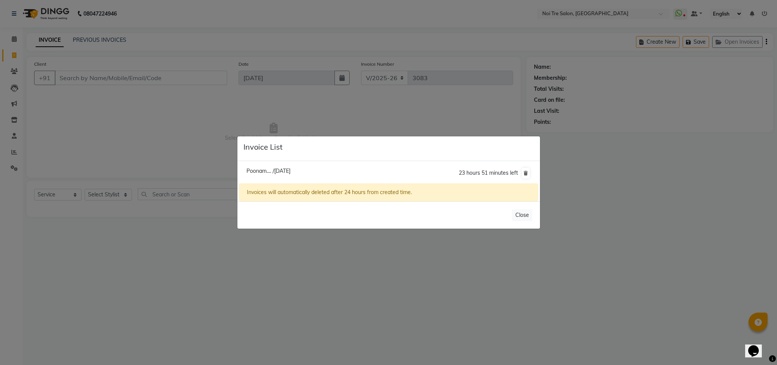
click at [621, 162] on ngb-modal-window "Invoice List Poonam.... /[DATE] 23 hours 51 minutes left Invoices will automati…" at bounding box center [388, 182] width 777 height 365
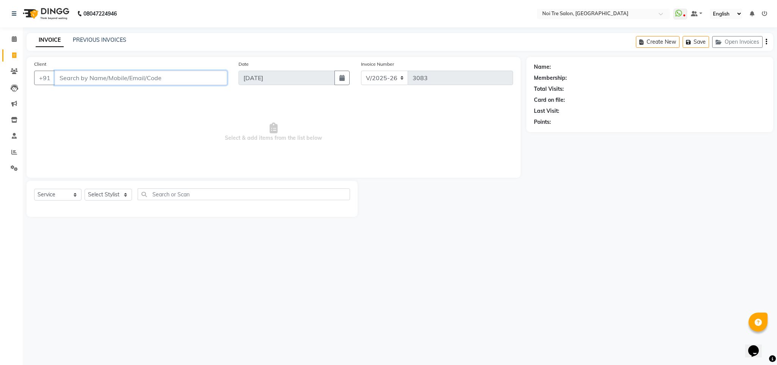
click at [81, 77] on input "Client" at bounding box center [141, 78] width 173 height 14
click at [76, 94] on span "Muknd" at bounding box center [73, 96] width 19 height 8
type input "8860407674"
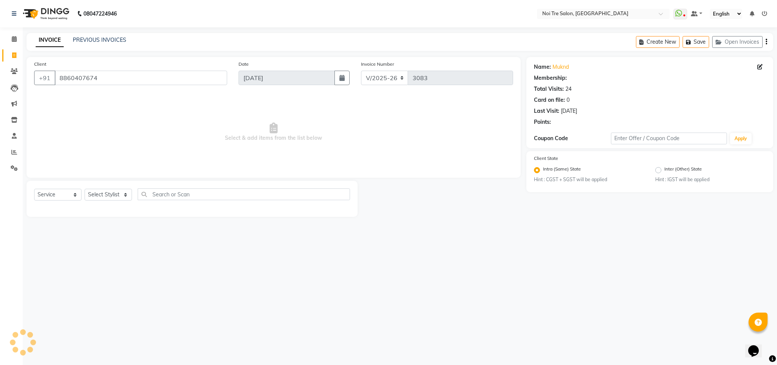
select select "1: Object"
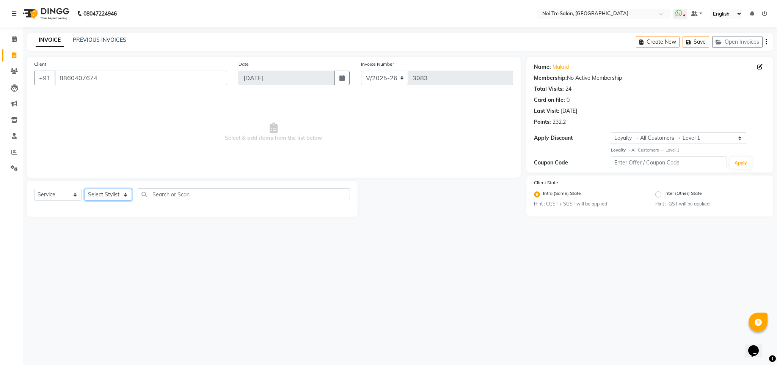
click at [107, 197] on select "Select Stylist Ajay Creative Stylist Anurag [PERSON_NAME] [PERSON_NAME] [PERSON…" at bounding box center [108, 195] width 47 height 12
select select "24877"
click at [85, 189] on select "Select Stylist Ajay Creative Stylist Anurag [PERSON_NAME] [PERSON_NAME] [PERSON…" at bounding box center [108, 195] width 47 height 12
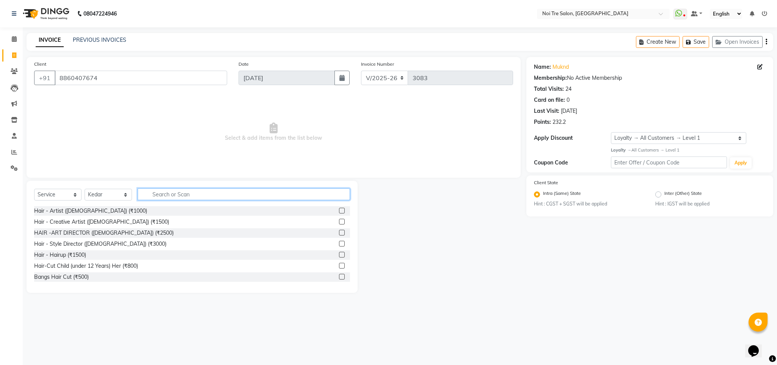
click at [179, 196] on input "text" at bounding box center [244, 194] width 212 height 12
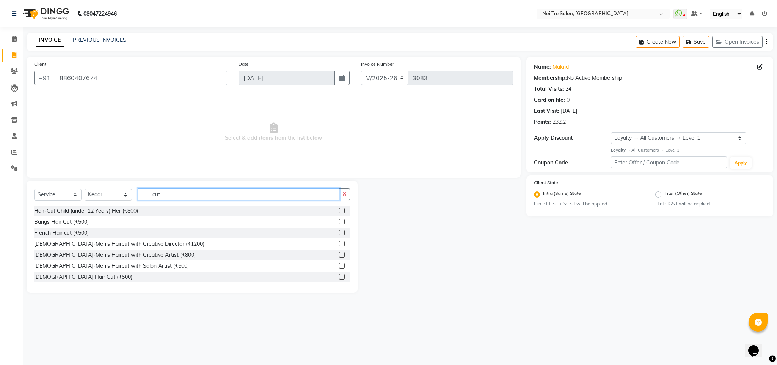
drag, startPoint x: 158, startPoint y: 195, endPoint x: 127, endPoint y: 200, distance: 31.9
click at [127, 200] on div "Select Service Product Membership Package Voucher Prepaid Gift Card Select Styl…" at bounding box center [192, 197] width 316 height 18
type input "t"
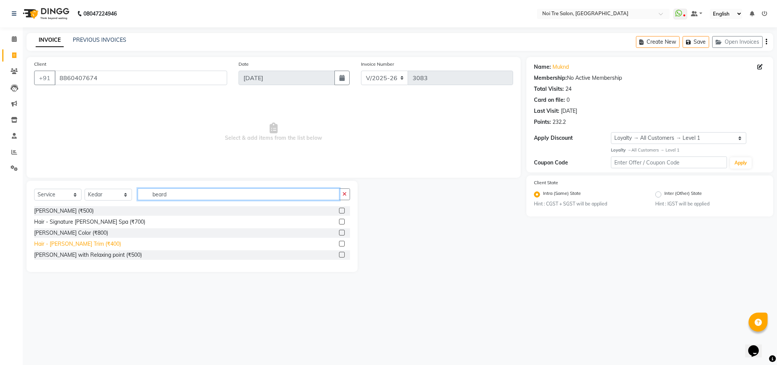
type input "beard"
click at [90, 243] on div "Hair - [PERSON_NAME] Trim (₹400)" at bounding box center [77, 244] width 87 height 8
checkbox input "false"
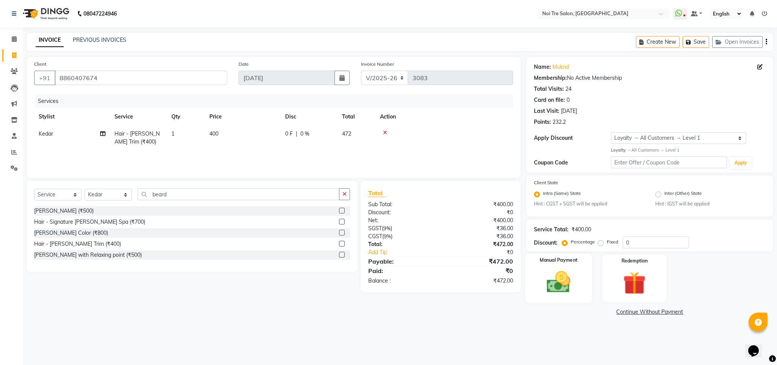
click at [553, 293] on img at bounding box center [558, 281] width 39 height 27
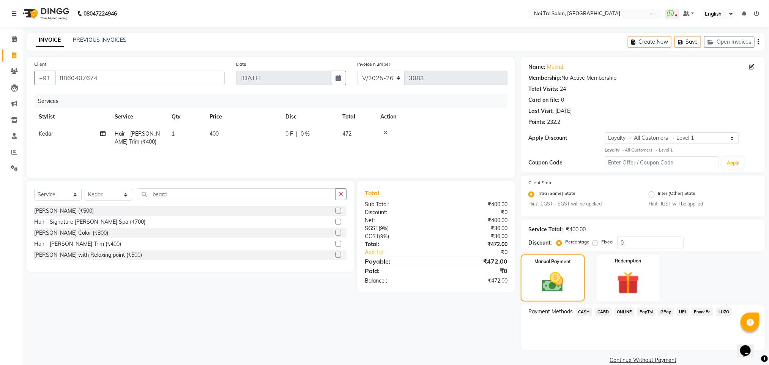
click at [624, 312] on span "ONLINE" at bounding box center [624, 311] width 20 height 9
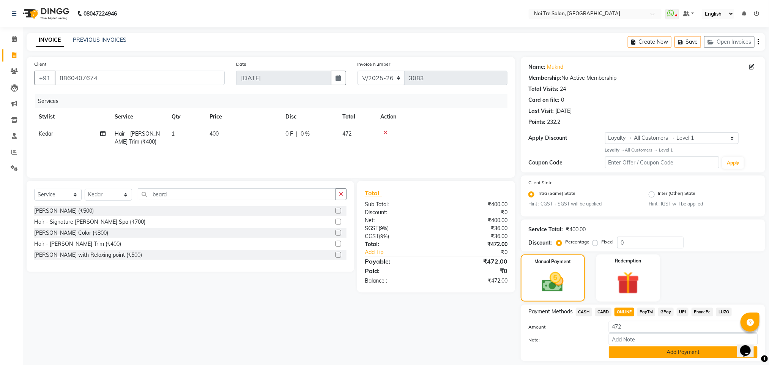
click at [636, 353] on button "Add Payment" at bounding box center [682, 352] width 149 height 12
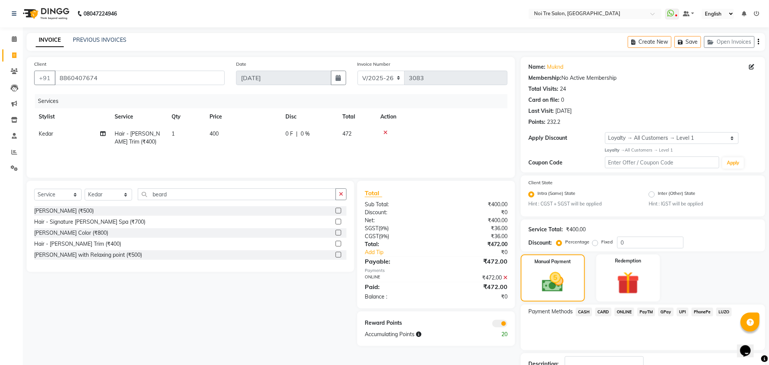
click at [582, 313] on span "CASH" at bounding box center [583, 311] width 16 height 9
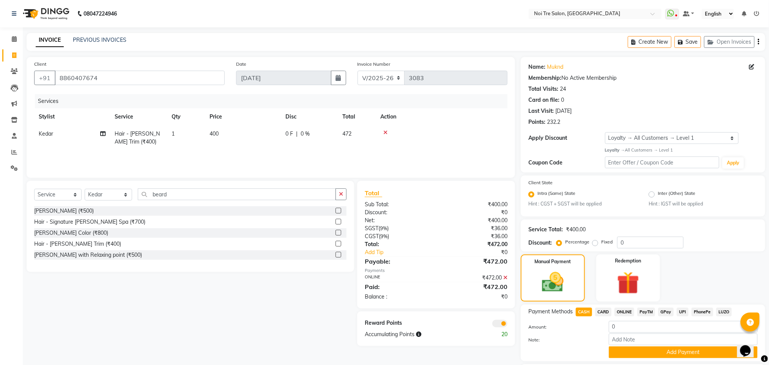
scroll to position [66, 0]
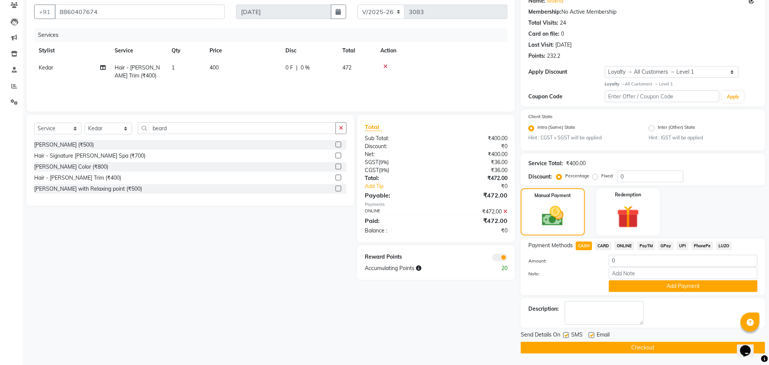
click at [507, 212] on icon at bounding box center [505, 211] width 4 height 5
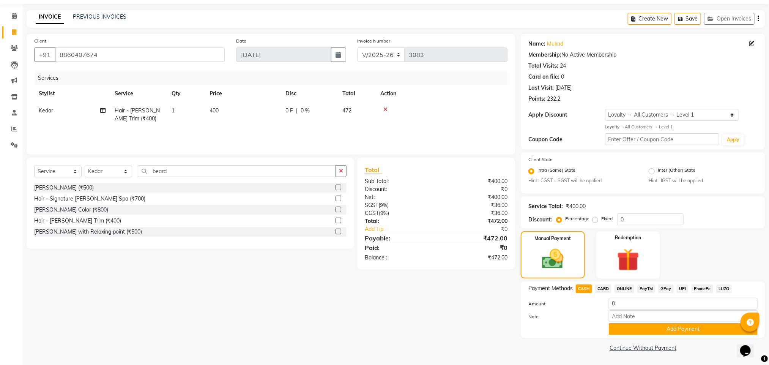
scroll to position [23, 0]
click at [582, 288] on span "CASH" at bounding box center [583, 289] width 16 height 9
type input "472"
click at [654, 329] on button "Add Payment" at bounding box center [682, 329] width 149 height 12
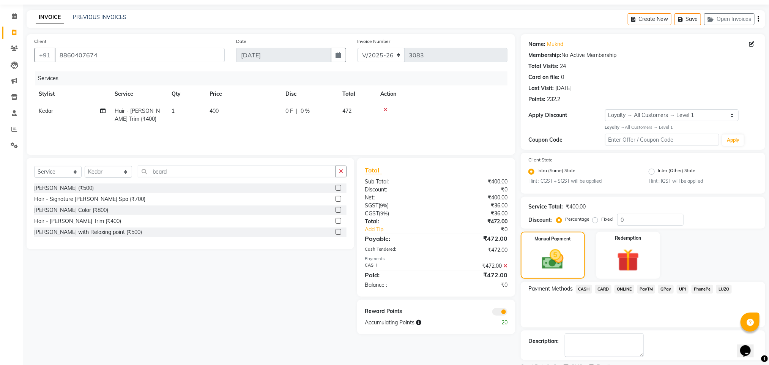
scroll to position [55, 0]
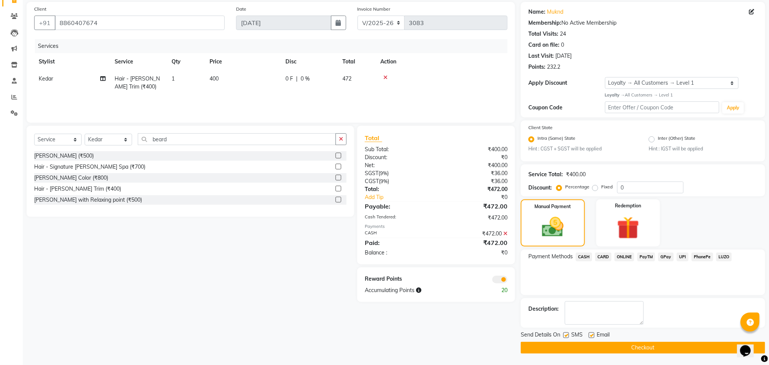
click at [638, 349] on button "Checkout" at bounding box center [642, 347] width 244 height 12
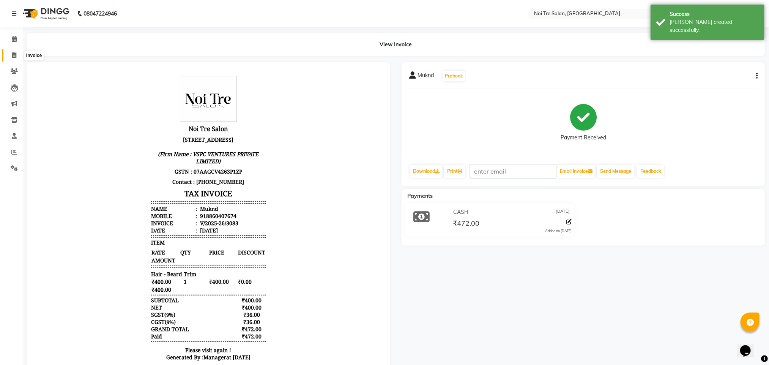
click at [13, 54] on icon at bounding box center [14, 55] width 4 height 6
select select "service"
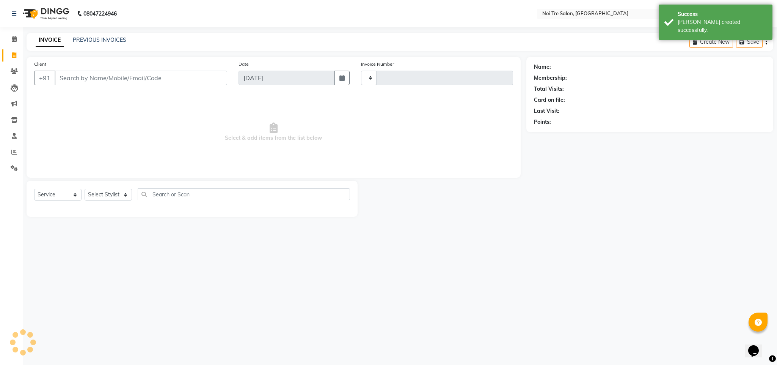
type input "3084"
select select "4307"
click at [13, 37] on icon at bounding box center [14, 39] width 5 height 6
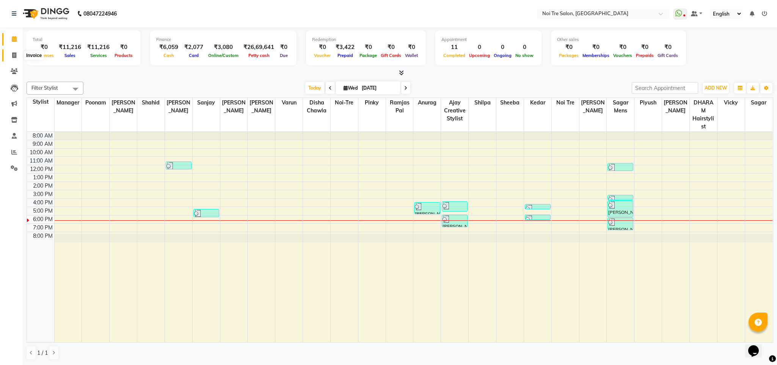
click at [13, 56] on icon at bounding box center [14, 55] width 4 height 6
select select "service"
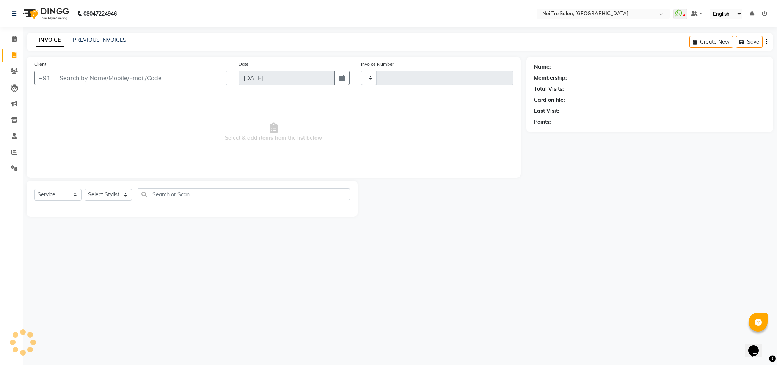
type input "3084"
select select "4307"
click at [97, 76] on input "Client" at bounding box center [141, 78] width 173 height 14
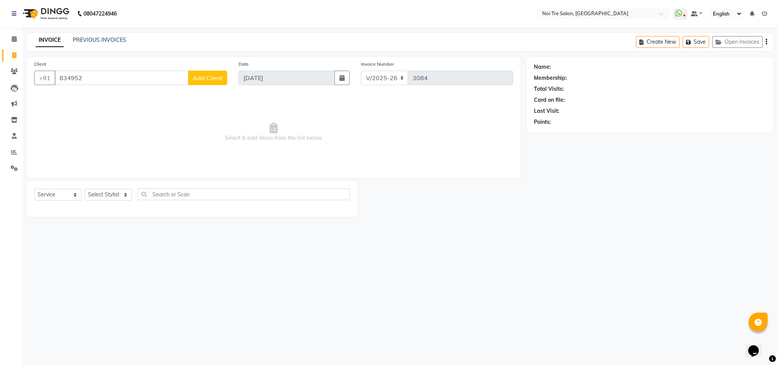
click at [97, 82] on input "834952" at bounding box center [122, 78] width 134 height 14
type input "8349527725"
click at [211, 74] on span "Add Client" at bounding box center [208, 78] width 30 height 8
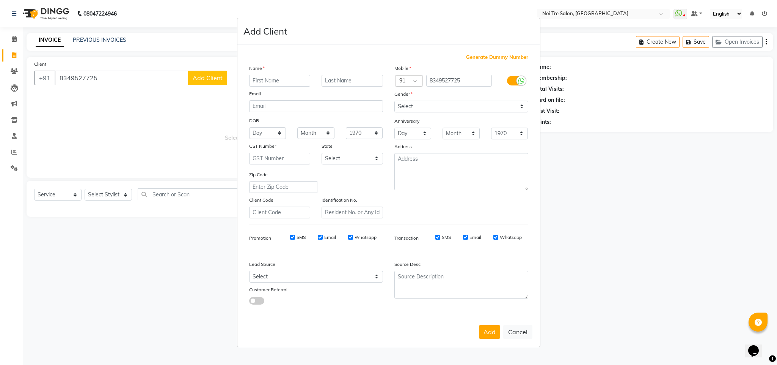
click at [211, 74] on ngb-modal-window "Add Client Generate Dummy Number Name Email DOB Day 01 02 03 04 05 06 07 08 09 …" at bounding box center [388, 182] width 777 height 365
click at [283, 82] on input "text" at bounding box center [279, 81] width 61 height 12
type input "ritu"
click at [440, 111] on select "Select [DEMOGRAPHIC_DATA] [DEMOGRAPHIC_DATA] Other Prefer Not To Say" at bounding box center [462, 107] width 134 height 12
select select "[DEMOGRAPHIC_DATA]"
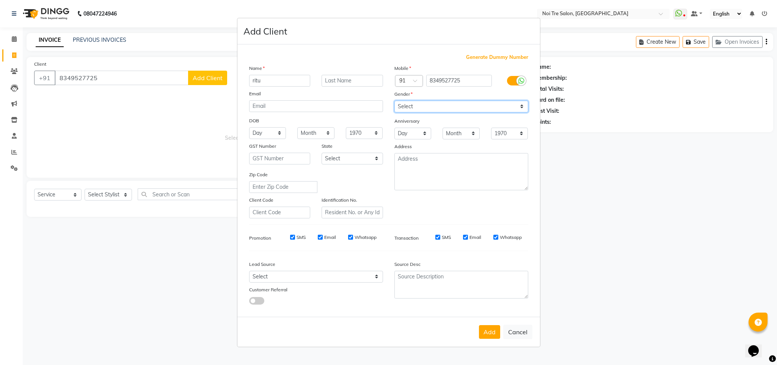
click at [395, 101] on select "Select [DEMOGRAPHIC_DATA] [DEMOGRAPHIC_DATA] Other Prefer Not To Say" at bounding box center [462, 107] width 134 height 12
click at [489, 337] on button "Add" at bounding box center [489, 332] width 21 height 14
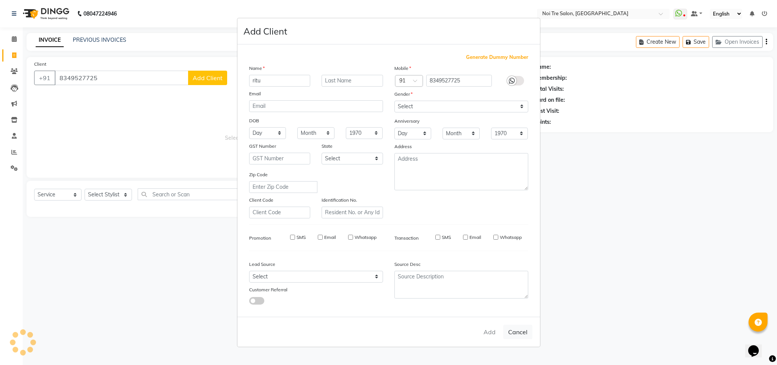
select select
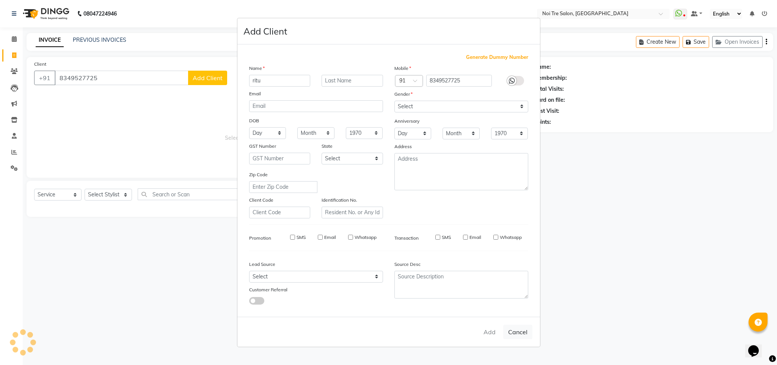
select select
checkbox input "false"
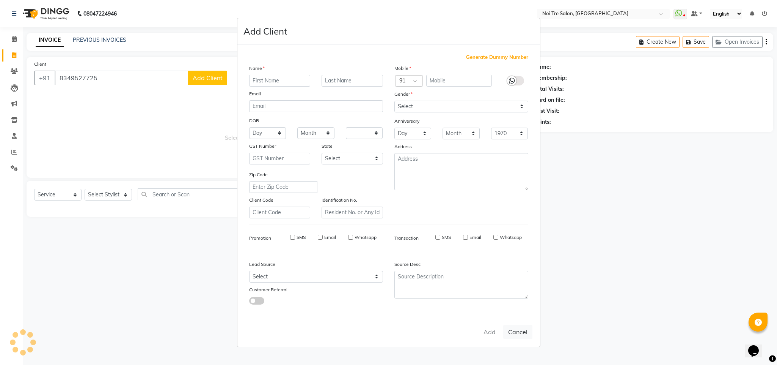
checkbox input "false"
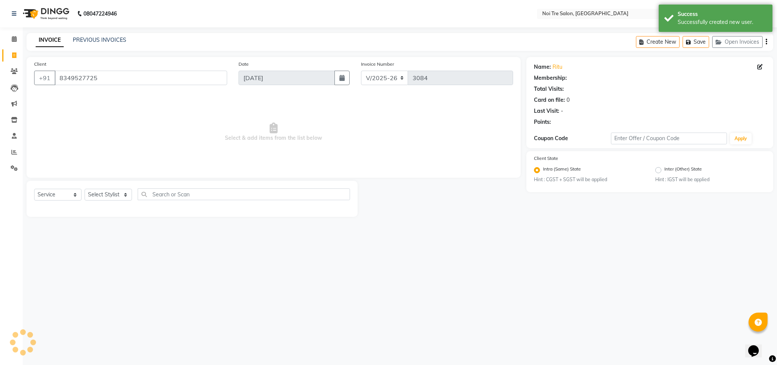
select select "1: Object"
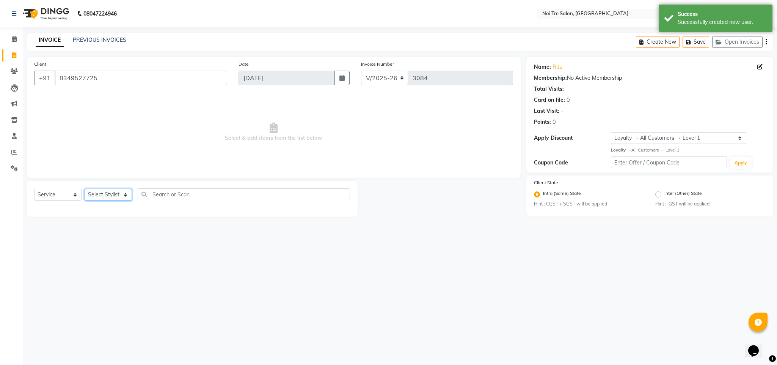
click at [106, 199] on select "Select Stylist Ajay Creative Stylist Anurag [PERSON_NAME] [PERSON_NAME] [PERSON…" at bounding box center [108, 195] width 47 height 12
select select "23274"
click at [85, 189] on select "Select Stylist Ajay Creative Stylist Anurag [PERSON_NAME] [PERSON_NAME] [PERSON…" at bounding box center [108, 195] width 47 height 12
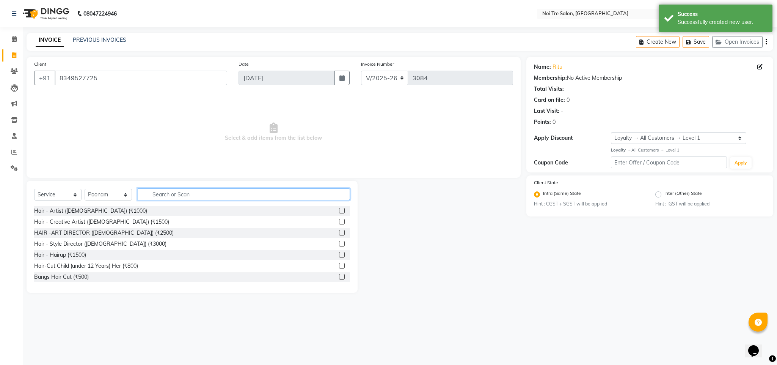
click at [160, 198] on input "text" at bounding box center [244, 194] width 212 height 12
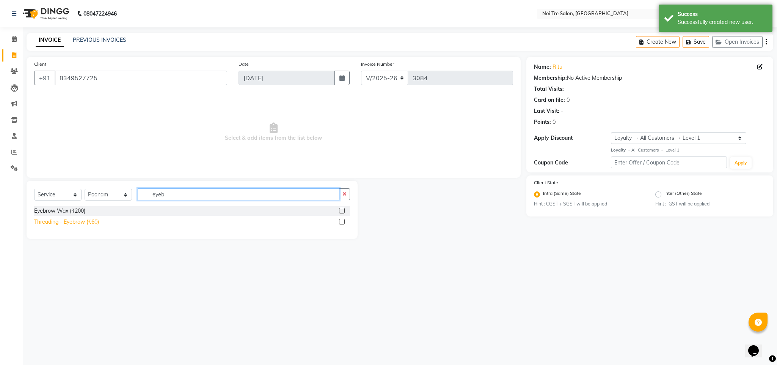
type input "eyeb"
click at [90, 220] on div "Threading - Eyebrow (₹60)" at bounding box center [66, 222] width 65 height 8
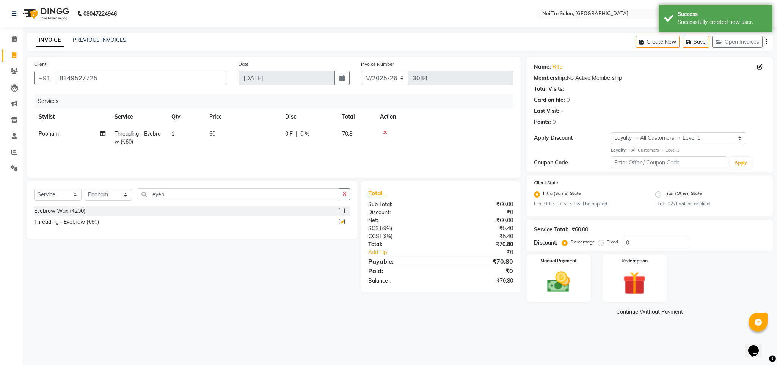
checkbox input "false"
click at [163, 195] on input "eyeb" at bounding box center [239, 194] width 202 height 12
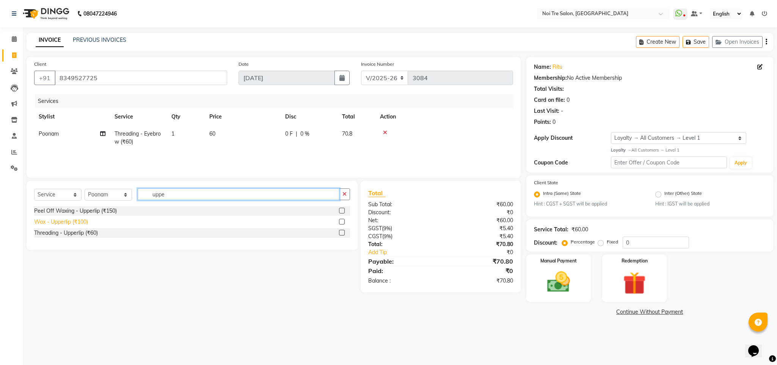
type input "uppe"
click at [65, 222] on div "Wax - Upperlip (₹100)" at bounding box center [61, 222] width 54 height 8
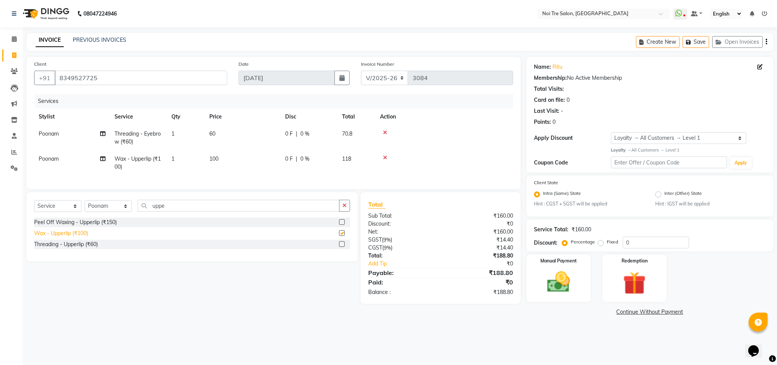
checkbox input "false"
click at [560, 281] on img at bounding box center [558, 281] width 39 height 27
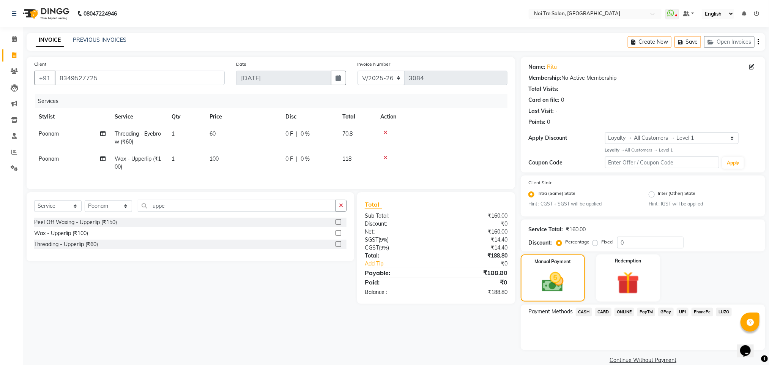
click at [625, 314] on span "ONLINE" at bounding box center [624, 311] width 20 height 9
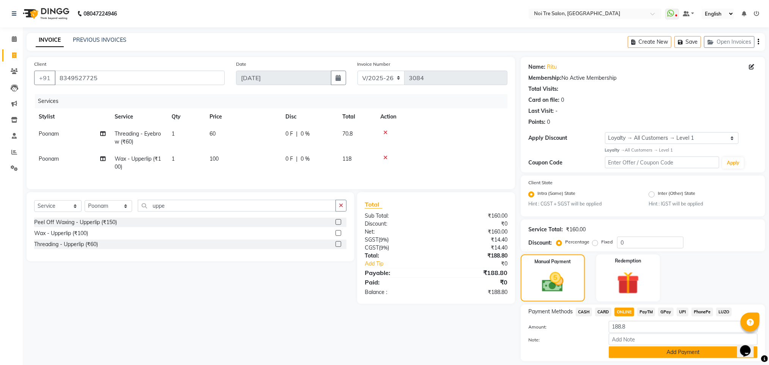
click at [646, 349] on button "Add Payment" at bounding box center [682, 352] width 149 height 12
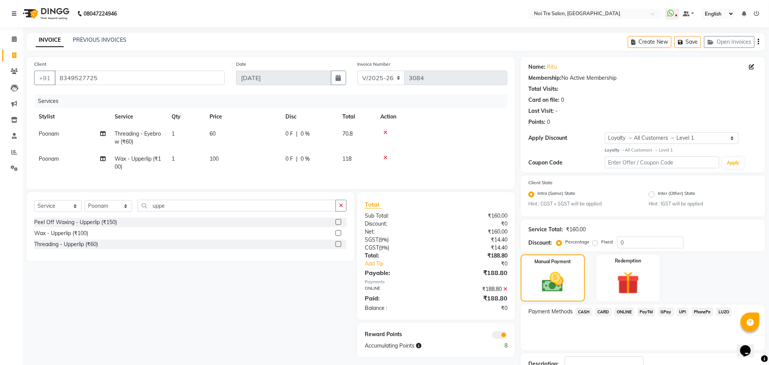
scroll to position [55, 0]
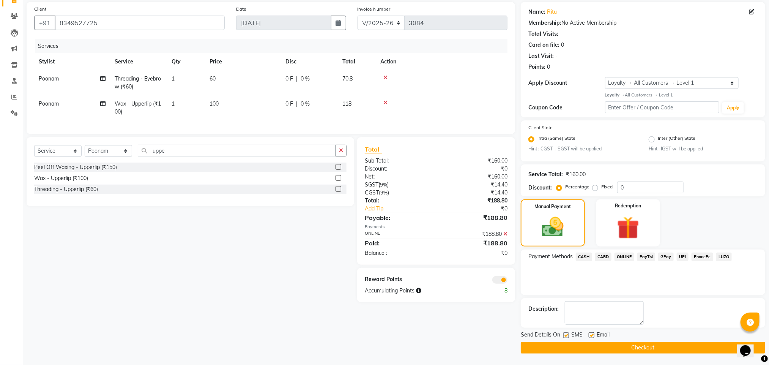
click at [609, 345] on button "Checkout" at bounding box center [642, 347] width 244 height 12
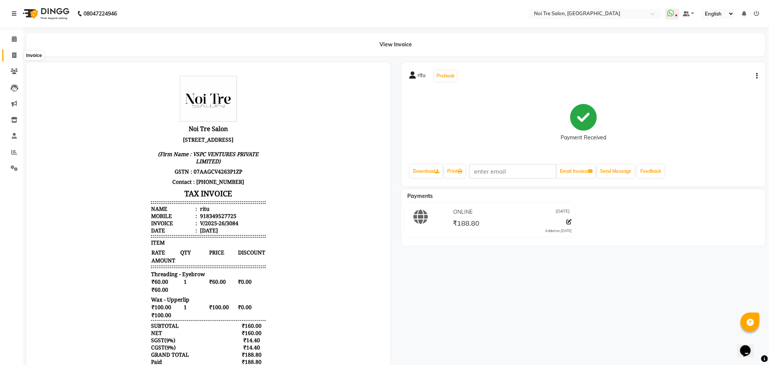
click at [12, 53] on icon at bounding box center [14, 55] width 4 height 6
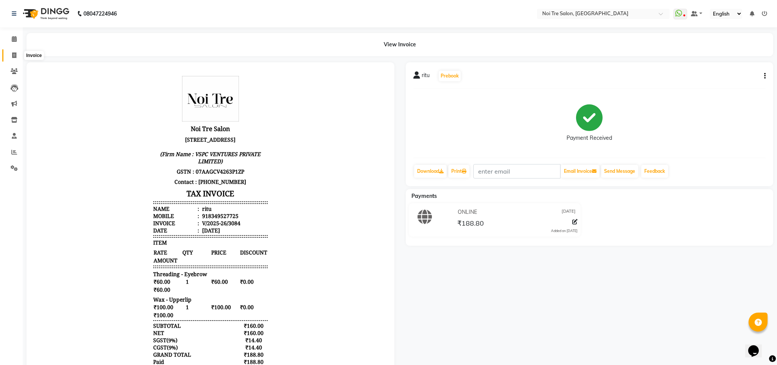
select select "4307"
select select "service"
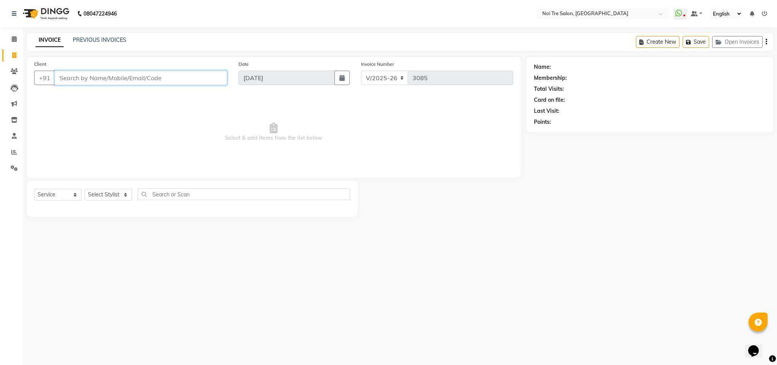
click at [87, 75] on input "Client" at bounding box center [141, 78] width 173 height 14
click at [13, 75] on span at bounding box center [14, 71] width 13 height 9
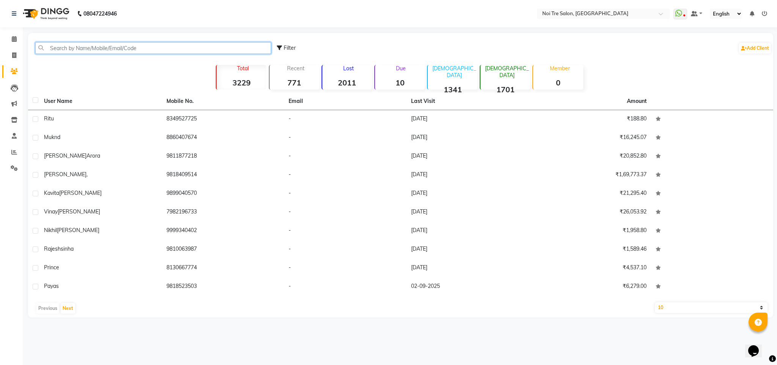
click at [91, 50] on input "text" at bounding box center [153, 48] width 236 height 12
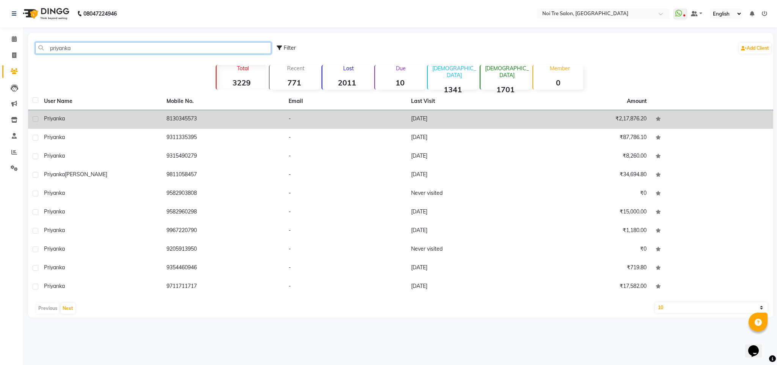
type input "priyanka"
click at [184, 123] on td "8130345573" at bounding box center [223, 119] width 123 height 19
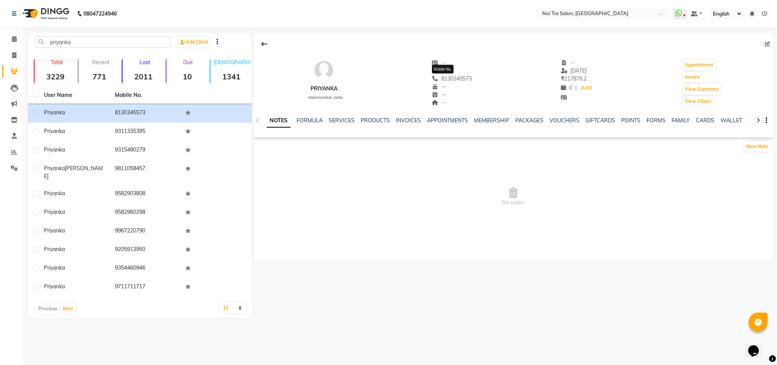
click at [451, 81] on span "8130345573" at bounding box center [452, 78] width 40 height 7
copy span "8130345573"
click at [68, 39] on input "priyanka" at bounding box center [103, 42] width 136 height 12
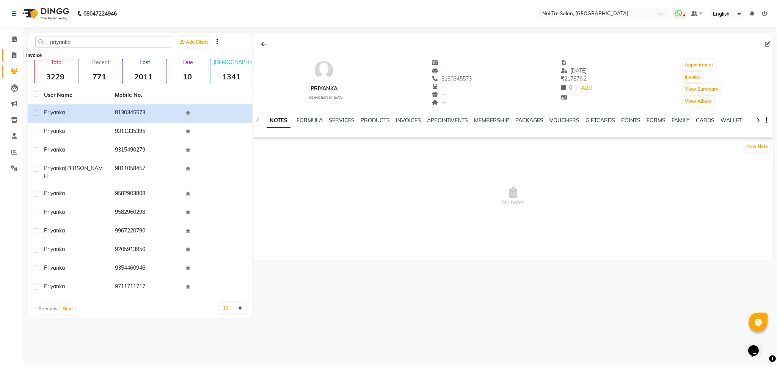
click at [14, 54] on icon at bounding box center [14, 55] width 4 height 6
select select "service"
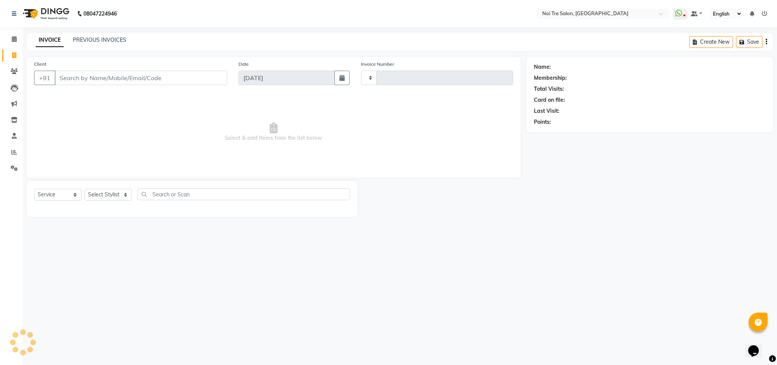
type input "3085"
select select "4307"
type input "8130345573"
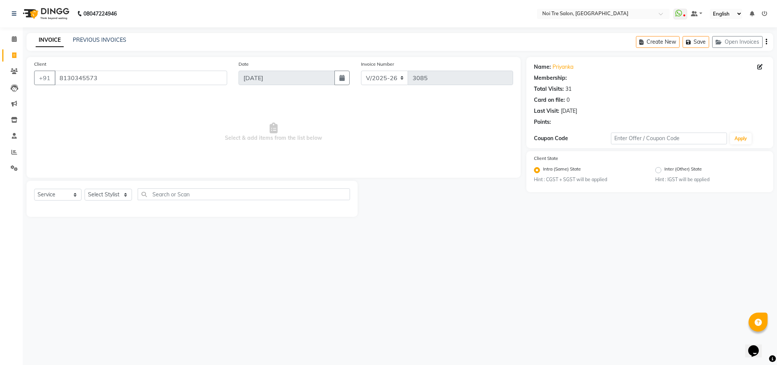
select select "1: Object"
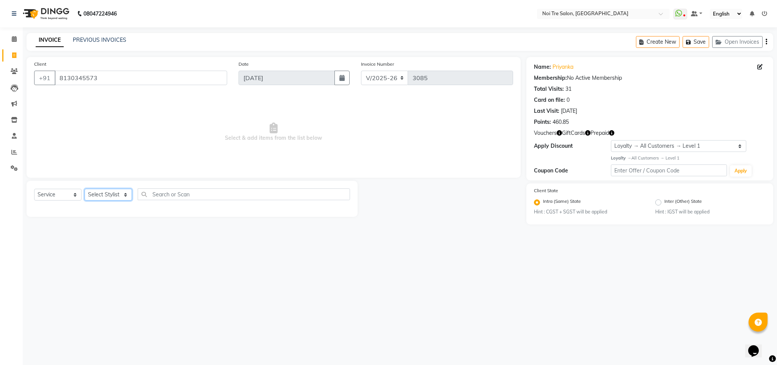
click at [102, 197] on select "Select Stylist Ajay Creative Stylist Anurag [PERSON_NAME] [PERSON_NAME] [PERSON…" at bounding box center [108, 195] width 47 height 12
select select "23276"
click at [85, 189] on select "Select Stylist Ajay Creative Stylist Anurag [PERSON_NAME] [PERSON_NAME] [PERSON…" at bounding box center [108, 195] width 47 height 12
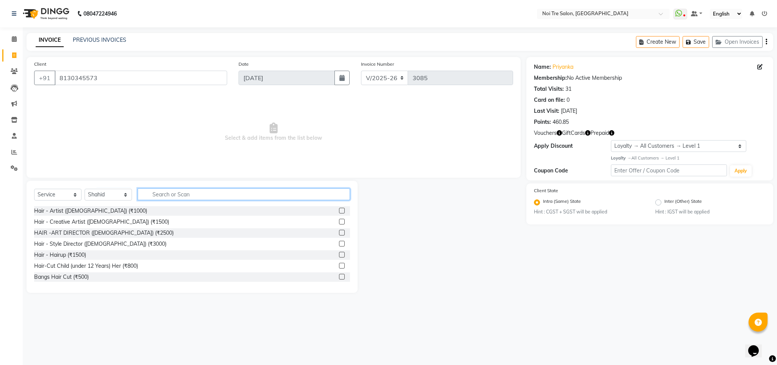
click at [170, 196] on input "text" at bounding box center [244, 194] width 212 height 12
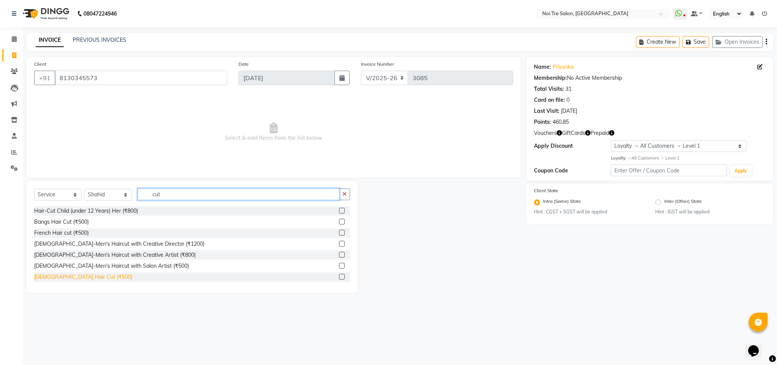
type input "cut"
click at [70, 275] on div "[DEMOGRAPHIC_DATA] Hair Cut (₹500)" at bounding box center [83, 277] width 98 height 8
checkbox input "false"
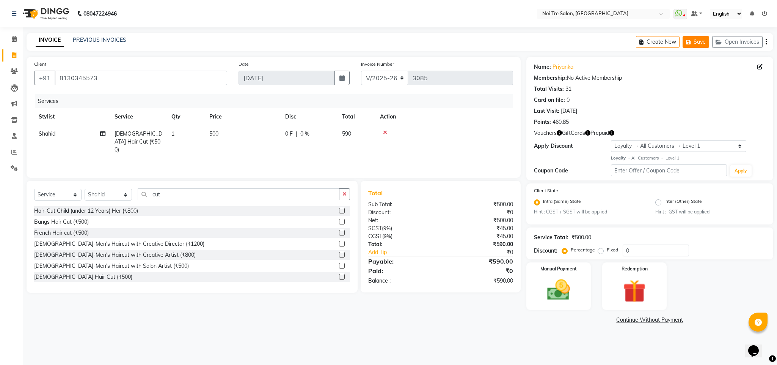
click at [690, 43] on icon "button" at bounding box center [690, 41] width 8 height 5
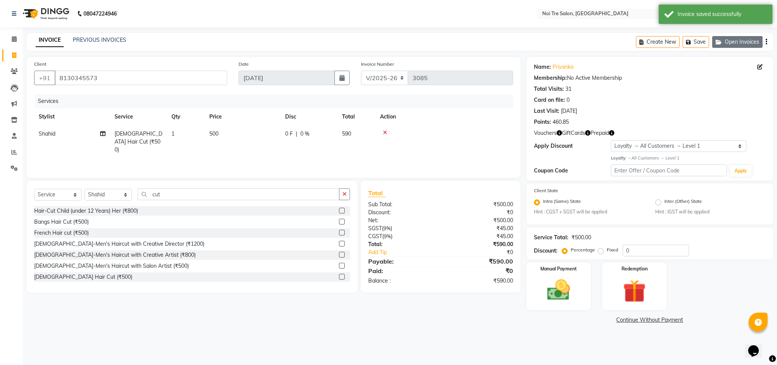
click at [744, 41] on button "Open Invoices" at bounding box center [737, 42] width 50 height 12
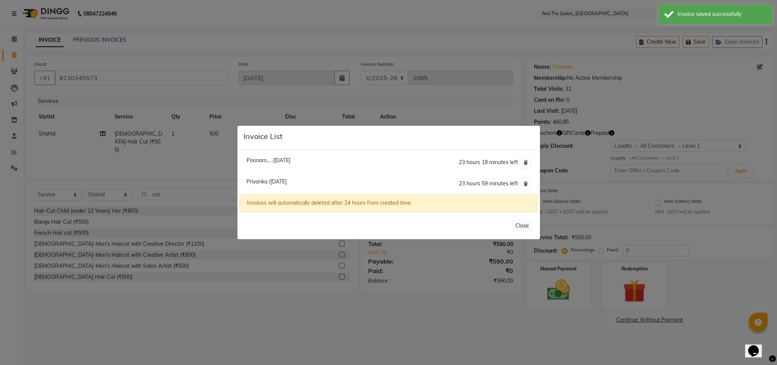
click at [411, 40] on ngb-modal-window "Invoice List Poonam.... /[DATE] 23 hours 18 minutes left [GEOGRAPHIC_DATA] /[DA…" at bounding box center [388, 182] width 777 height 365
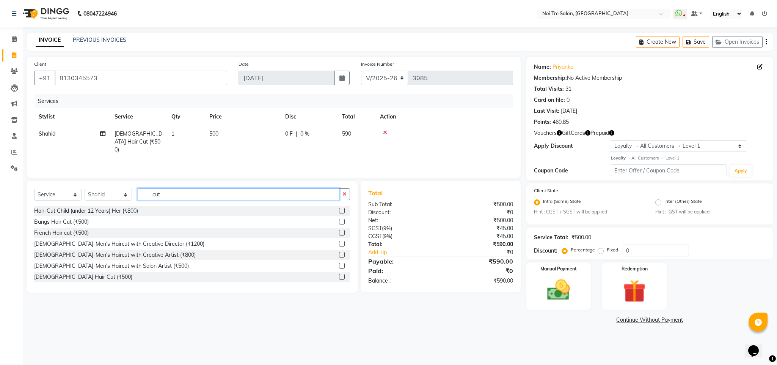
click at [156, 198] on input "cut" at bounding box center [239, 194] width 202 height 12
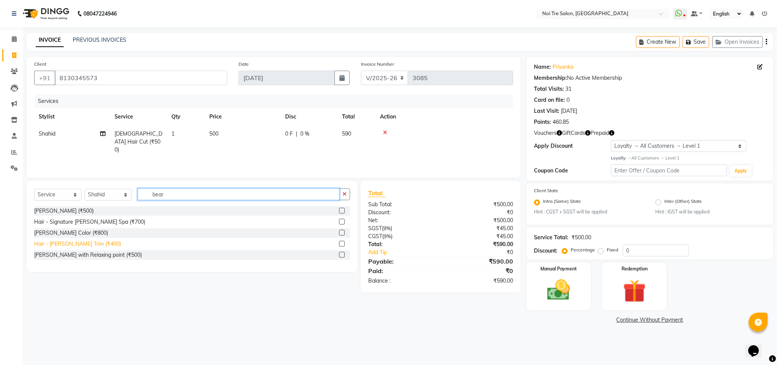
type input "bear"
click at [79, 244] on div "Hair - [PERSON_NAME] Trim (₹400)" at bounding box center [77, 244] width 87 height 8
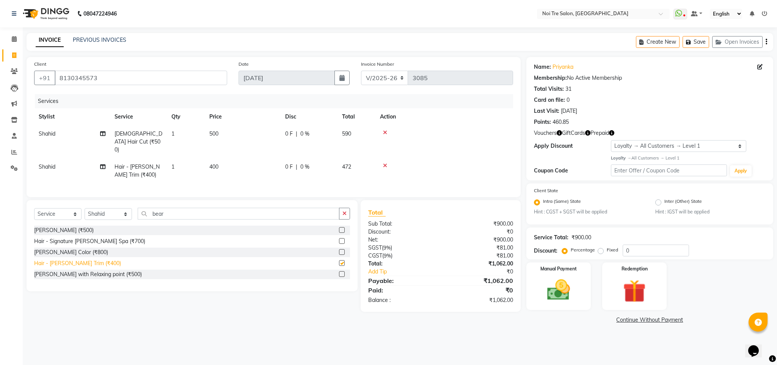
checkbox input "false"
click at [149, 214] on input "bear" at bounding box center [239, 214] width 202 height 12
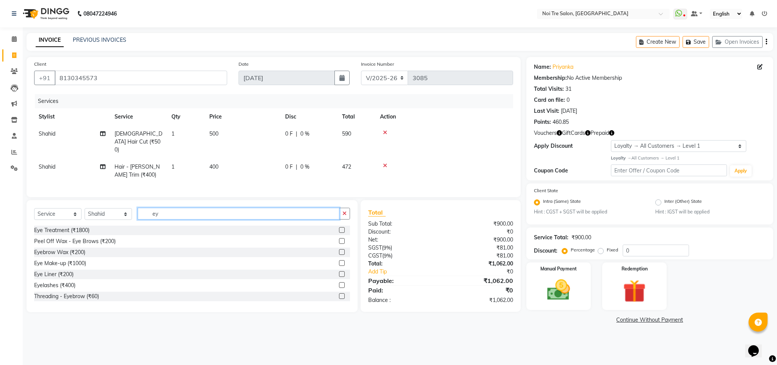
type input "e"
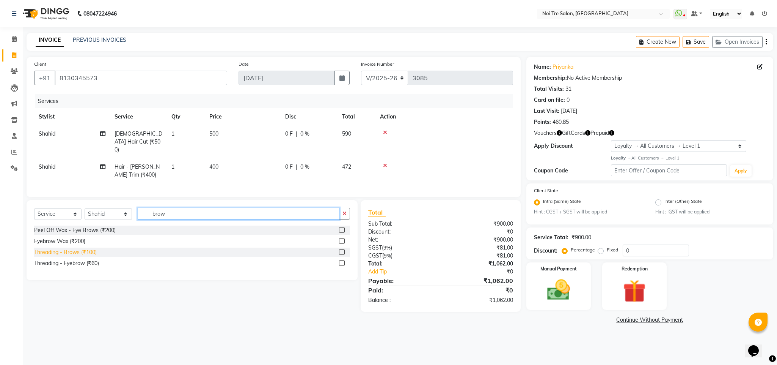
type input "brow"
click at [85, 255] on div "Threading - Brows (₹100)" at bounding box center [65, 252] width 63 height 8
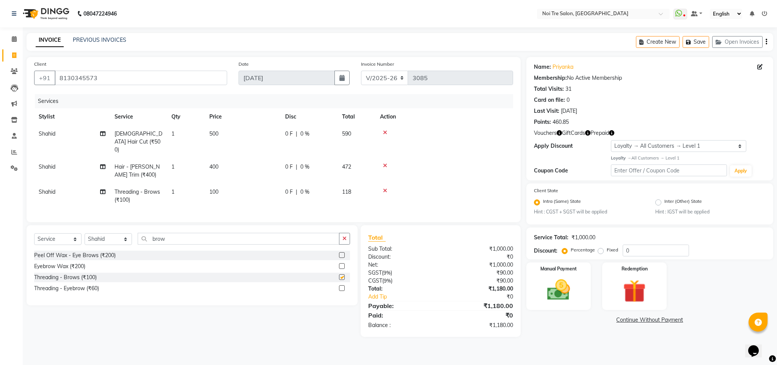
checkbox input "false"
click at [156, 241] on input "brow" at bounding box center [239, 239] width 202 height 12
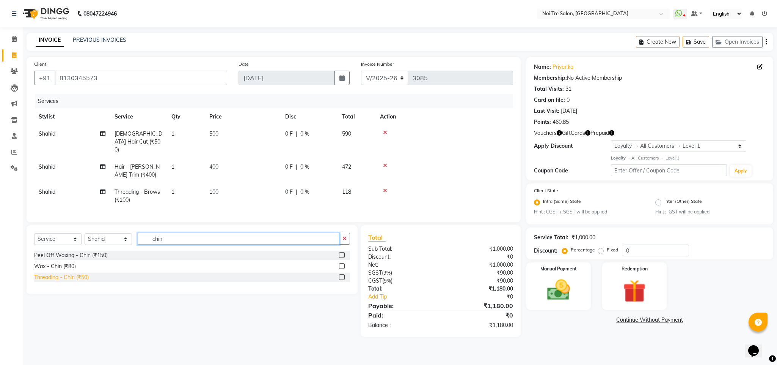
type input "chin"
click at [74, 277] on div "Threading - Chin (₹50)" at bounding box center [61, 277] width 55 height 8
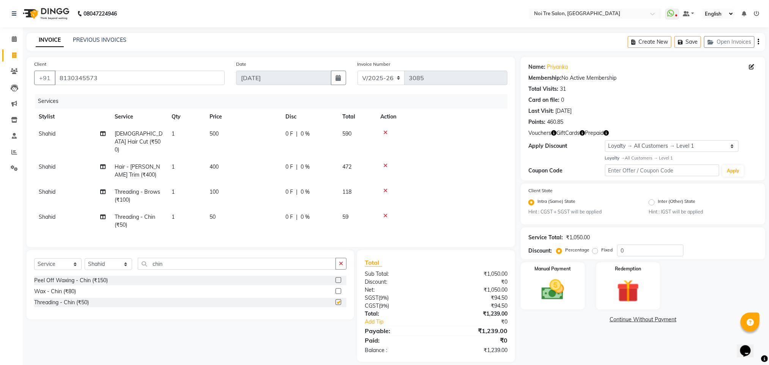
checkbox input "false"
click at [157, 262] on input "chin" at bounding box center [237, 264] width 198 height 12
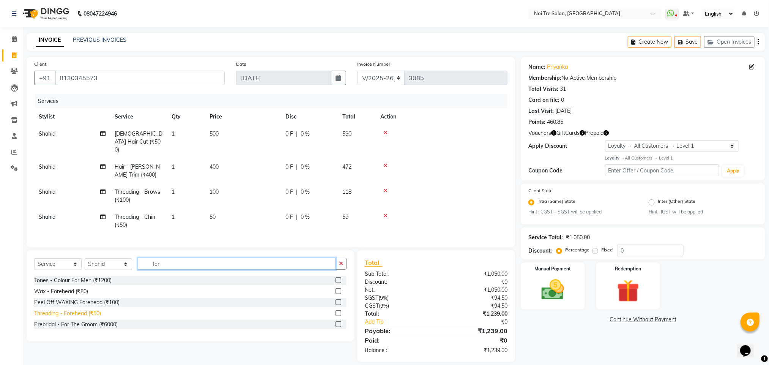
type input "for"
click at [91, 313] on div "Threading - Forehead (₹50)" at bounding box center [67, 313] width 67 height 8
checkbox input "false"
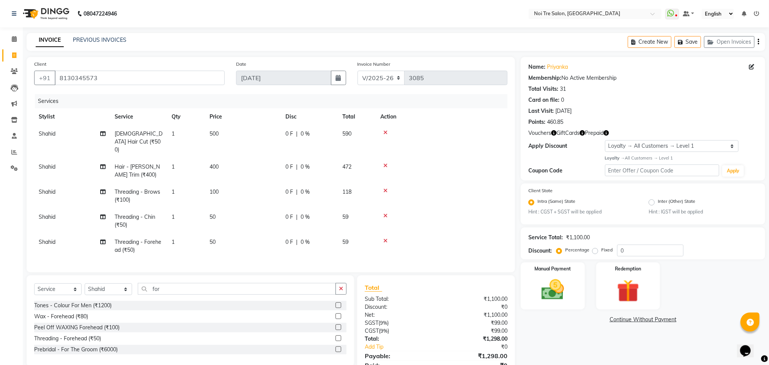
scroll to position [34, 0]
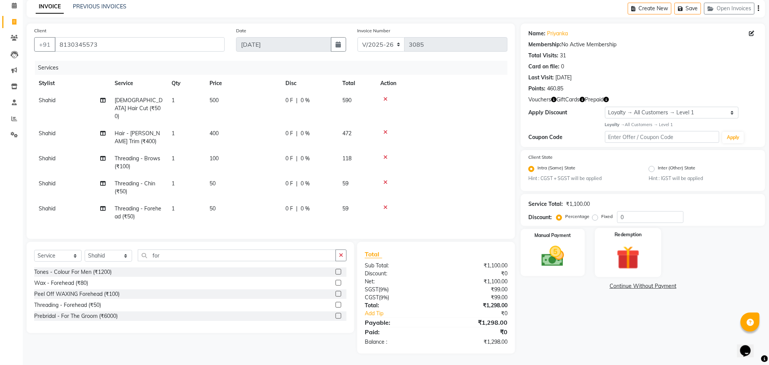
click at [624, 253] on img at bounding box center [628, 257] width 38 height 29
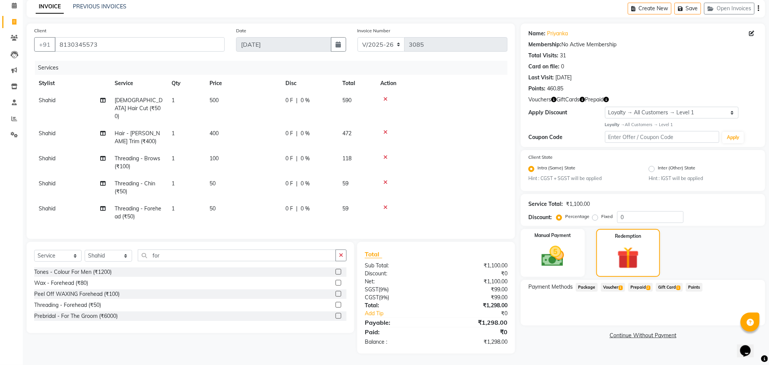
click at [673, 286] on span "Gift Card 1" at bounding box center [669, 287] width 27 height 9
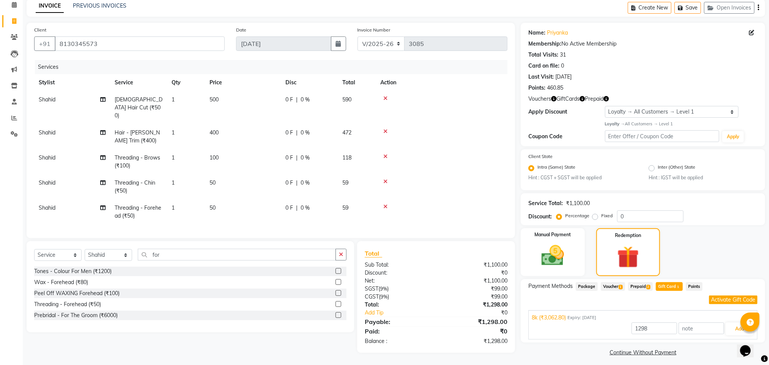
click at [640, 286] on span "Prepaid 2" at bounding box center [640, 286] width 25 height 9
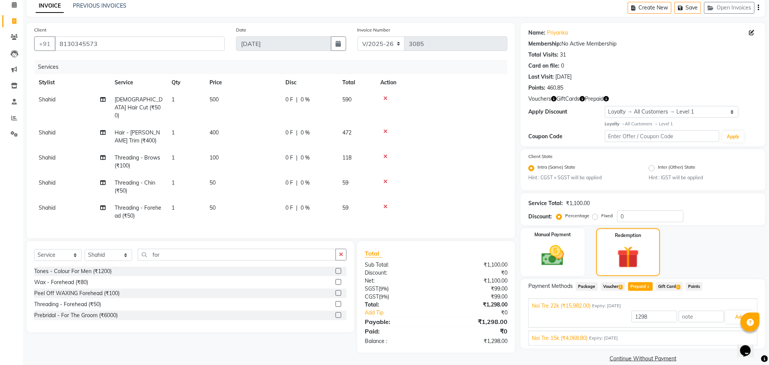
click at [613, 285] on span "Voucher 1" at bounding box center [613, 286] width 24 height 9
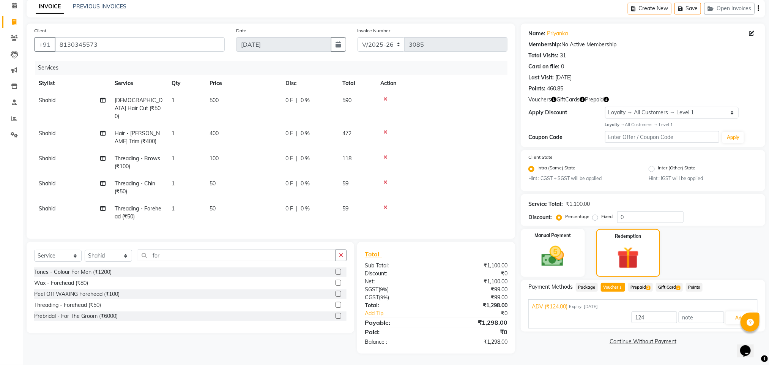
click at [663, 283] on span "Gift Card 1" at bounding box center [669, 287] width 27 height 9
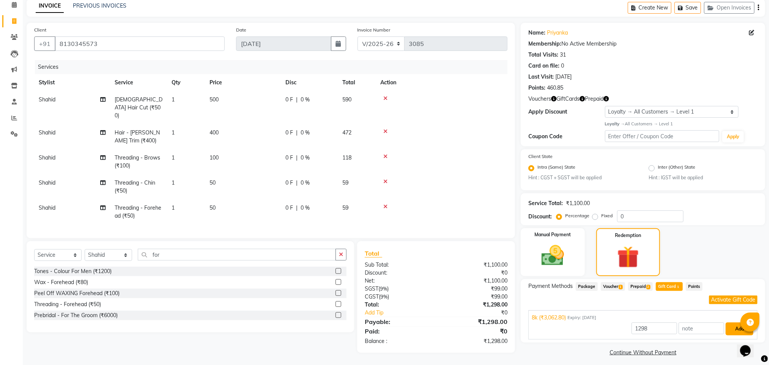
click at [733, 325] on button "Add" at bounding box center [739, 328] width 28 height 13
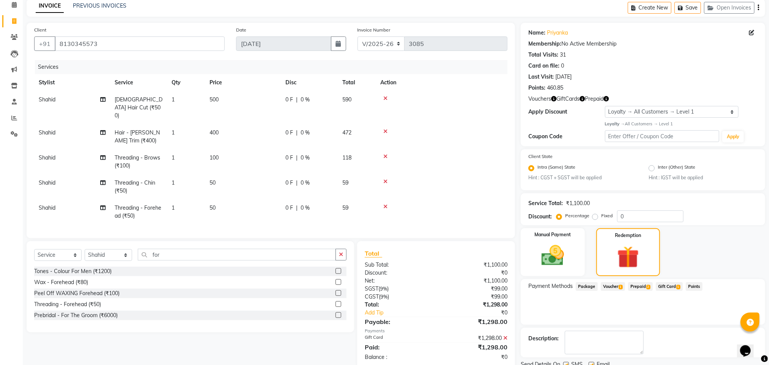
scroll to position [87, 0]
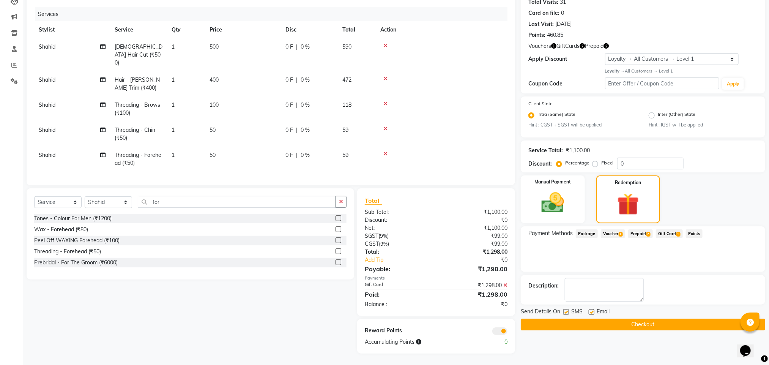
click at [616, 327] on button "Checkout" at bounding box center [642, 324] width 244 height 12
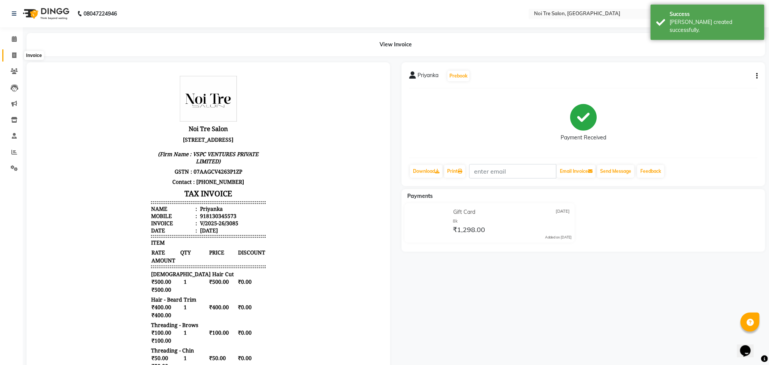
click at [15, 56] on icon at bounding box center [14, 55] width 4 height 6
select select "service"
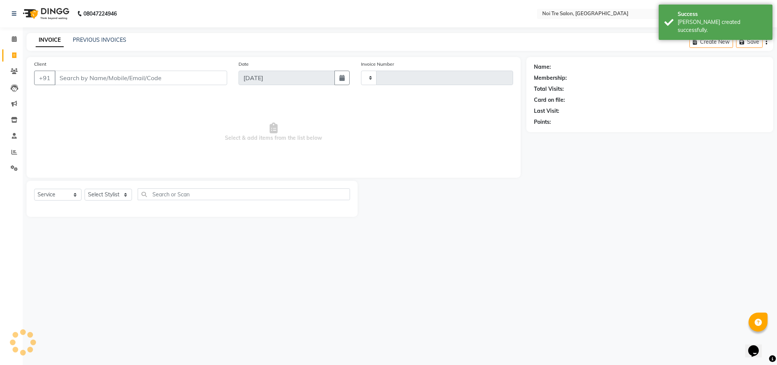
type input "3086"
select select "4307"
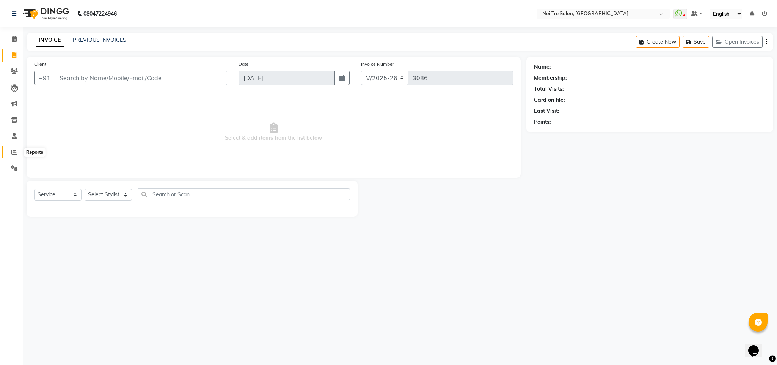
click at [12, 153] on icon at bounding box center [14, 152] width 6 height 6
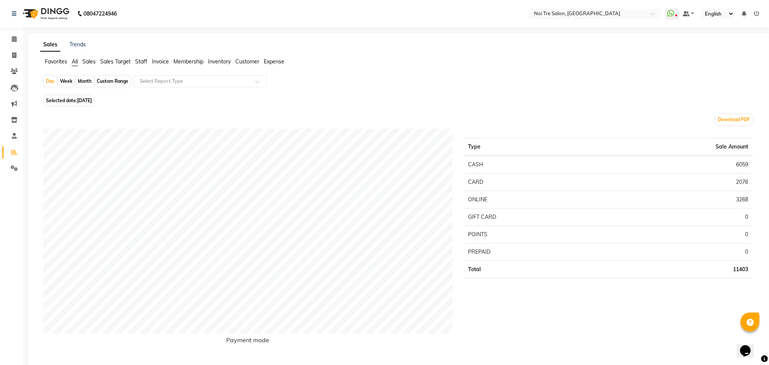
click at [82, 102] on span "[DATE]" at bounding box center [84, 100] width 15 height 6
select select "9"
select select "2025"
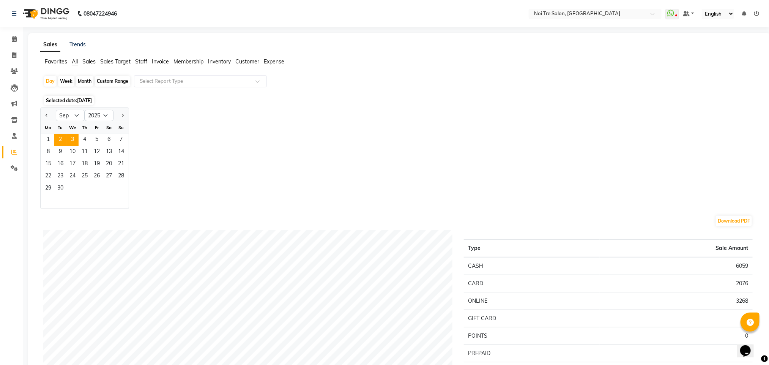
drag, startPoint x: 82, startPoint y: 102, endPoint x: 55, endPoint y: 139, distance: 45.9
click at [55, 139] on span "2" at bounding box center [60, 140] width 12 height 12
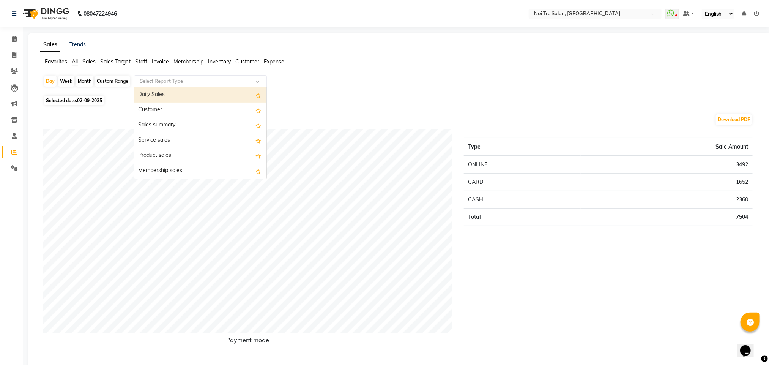
click at [189, 82] on input "text" at bounding box center [192, 81] width 109 height 8
click at [143, 60] on span "Staff" at bounding box center [141, 61] width 12 height 7
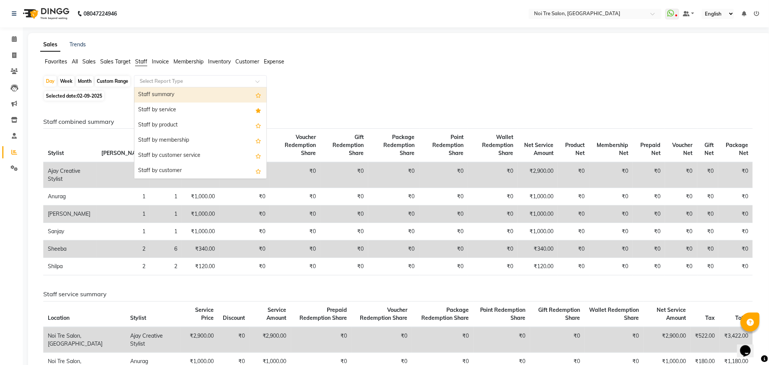
click at [178, 80] on input "text" at bounding box center [192, 81] width 109 height 8
click at [178, 109] on div "Staff by service" at bounding box center [200, 109] width 132 height 15
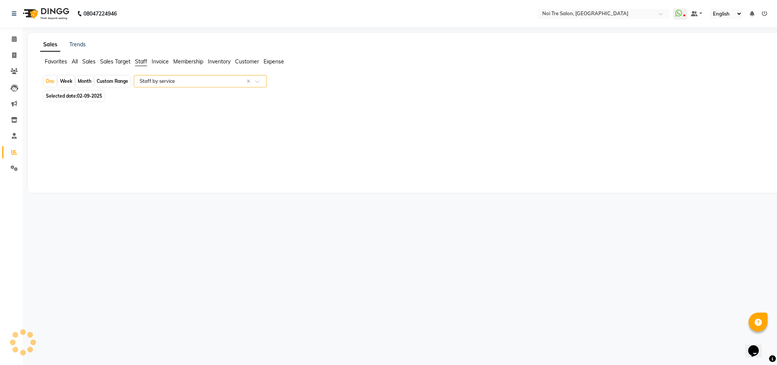
select select "full_report"
select select "csv"
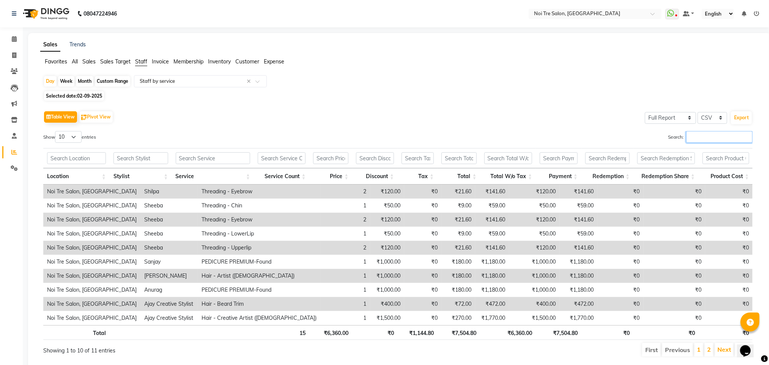
click at [715, 137] on input "Search:" at bounding box center [719, 137] width 66 height 12
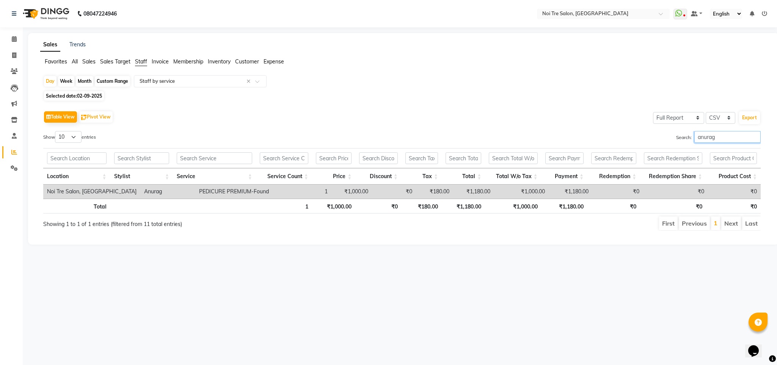
type input "anurag"
click at [86, 97] on span "02-09-2025" at bounding box center [89, 96] width 25 height 6
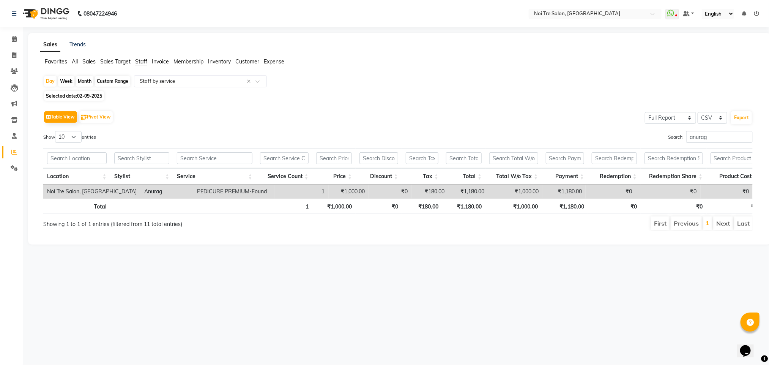
select select "9"
select select "2025"
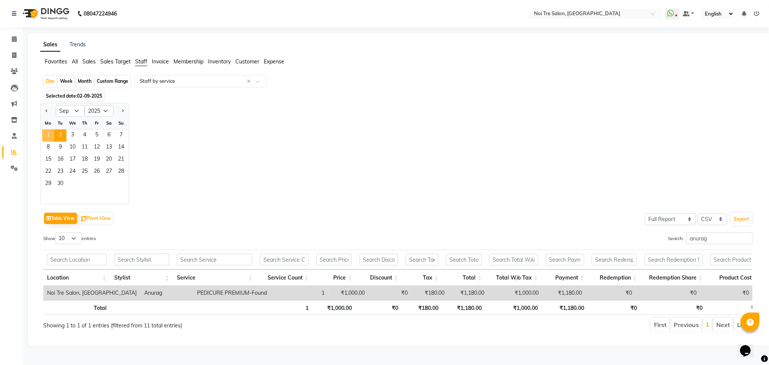
click at [50, 133] on span "1" at bounding box center [48, 135] width 12 height 12
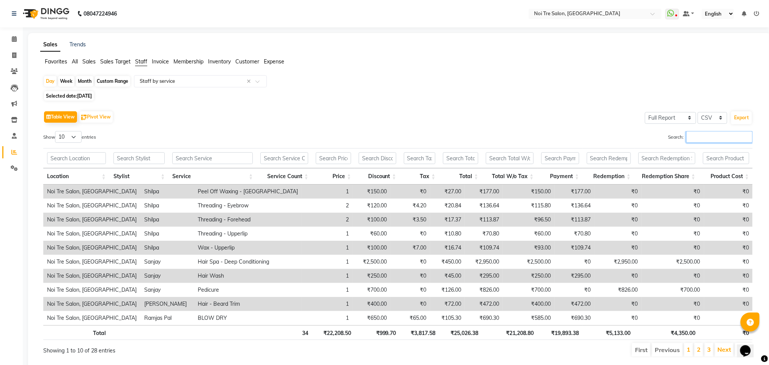
click at [715, 137] on input "Search:" at bounding box center [719, 137] width 66 height 12
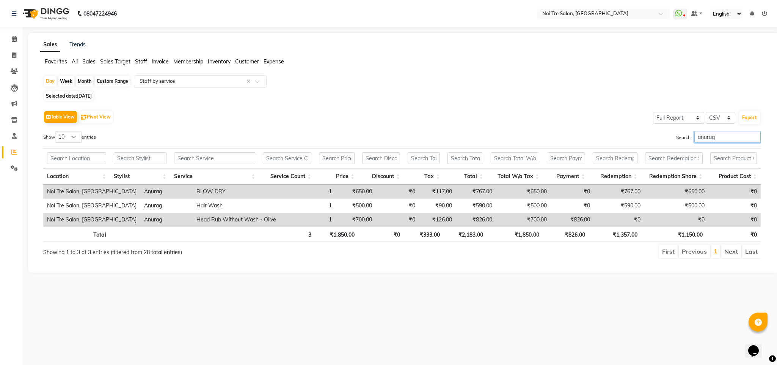
type input "anurag"
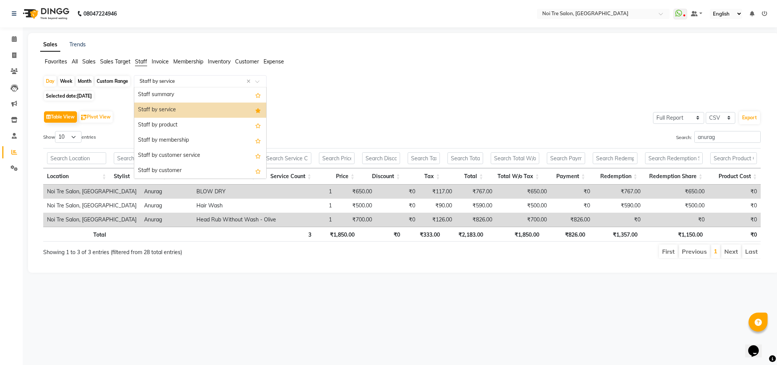
click at [160, 82] on input "text" at bounding box center [192, 81] width 109 height 8
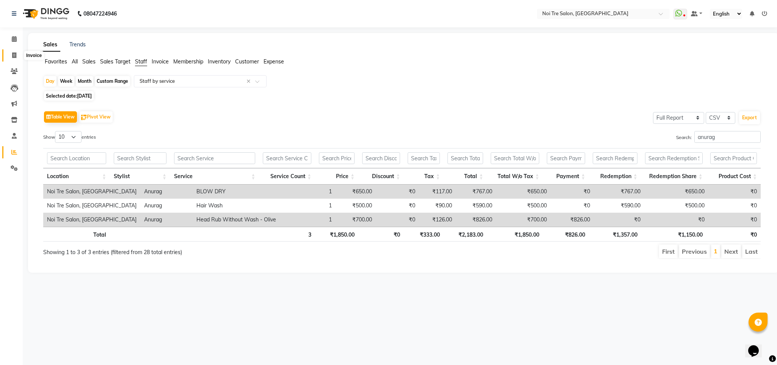
click at [14, 58] on span at bounding box center [14, 55] width 13 height 9
select select "4307"
select select "service"
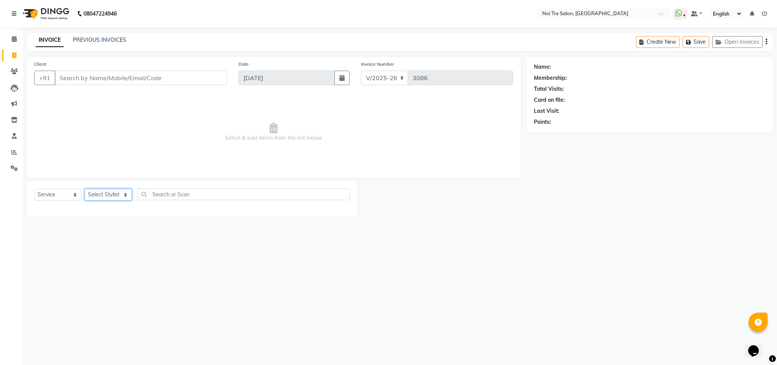
click at [113, 192] on select "Select Stylist Ajay Creative Stylist Anurag [PERSON_NAME] [PERSON_NAME] [PERSON…" at bounding box center [108, 195] width 47 height 12
select select "23274"
click at [85, 189] on select "Select Stylist Ajay Creative Stylist Anurag [PERSON_NAME] [PERSON_NAME] [PERSON…" at bounding box center [108, 195] width 47 height 12
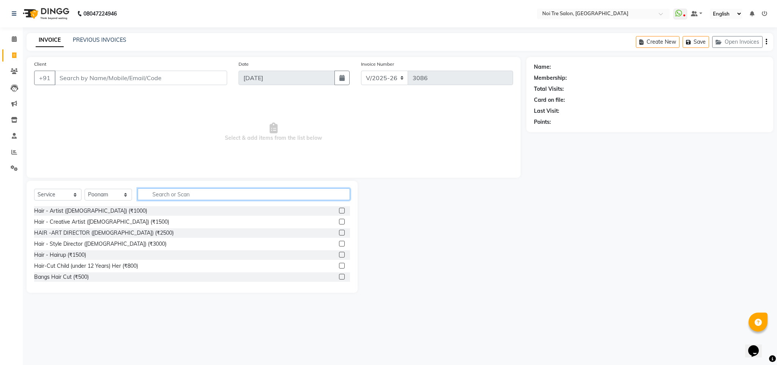
click at [161, 193] on input "text" at bounding box center [244, 194] width 212 height 12
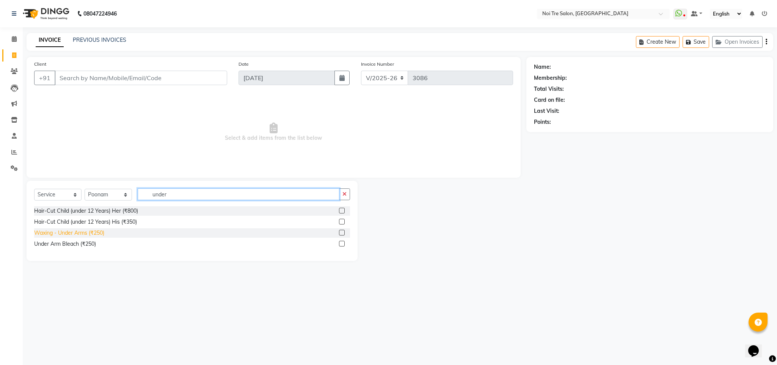
type input "under"
click at [92, 229] on div "Waxing - Under Arms (₹250)" at bounding box center [69, 233] width 70 height 8
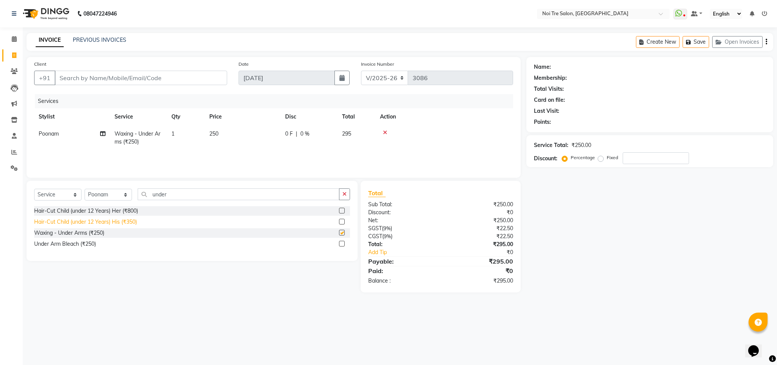
checkbox input "false"
click at [154, 194] on input "under" at bounding box center [239, 194] width 202 height 12
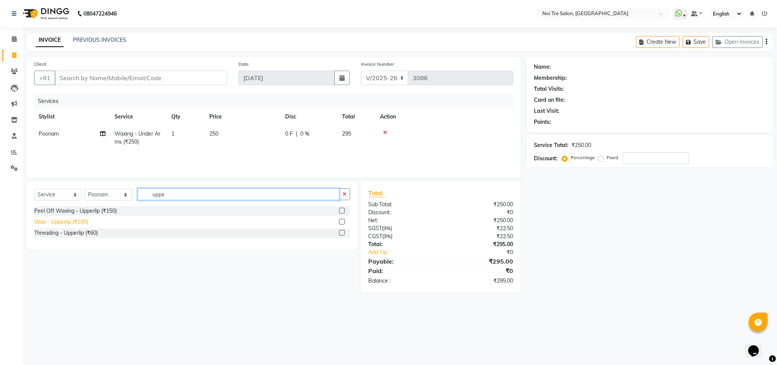
type input "uppe"
click at [79, 221] on div "Wax - Upperlip (₹100)" at bounding box center [61, 222] width 54 height 8
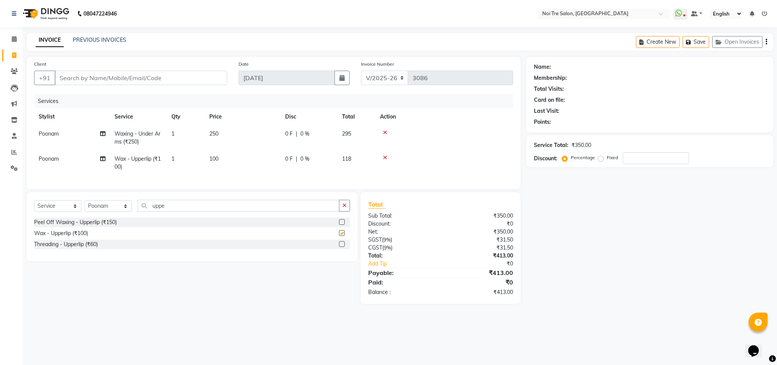
checkbox input "false"
click at [161, 211] on input "uppe" at bounding box center [239, 206] width 202 height 12
type input "eyeb"
click at [87, 237] on div "Threading - Eyebrow (₹60)" at bounding box center [66, 233] width 65 height 8
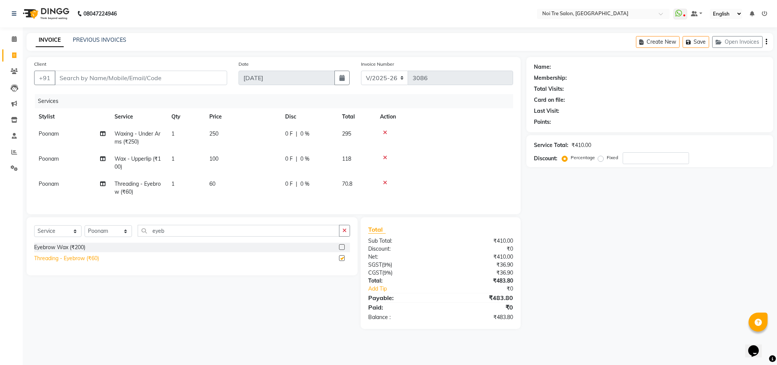
checkbox input "false"
click at [99, 80] on input "Client" at bounding box center [141, 78] width 173 height 14
type input "8"
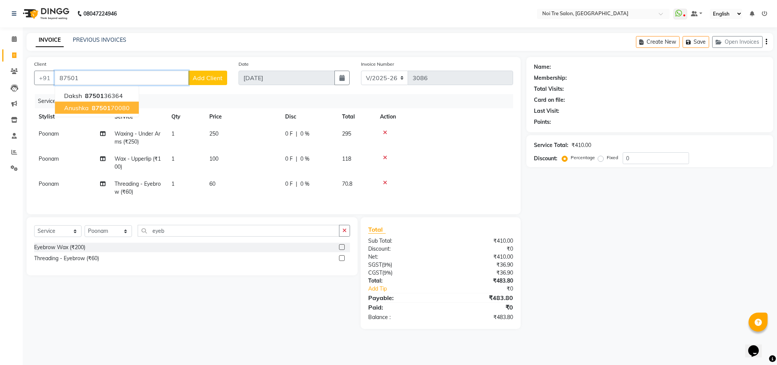
click at [116, 110] on ngb-highlight "87501 70080" at bounding box center [109, 108] width 39 height 8
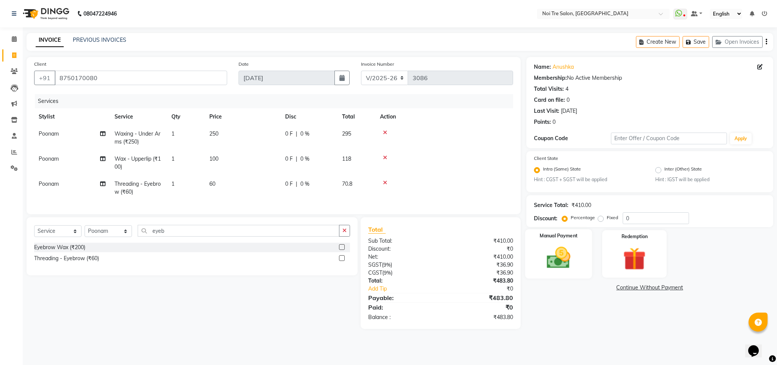
click at [581, 254] on div "Manual Payment" at bounding box center [558, 253] width 67 height 49
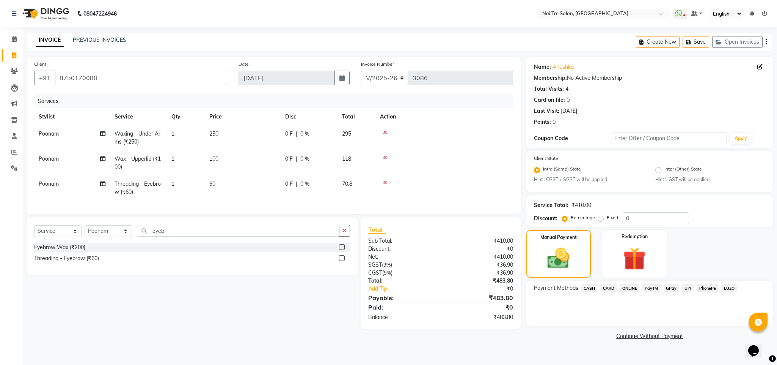
click at [625, 286] on span "ONLINE" at bounding box center [630, 287] width 20 height 9
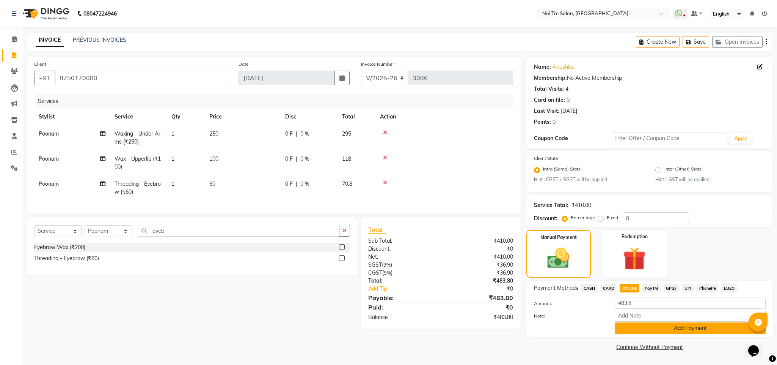
click at [645, 333] on button "Add Payment" at bounding box center [690, 328] width 151 height 12
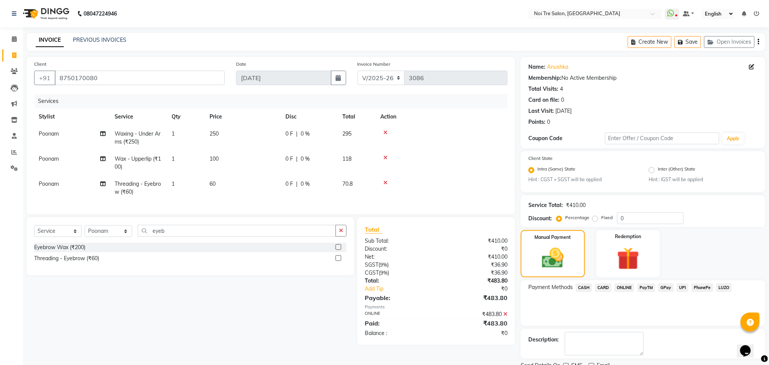
scroll to position [31, 0]
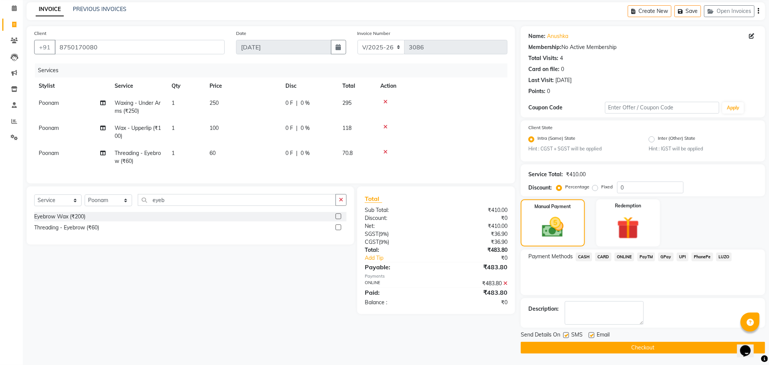
click at [653, 346] on button "Checkout" at bounding box center [642, 347] width 244 height 12
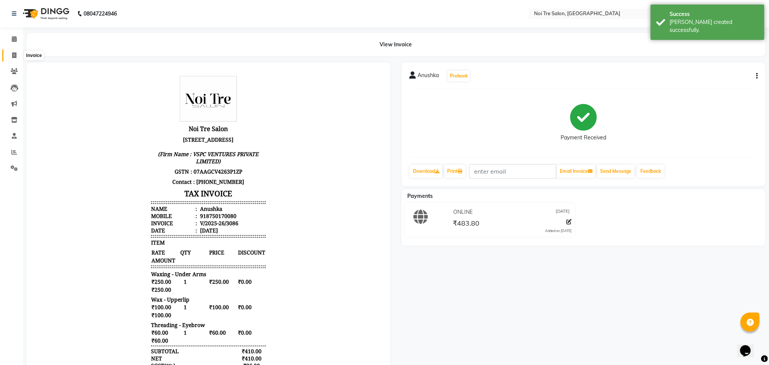
click at [15, 56] on icon at bounding box center [14, 55] width 4 height 6
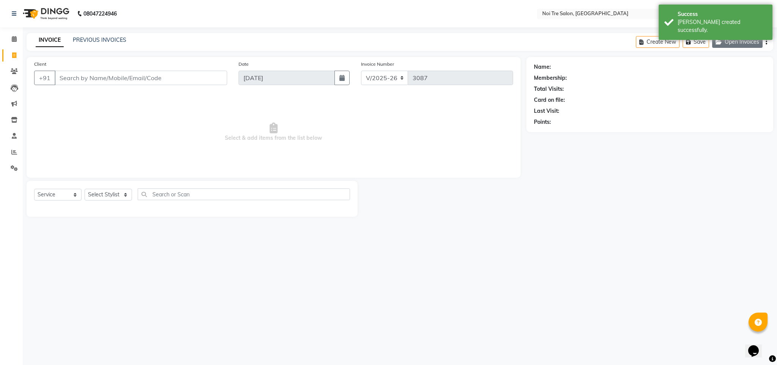
click at [739, 44] on button "Open Invoices" at bounding box center [737, 42] width 50 height 12
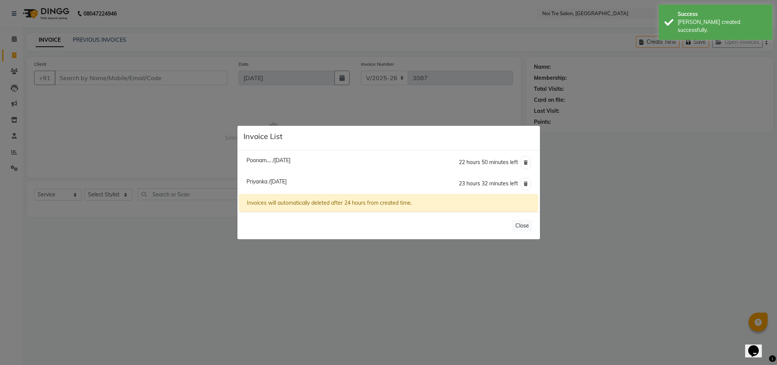
click at [291, 159] on span "Poonam.... /[DATE]" at bounding box center [269, 160] width 44 height 7
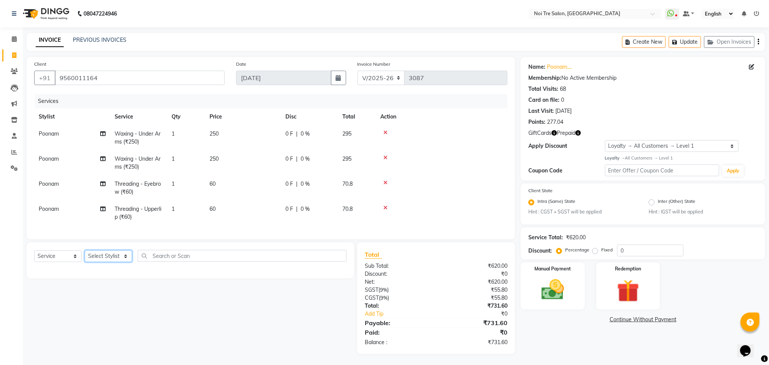
click at [105, 262] on select "Select Stylist Ajay Creative Stylist Anurag [PERSON_NAME] [PERSON_NAME] [PERSON…" at bounding box center [108, 256] width 47 height 12
click at [85, 259] on select "Select Stylist Ajay Creative Stylist Anurag [PERSON_NAME] [PERSON_NAME] [PERSON…" at bounding box center [108, 256] width 47 height 12
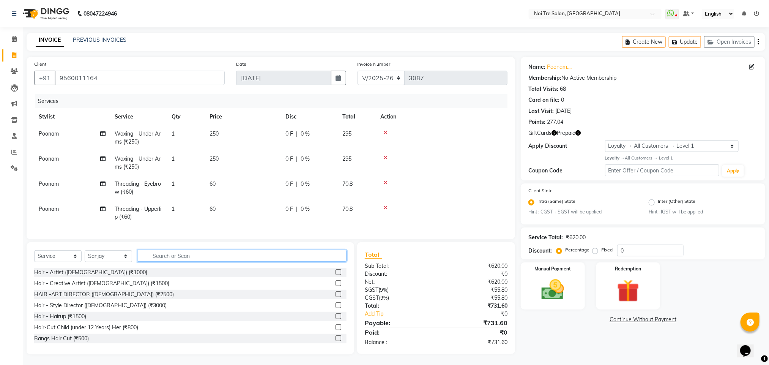
click at [169, 261] on input "text" at bounding box center [242, 256] width 209 height 12
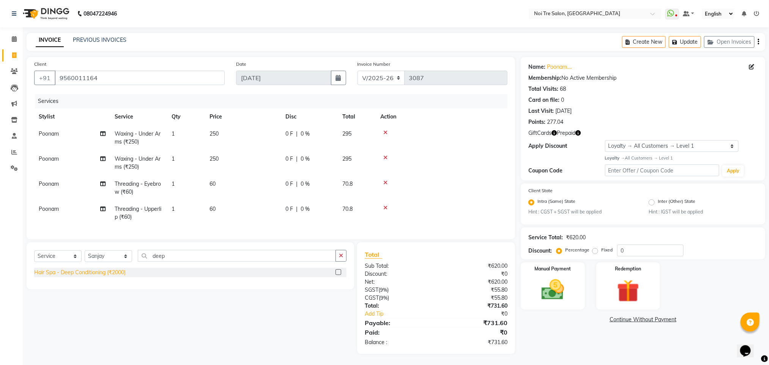
click at [116, 276] on div "Hair Spa - Deep Conditioning (₹2000)" at bounding box center [79, 272] width 91 height 8
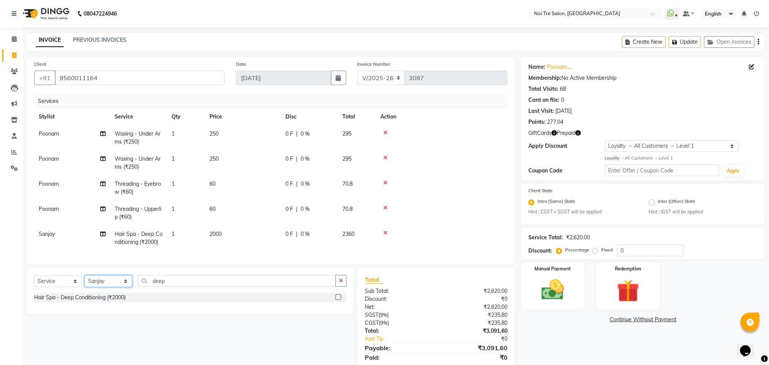
click at [110, 286] on select "Select Stylist Ajay Creative Stylist Anurag [PERSON_NAME] [PERSON_NAME] [PERSON…" at bounding box center [108, 281] width 47 height 12
click at [85, 284] on select "Select Stylist Ajay Creative Stylist Anurag [PERSON_NAME] [PERSON_NAME] [PERSON…" at bounding box center [108, 281] width 47 height 12
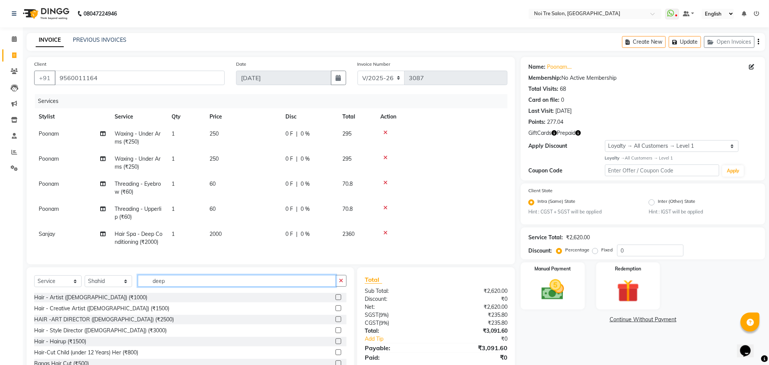
click at [159, 286] on input "deep" at bounding box center [237, 281] width 198 height 12
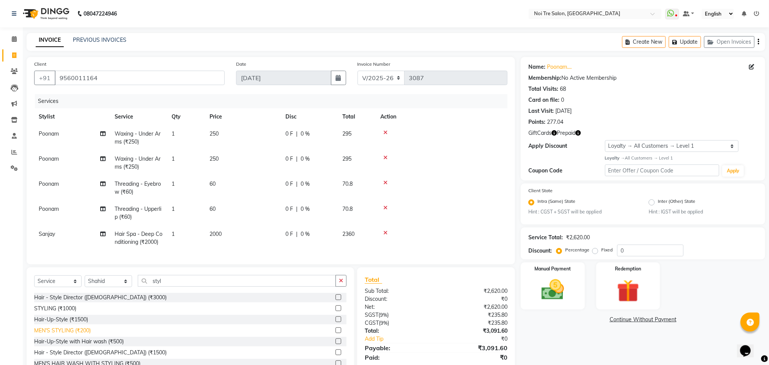
click at [66, 334] on div "MEN'S STYLING (₹200)" at bounding box center [62, 330] width 57 height 8
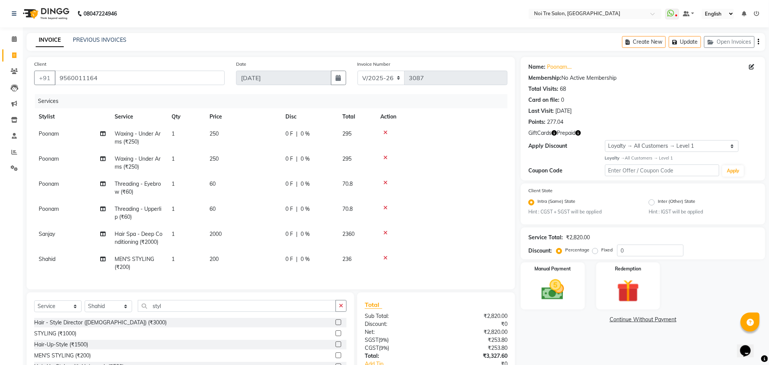
scroll to position [53, 0]
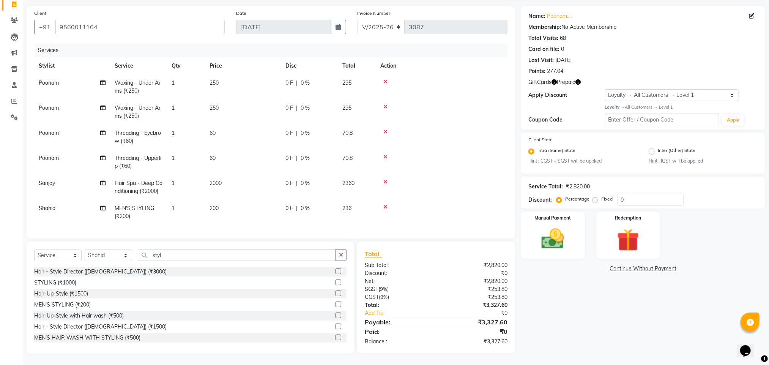
click at [578, 79] on icon "button" at bounding box center [577, 81] width 5 height 5
click at [569, 101] on div "Name: Poonam.... Membership: No Active Membership Total Visits: 68 Card on file…" at bounding box center [642, 67] width 244 height 123
click at [555, 79] on icon "button" at bounding box center [553, 81] width 5 height 5
click at [619, 227] on img at bounding box center [628, 239] width 38 height 29
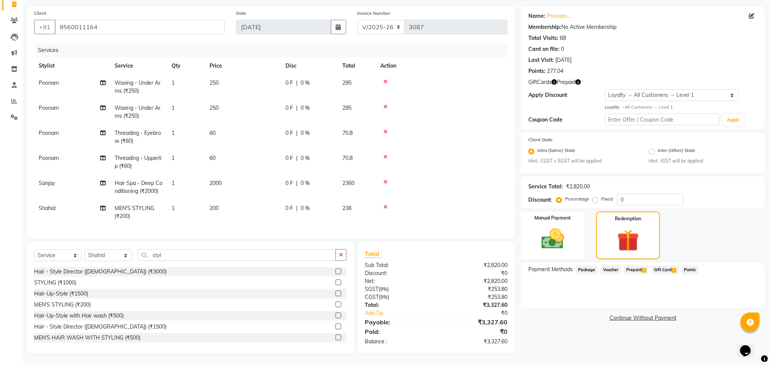
click at [667, 268] on span "Gift Card 1" at bounding box center [664, 269] width 27 height 9
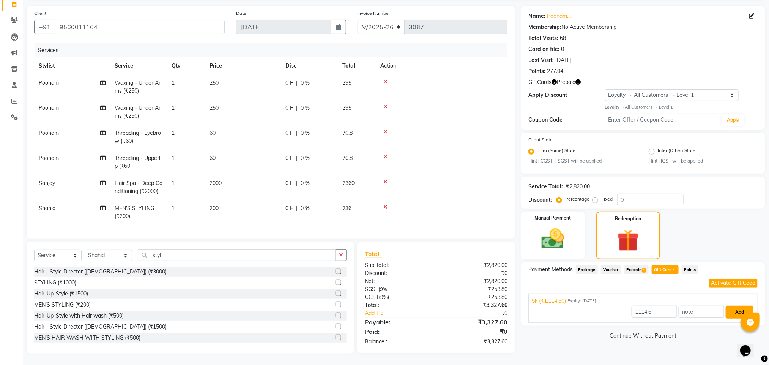
click at [734, 308] on button "Add" at bounding box center [739, 311] width 28 height 13
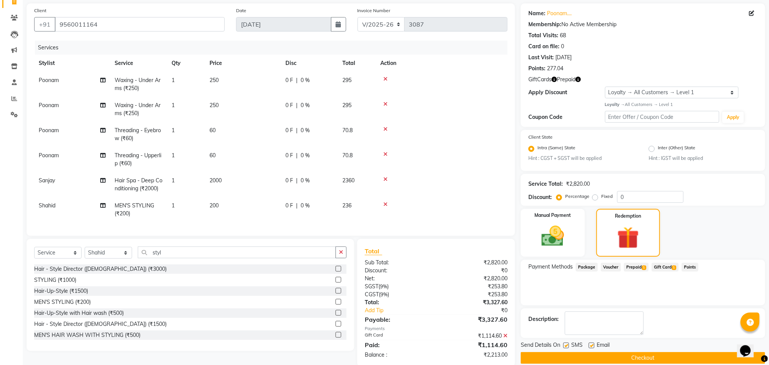
scroll to position [106, 0]
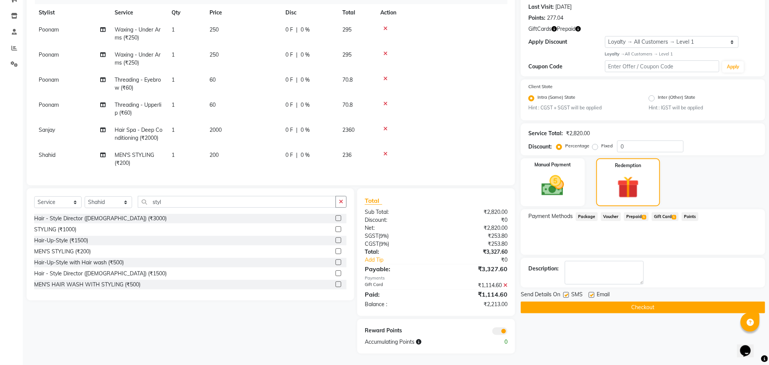
drag, startPoint x: 736, startPoint y: 269, endPoint x: 777, endPoint y: 234, distance: 54.1
click at [769, 234] on html "08047224946 Select Location × Noi Tre Salon, Dwarka WhatsApp Status ✕ Status: D…" at bounding box center [384, 78] width 769 height 365
click at [552, 175] on img at bounding box center [552, 185] width 38 height 27
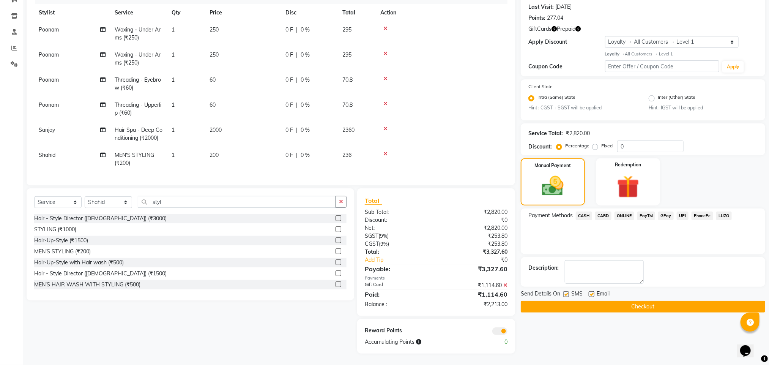
click at [629, 211] on span "ONLINE" at bounding box center [624, 215] width 20 height 9
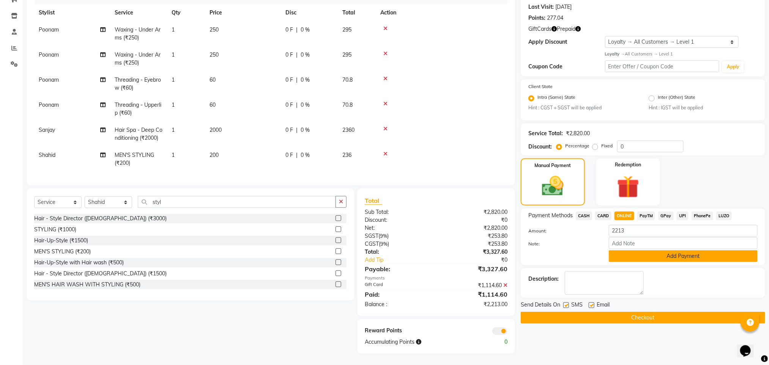
click at [658, 253] on button "Add Payment" at bounding box center [682, 256] width 149 height 12
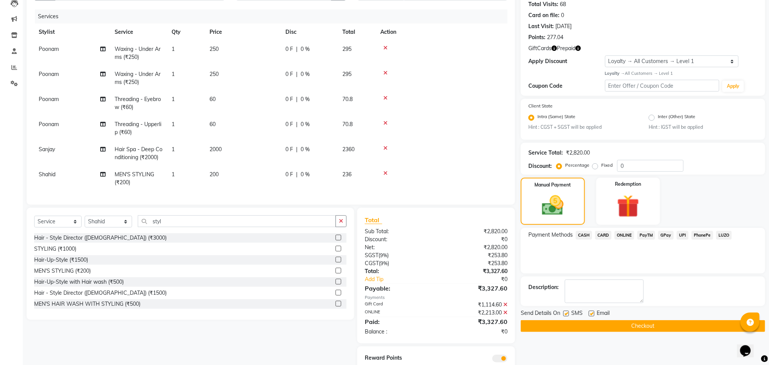
scroll to position [114, 0]
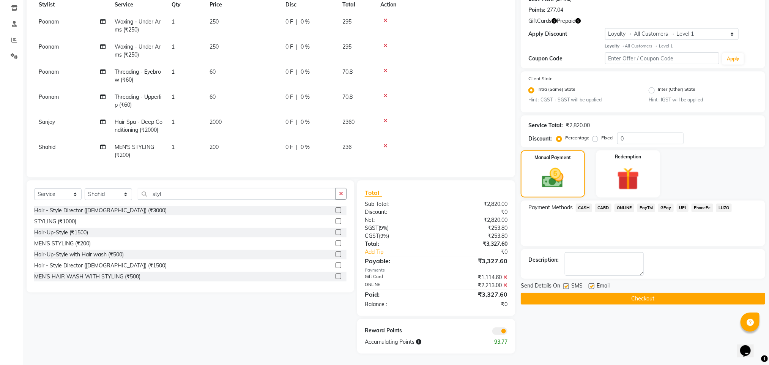
click at [608, 297] on button "Checkout" at bounding box center [642, 298] width 244 height 12
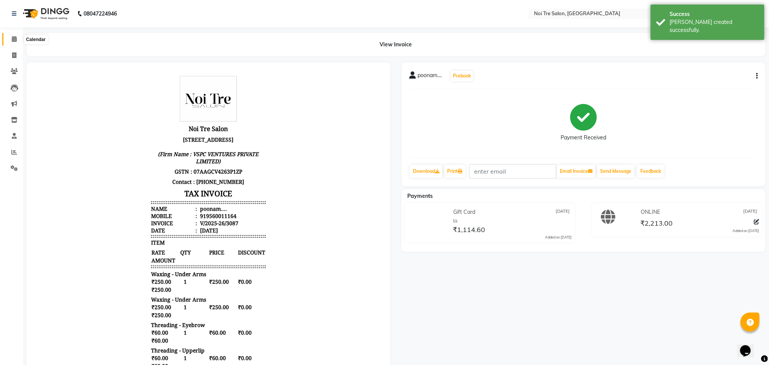
click at [13, 39] on icon at bounding box center [14, 39] width 5 height 6
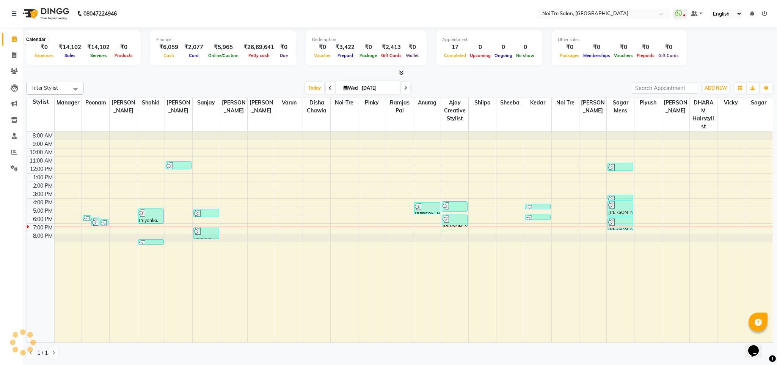
click at [12, 40] on icon at bounding box center [14, 39] width 5 height 6
click at [15, 52] on icon at bounding box center [14, 55] width 4 height 6
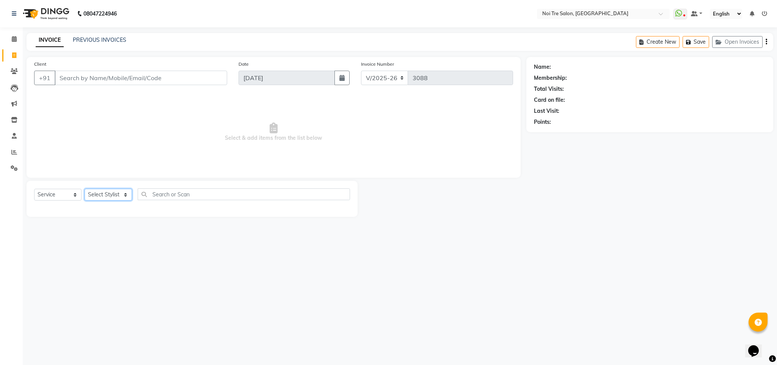
click at [121, 190] on select "Select Stylist Ajay Creative Stylist Anurag [PERSON_NAME] [PERSON_NAME] [PERSON…" at bounding box center [108, 195] width 47 height 12
click at [85, 189] on select "Select Stylist Ajay Creative Stylist Anurag [PERSON_NAME] [PERSON_NAME] [PERSON…" at bounding box center [108, 195] width 47 height 12
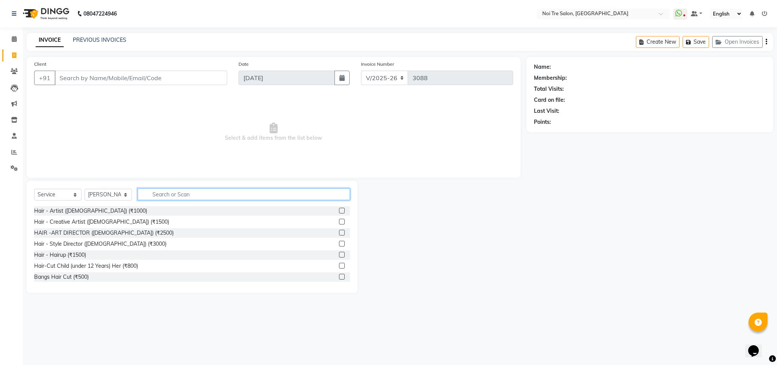
click at [171, 193] on input "text" at bounding box center [244, 194] width 212 height 12
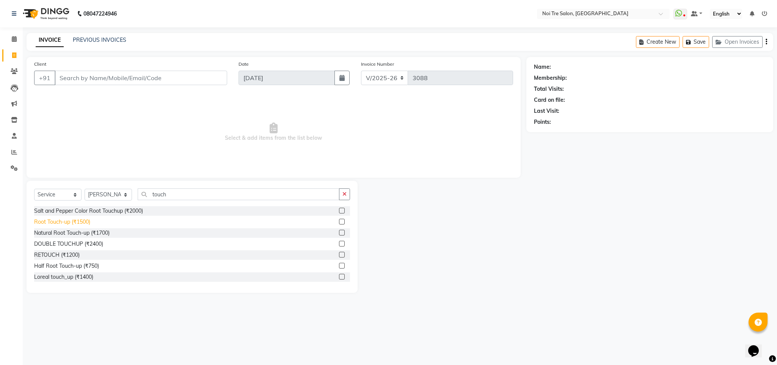
click at [75, 224] on div "Root Touch-up (₹1500)" at bounding box center [62, 222] width 56 height 8
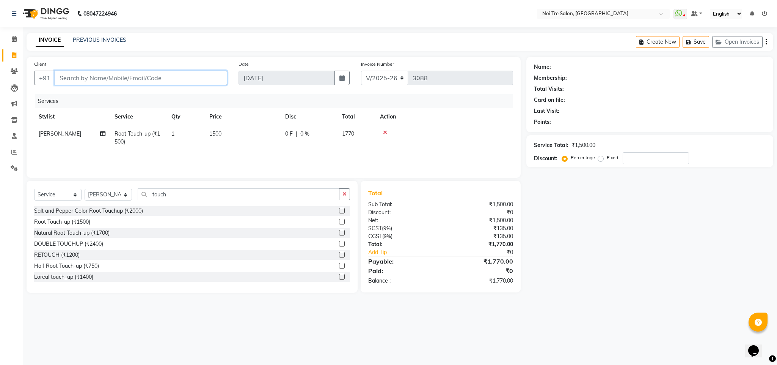
click at [78, 80] on input "Client" at bounding box center [141, 78] width 173 height 14
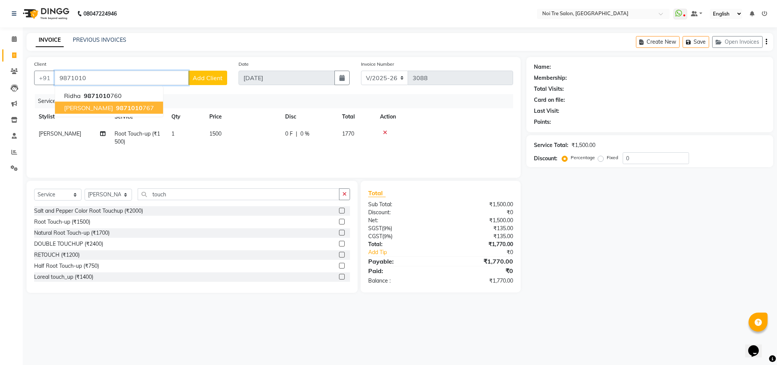
click at [116, 106] on span "9871010" at bounding box center [129, 108] width 27 height 8
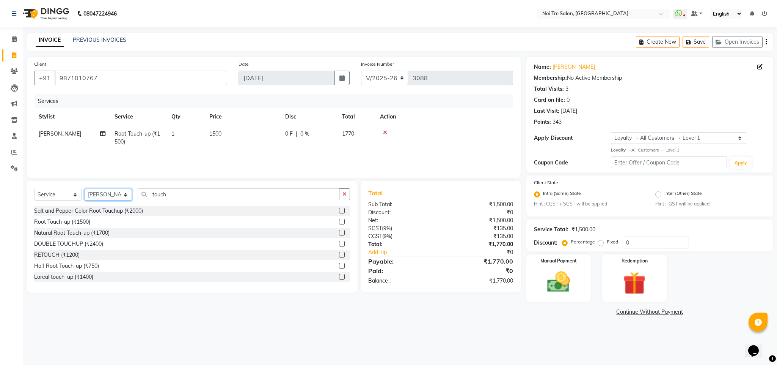
click at [101, 199] on select "Select Stylist Ajay Creative Stylist Anurag [PERSON_NAME] [PERSON_NAME] [PERSON…" at bounding box center [108, 195] width 47 height 12
click at [85, 189] on select "Select Stylist Ajay Creative Stylist Anurag [PERSON_NAME] [PERSON_NAME] [PERSON…" at bounding box center [108, 195] width 47 height 12
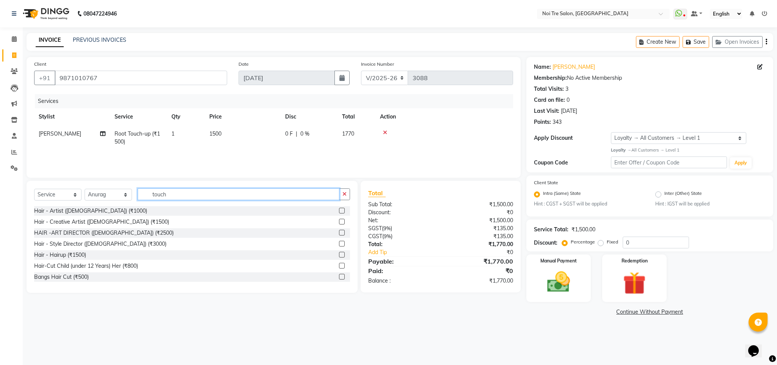
click at [160, 196] on input "touch" at bounding box center [239, 194] width 202 height 12
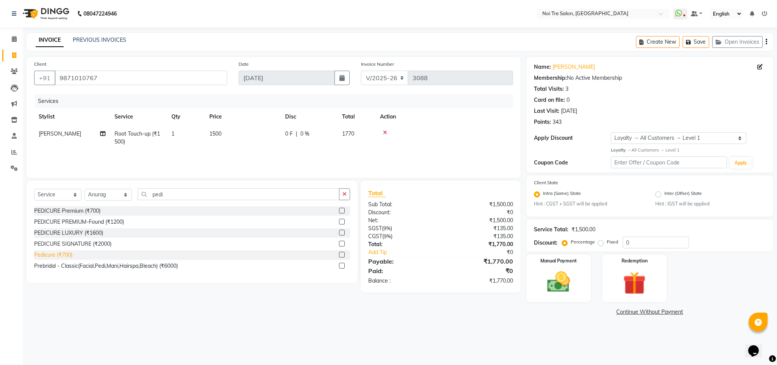
click at [56, 252] on div "Pedicure (₹700)" at bounding box center [53, 255] width 38 height 8
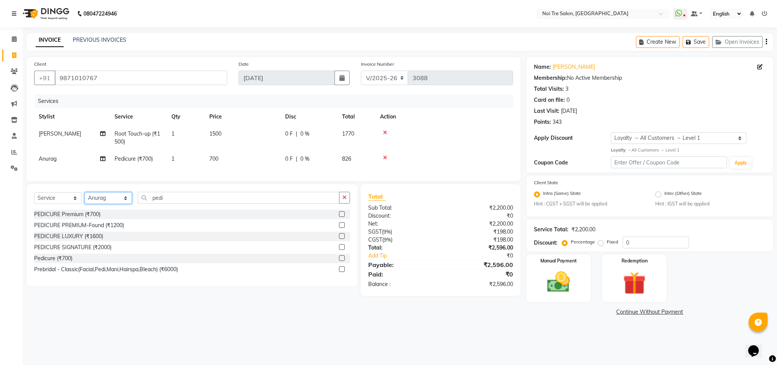
click at [114, 204] on select "Select Stylist Ajay Creative Stylist Anurag [PERSON_NAME] [PERSON_NAME] [PERSON…" at bounding box center [108, 198] width 47 height 12
click at [85, 201] on select "Select Stylist Ajay Creative Stylist Anurag [PERSON_NAME] [PERSON_NAME] [PERSON…" at bounding box center [108, 198] width 47 height 12
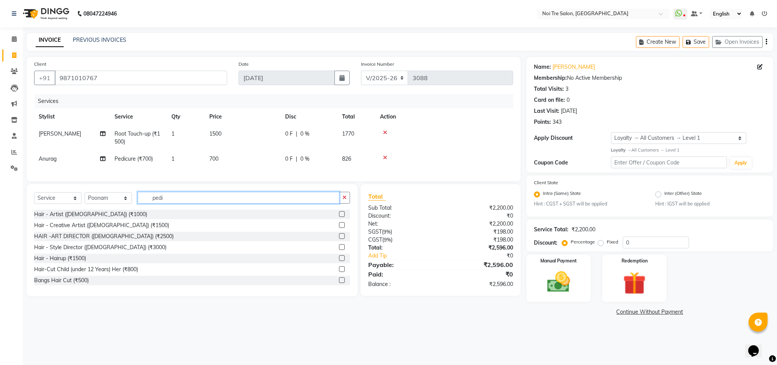
click at [156, 203] on input "pedi" at bounding box center [239, 198] width 202 height 12
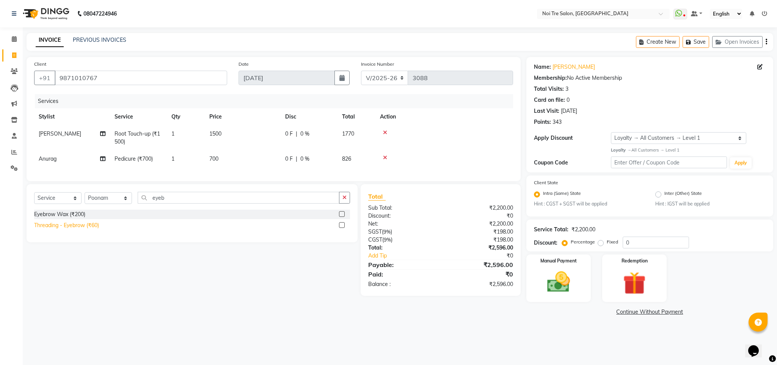
click at [91, 229] on div "Threading - Eyebrow (₹60)" at bounding box center [66, 225] width 65 height 8
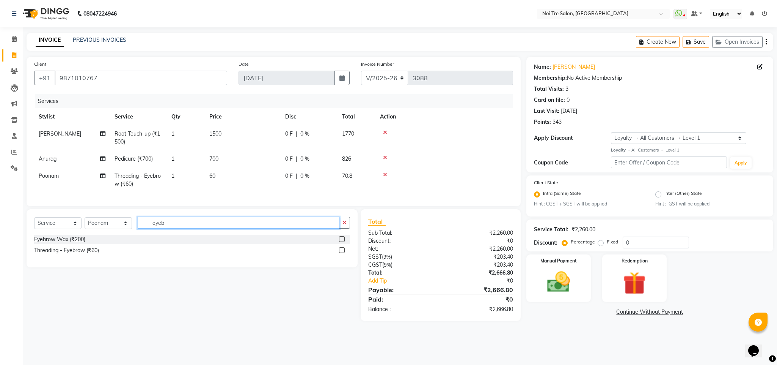
click at [157, 228] on input "eyeb" at bounding box center [239, 223] width 202 height 12
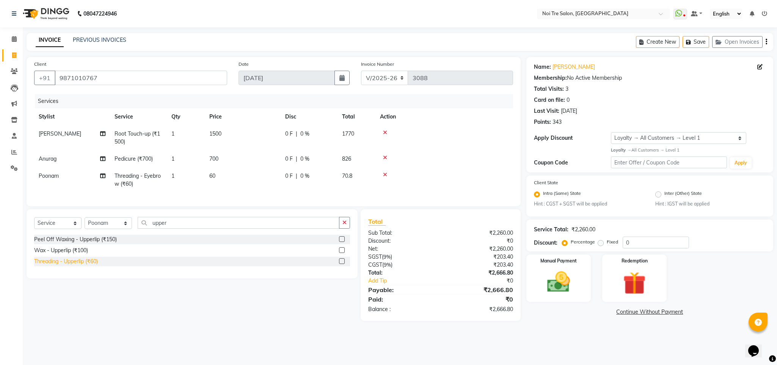
click at [83, 265] on div "Threading - Upperlip (₹60)" at bounding box center [66, 261] width 64 height 8
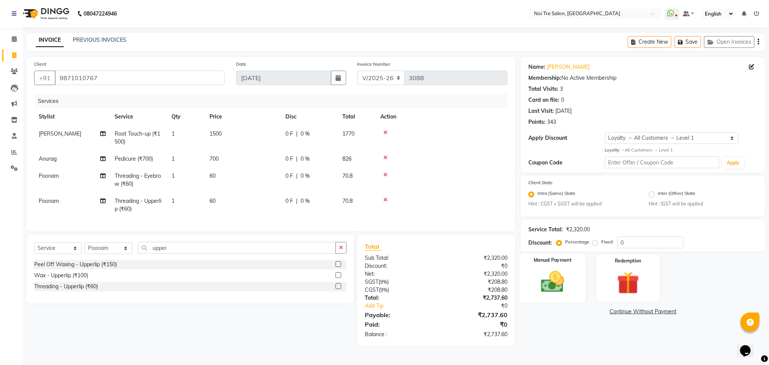
click at [555, 289] on img at bounding box center [552, 281] width 38 height 27
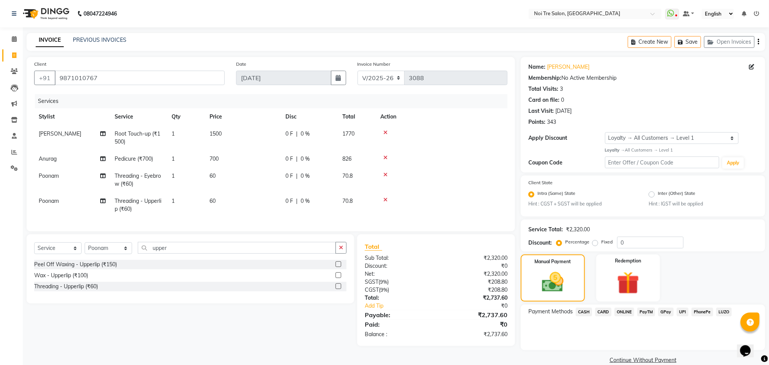
click at [601, 310] on span "CARD" at bounding box center [603, 311] width 16 height 9
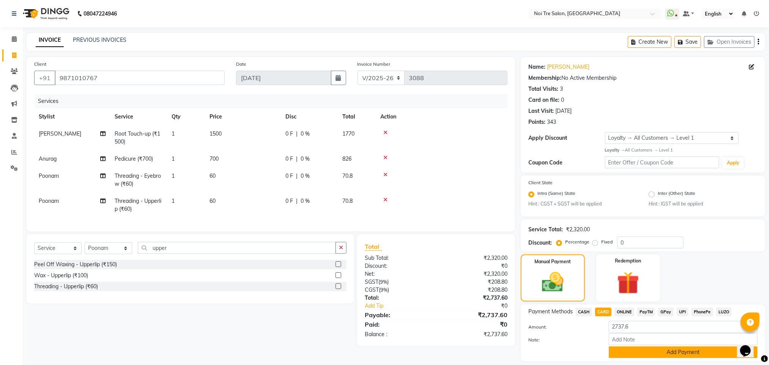
click at [641, 353] on button "Add Payment" at bounding box center [682, 352] width 149 height 12
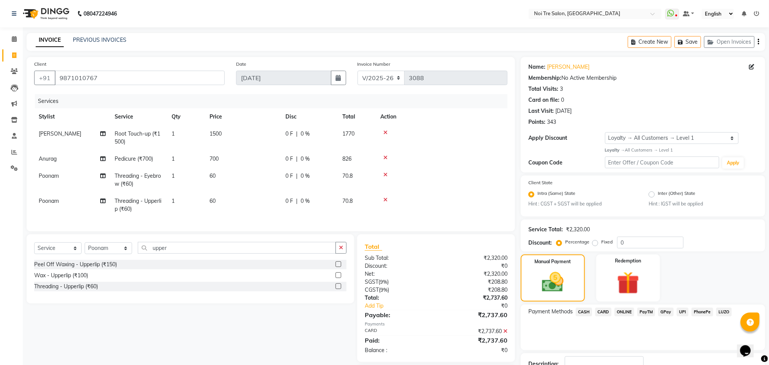
scroll to position [55, 0]
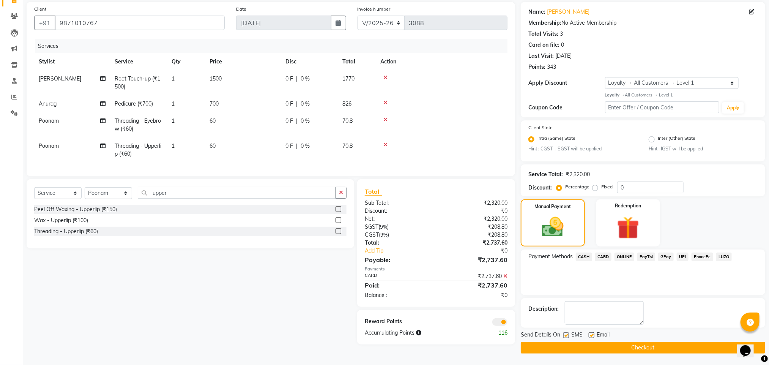
click at [584, 351] on button "Checkout" at bounding box center [642, 347] width 244 height 12
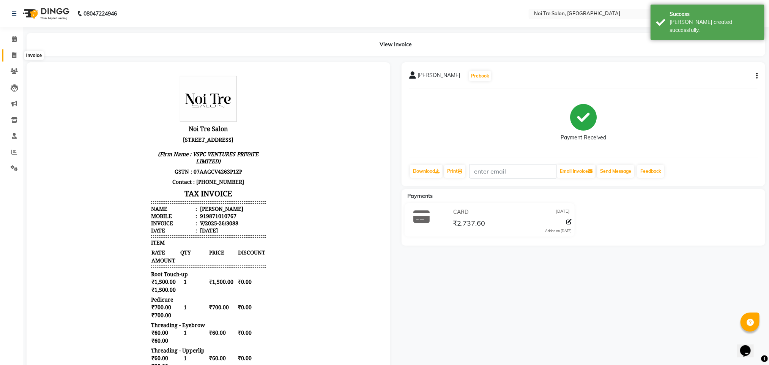
click at [12, 55] on icon at bounding box center [14, 55] width 4 height 6
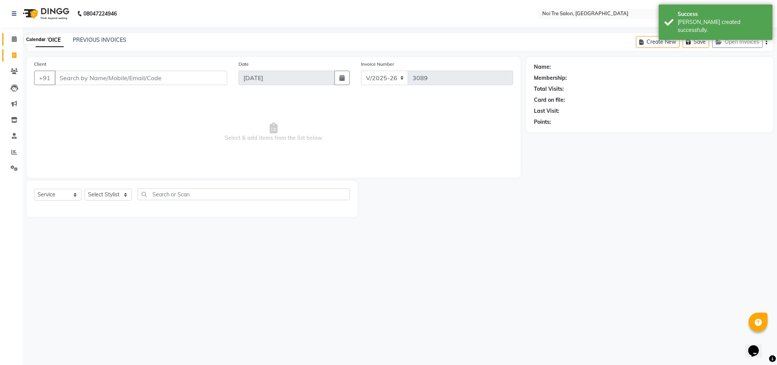
click at [14, 38] on icon at bounding box center [14, 39] width 5 height 6
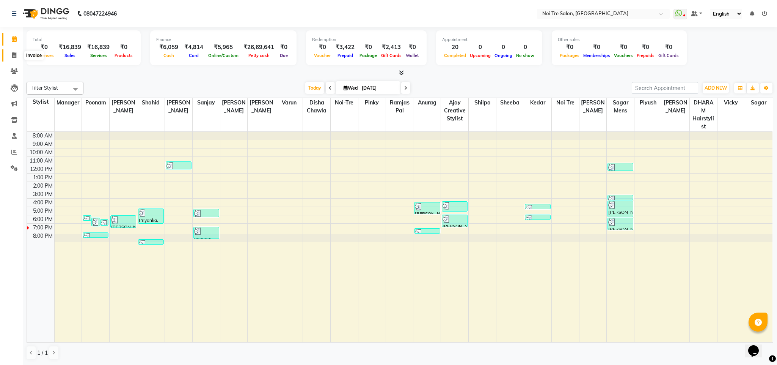
click at [16, 55] on span at bounding box center [14, 55] width 13 height 9
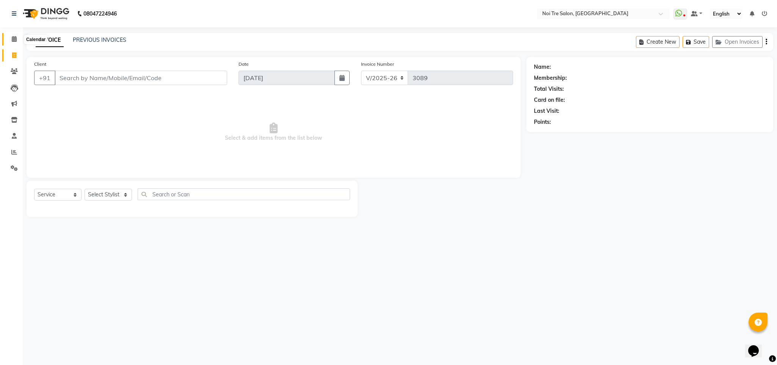
click at [9, 38] on span at bounding box center [14, 39] width 13 height 9
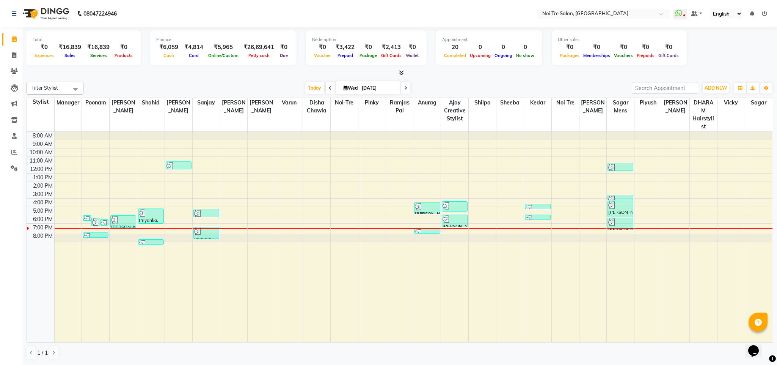
click at [230, 79] on div "Filter Stylist Select All Ajay Creative Stylist Anurag [PERSON_NAME] [PERSON_NA…" at bounding box center [400, 221] width 747 height 284
click at [15, 55] on icon at bounding box center [14, 55] width 4 height 6
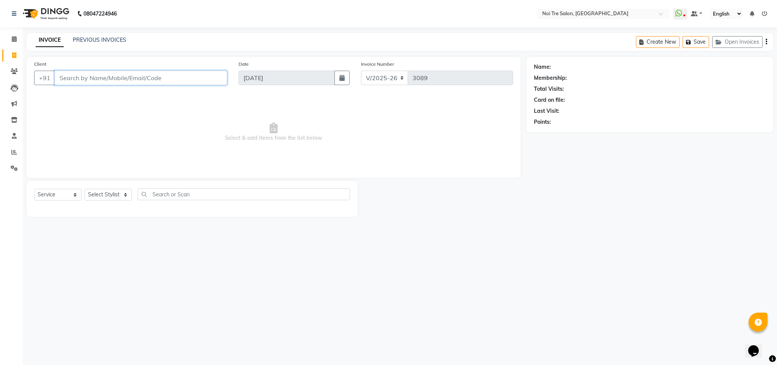
click at [88, 75] on input "Client" at bounding box center [141, 78] width 173 height 14
click at [118, 198] on select "Select Stylist Ajay Creative Stylist Anurag [PERSON_NAME] [PERSON_NAME] [PERSON…" at bounding box center [108, 195] width 47 height 12
click at [85, 189] on select "Select Stylist Ajay Creative Stylist Anurag [PERSON_NAME] [PERSON_NAME] [PERSON…" at bounding box center [108, 195] width 47 height 12
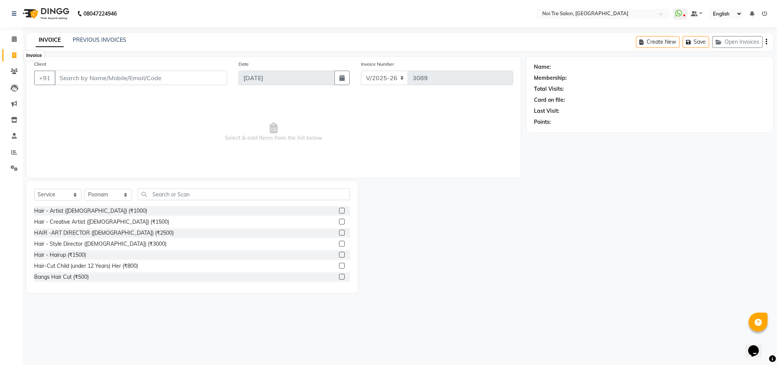
click at [15, 56] on icon at bounding box center [14, 55] width 4 height 6
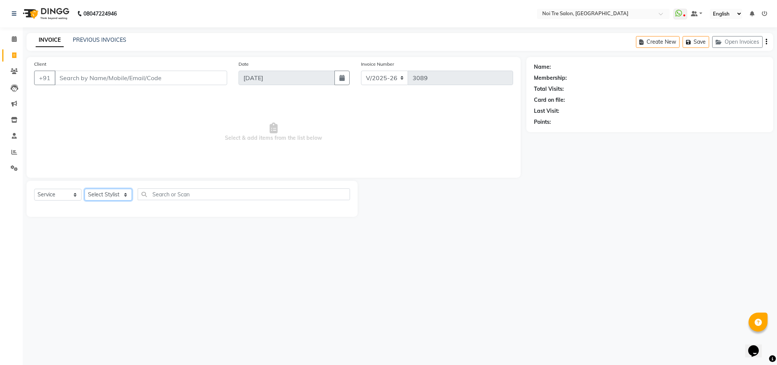
click at [107, 193] on select "Select Stylist Ajay Creative Stylist Anurag [PERSON_NAME] [PERSON_NAME] [PERSON…" at bounding box center [108, 195] width 47 height 12
click at [85, 189] on select "Select Stylist Ajay Creative Stylist Anurag [PERSON_NAME] [PERSON_NAME] [PERSON…" at bounding box center [108, 195] width 47 height 12
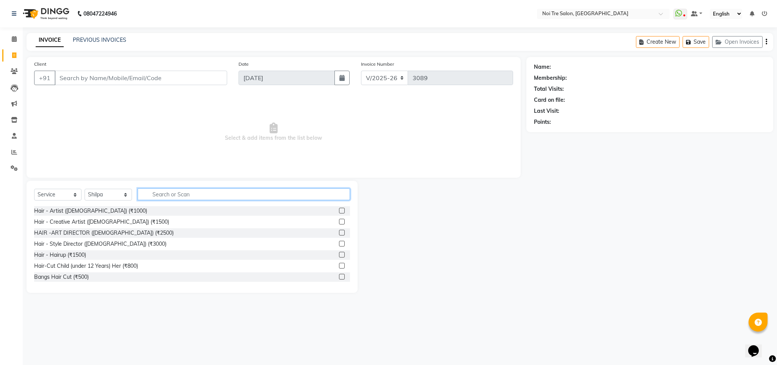
click at [176, 194] on input "text" at bounding box center [244, 194] width 212 height 12
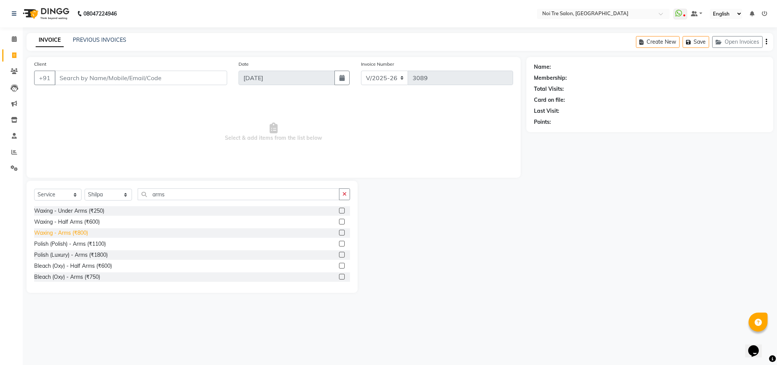
click at [78, 231] on div "Waxing - Arms (₹800)" at bounding box center [61, 233] width 54 height 8
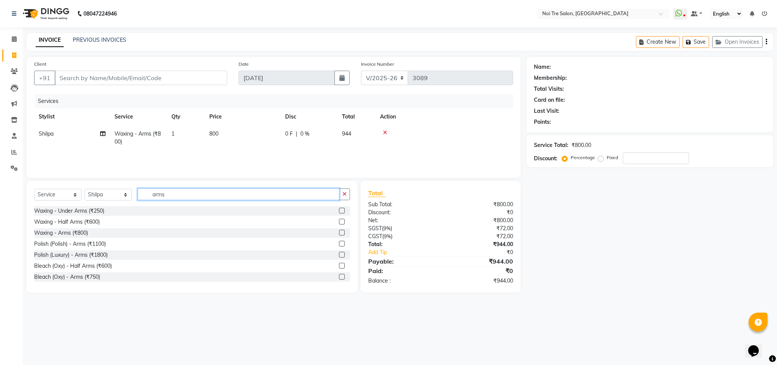
click at [157, 193] on input "arms" at bounding box center [239, 194] width 202 height 12
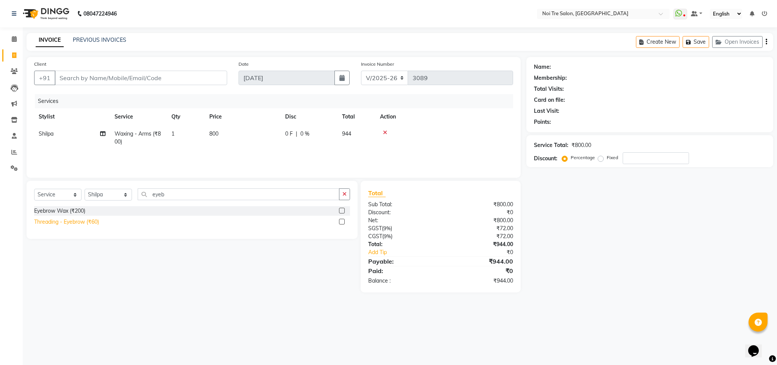
click at [85, 225] on div "Threading - Eyebrow (₹60)" at bounding box center [66, 222] width 65 height 8
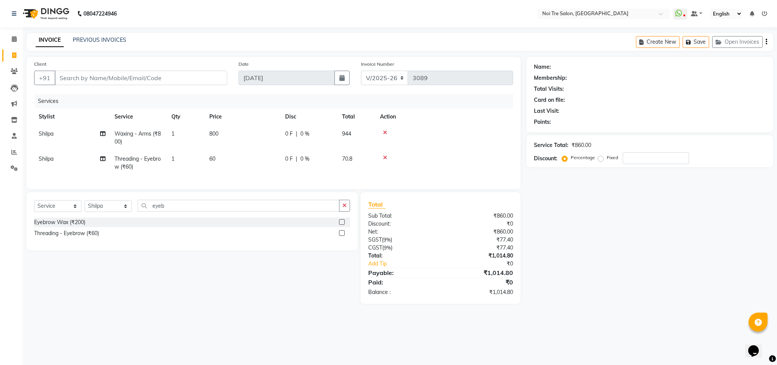
click at [159, 217] on div "Select Service Product Membership Package Voucher Prepaid Gift Card Select Styl…" at bounding box center [192, 209] width 316 height 18
click at [159, 211] on input "eyeb" at bounding box center [239, 206] width 202 height 12
click at [71, 248] on div "Threading - Upperlip (₹60)" at bounding box center [66, 244] width 64 height 8
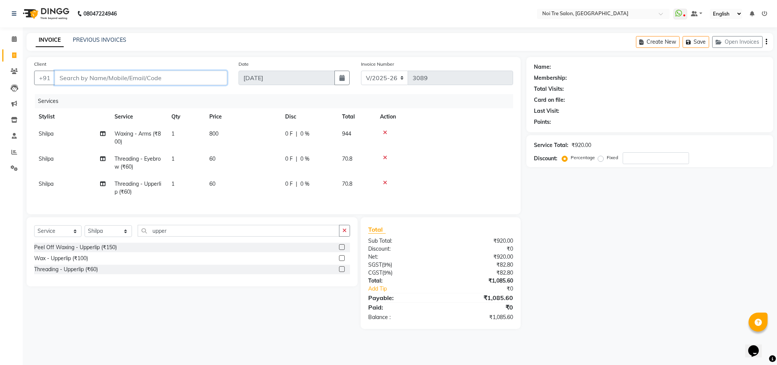
click at [87, 74] on input "Client" at bounding box center [141, 78] width 173 height 14
click at [99, 93] on span "99103830" at bounding box center [99, 96] width 30 height 8
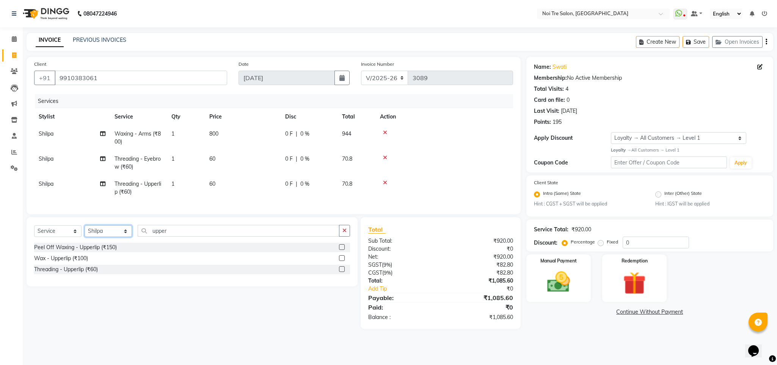
click at [105, 237] on select "Select Stylist Ajay Creative Stylist Anurag [PERSON_NAME] [PERSON_NAME] [PERSON…" at bounding box center [108, 231] width 47 height 12
click at [85, 234] on select "Select Stylist Ajay Creative Stylist Anurag [PERSON_NAME] [PERSON_NAME] [PERSON…" at bounding box center [108, 231] width 47 height 12
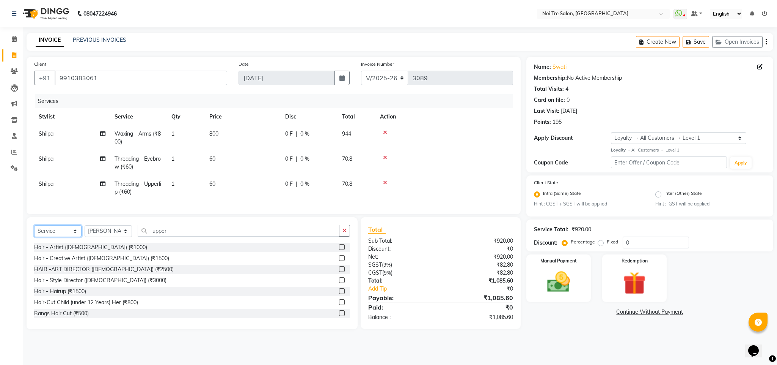
click at [56, 237] on select "Select Service Product Membership Package Voucher Prepaid Gift Card" at bounding box center [57, 231] width 47 height 12
click at [34, 234] on select "Select Service Product Membership Package Voucher Prepaid Gift Card" at bounding box center [57, 231] width 47 height 12
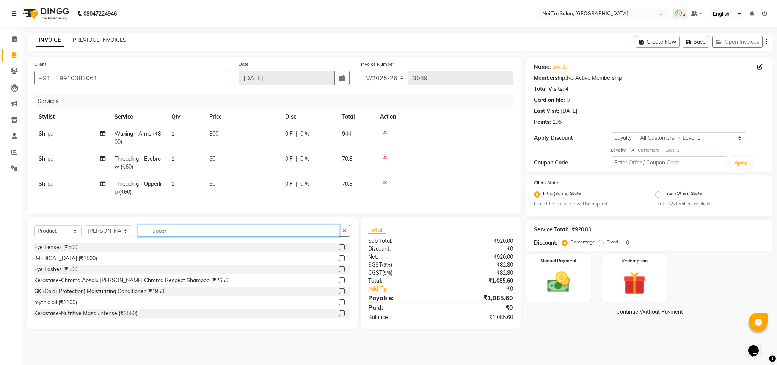
click at [165, 236] on input "upper" at bounding box center [239, 231] width 202 height 12
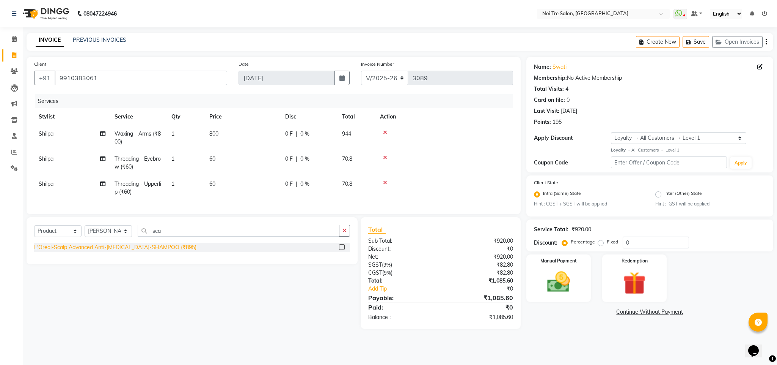
click at [155, 251] on div "L'Oreal-Scalp Advanced Anti-[MEDICAL_DATA]-SHAMPOO (₹895)" at bounding box center [115, 247] width 162 height 8
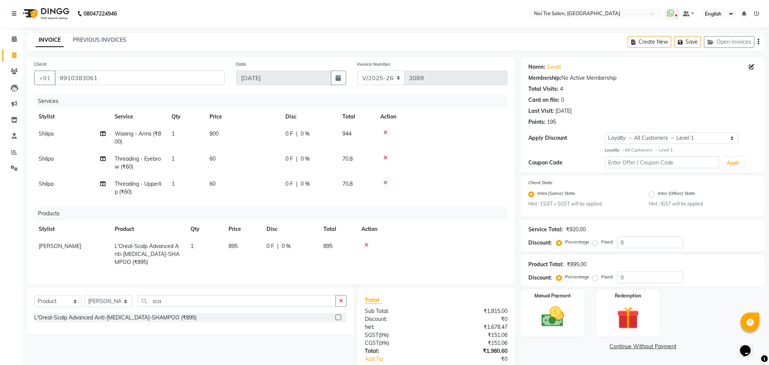
click at [231, 245] on span "895" at bounding box center [232, 245] width 9 height 7
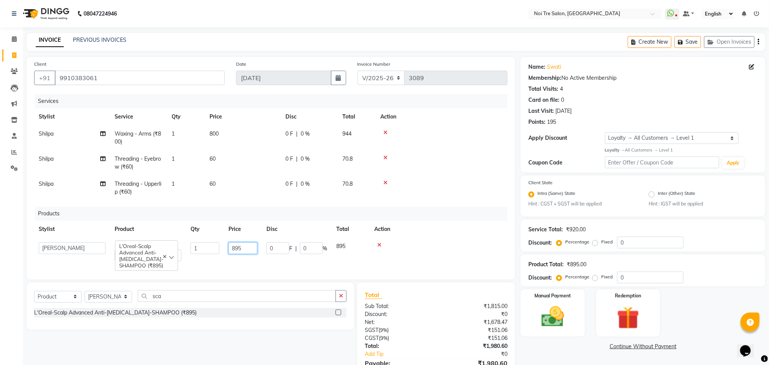
click at [238, 248] on input "895" at bounding box center [242, 248] width 29 height 12
click at [461, 199] on td at bounding box center [442, 187] width 132 height 25
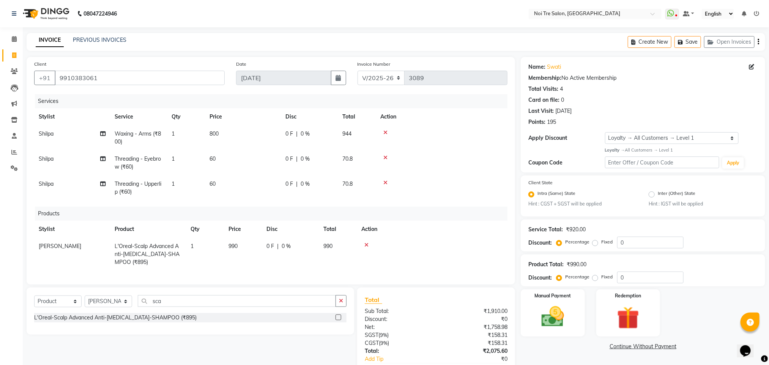
scroll to position [53, 0]
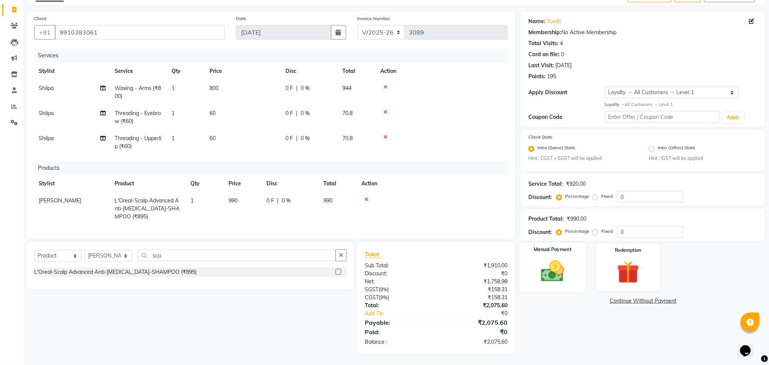
click at [551, 272] on img at bounding box center [552, 271] width 38 height 27
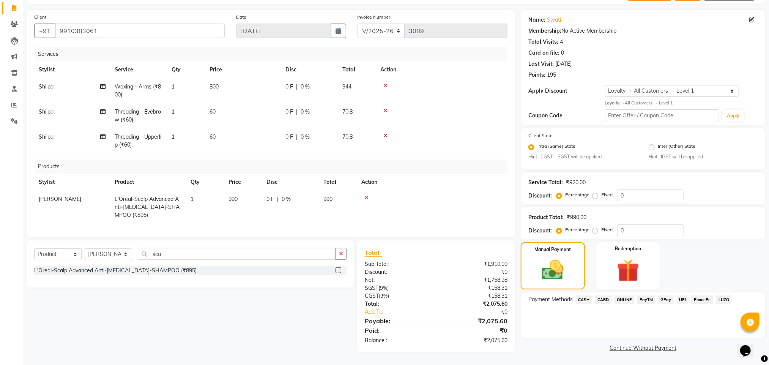
click at [604, 295] on span "CARD" at bounding box center [603, 299] width 16 height 9
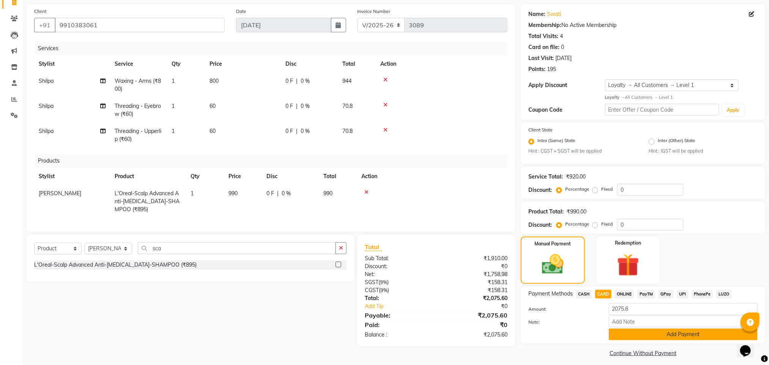
click at [640, 333] on button "Add Payment" at bounding box center [682, 334] width 149 height 12
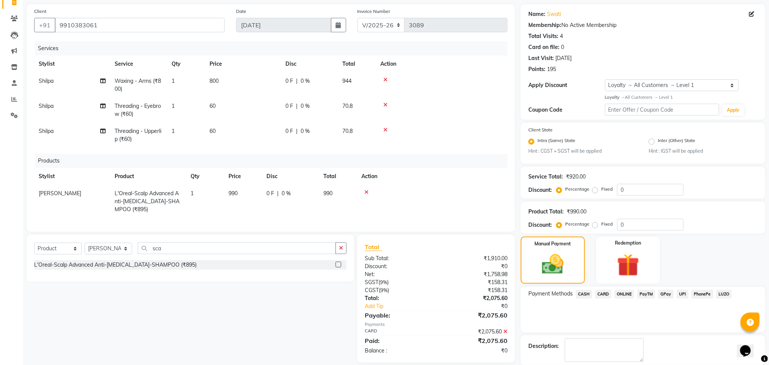
scroll to position [106, 0]
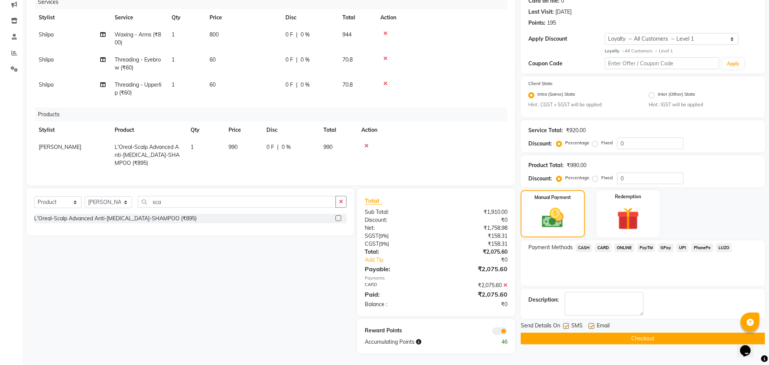
click at [615, 332] on button "Checkout" at bounding box center [642, 338] width 244 height 12
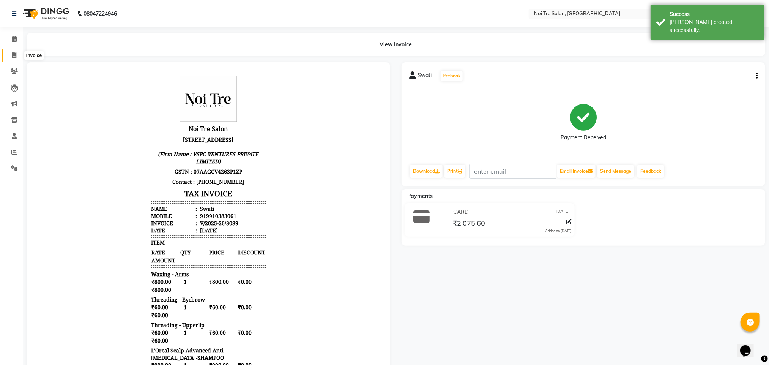
click at [11, 52] on span at bounding box center [14, 55] width 13 height 9
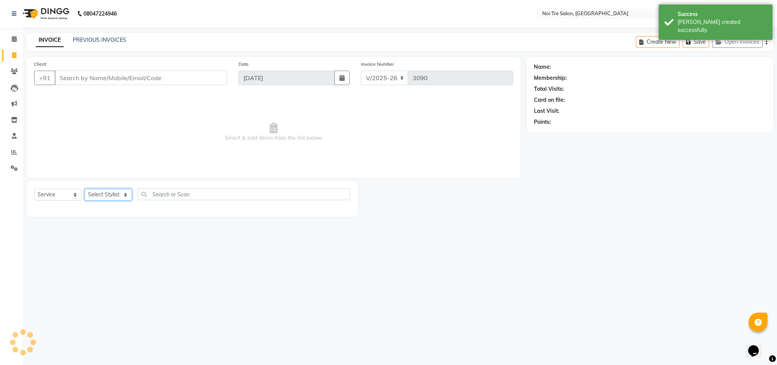
click at [102, 197] on select "Select Stylist" at bounding box center [108, 195] width 47 height 12
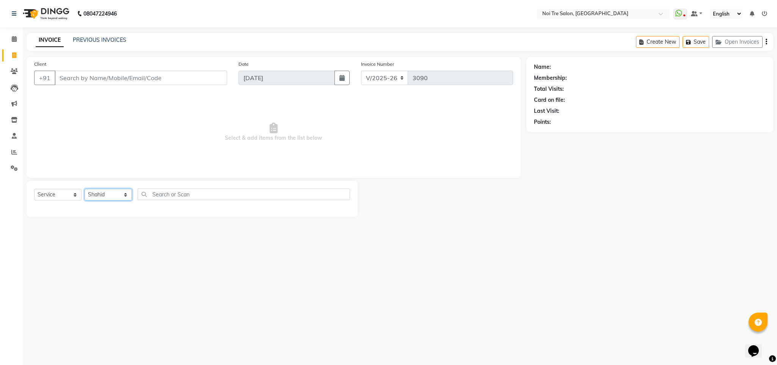
click at [85, 189] on select "Select Stylist Ajay Creative Stylist Anurag [PERSON_NAME] [PERSON_NAME] [PERSON…" at bounding box center [108, 195] width 47 height 12
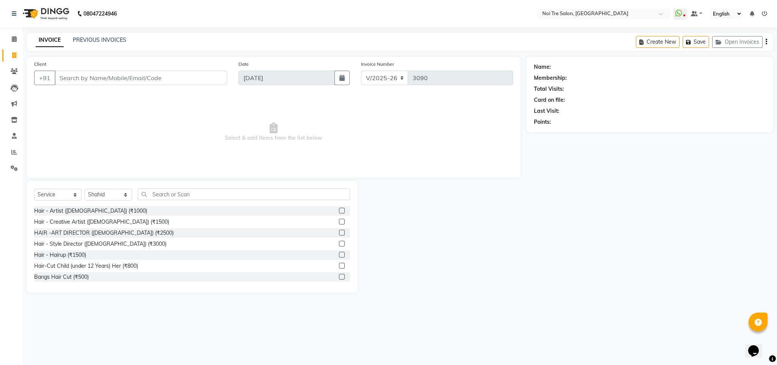
click at [160, 201] on div "Select Service Product Membership Package Voucher Prepaid Gift Card Select Styl…" at bounding box center [192, 197] width 316 height 18
click at [163, 197] on input "text" at bounding box center [244, 194] width 212 height 12
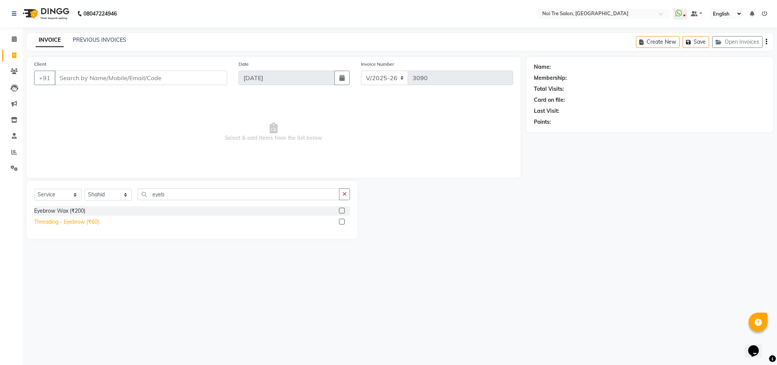
click at [89, 220] on div "Threading - Eyebrow (₹60)" at bounding box center [66, 222] width 65 height 8
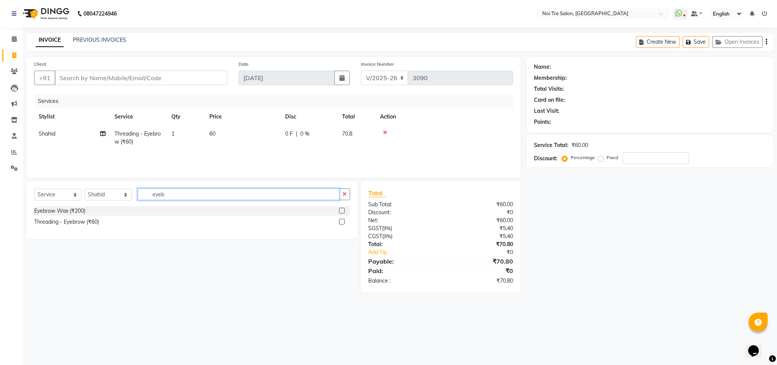
click at [156, 196] on input "eyeb" at bounding box center [239, 194] width 202 height 12
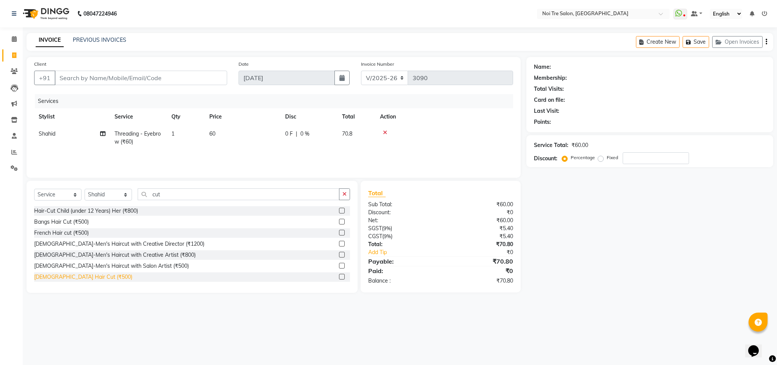
click at [74, 275] on div "[DEMOGRAPHIC_DATA] Hair Cut (₹500)" at bounding box center [83, 277] width 98 height 8
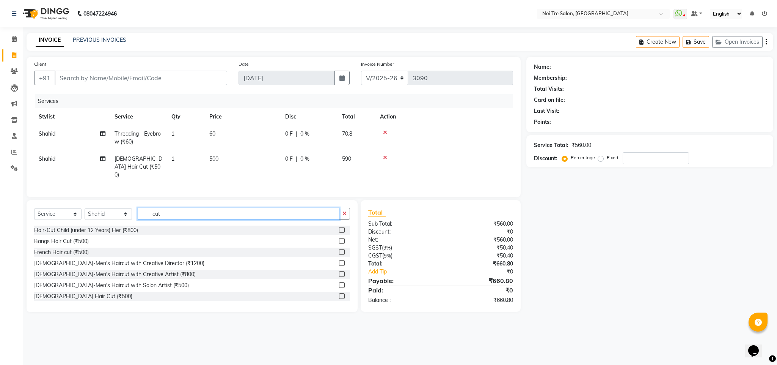
click at [158, 213] on input "cut" at bounding box center [239, 214] width 202 height 12
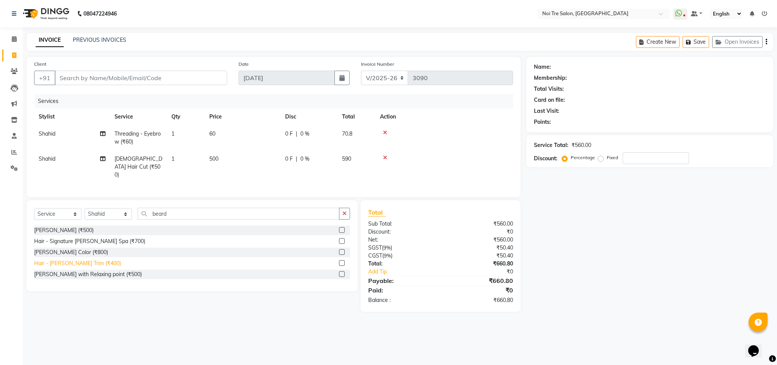
click at [82, 266] on div "Hair - [PERSON_NAME] Trim (₹400)" at bounding box center [77, 263] width 87 height 8
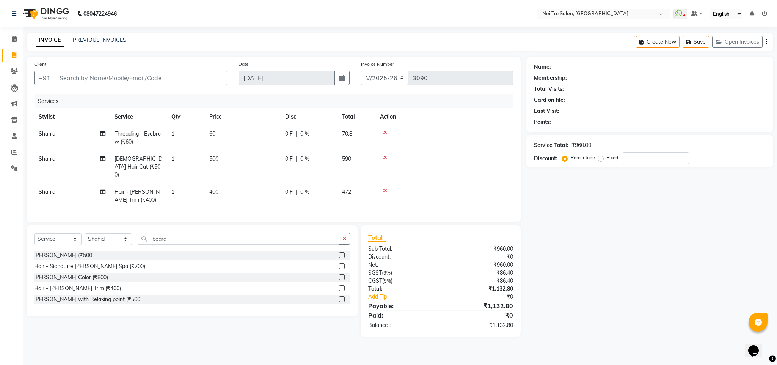
click at [385, 132] on icon at bounding box center [385, 132] width 4 height 5
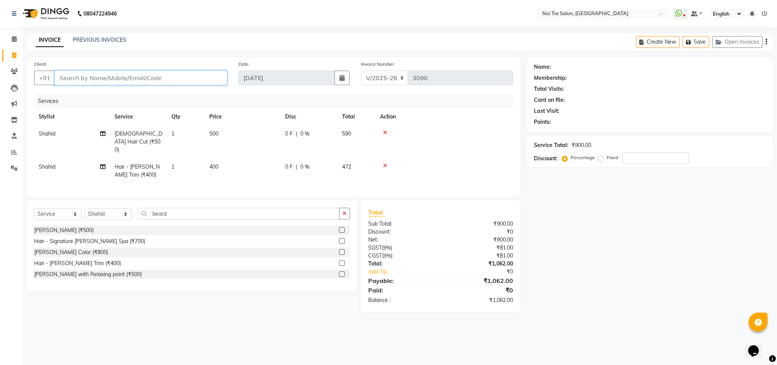
click at [84, 75] on input "Client" at bounding box center [141, 78] width 173 height 14
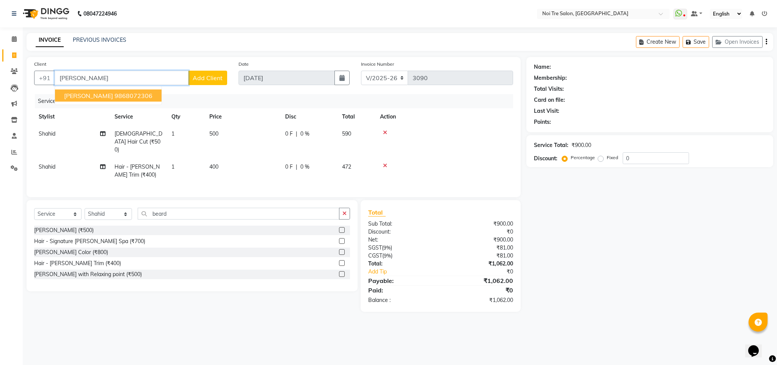
click at [115, 92] on ngb-highlight "9868072306" at bounding box center [134, 96] width 38 height 8
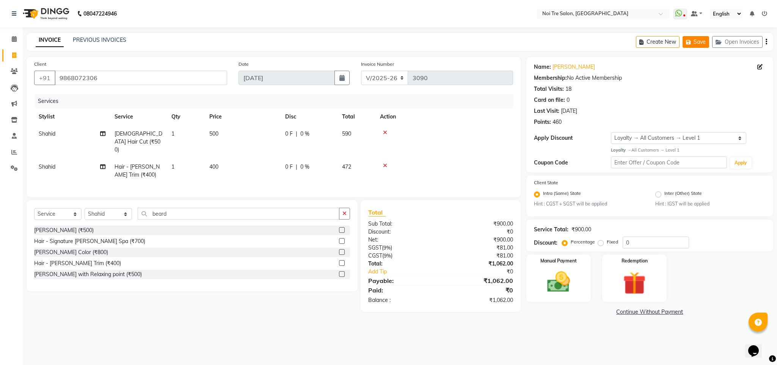
click at [690, 37] on button "Save" at bounding box center [696, 42] width 27 height 12
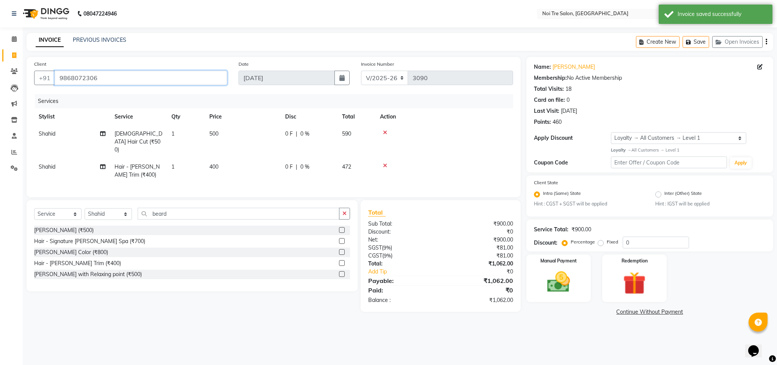
click at [82, 81] on input "9868072306" at bounding box center [141, 78] width 173 height 14
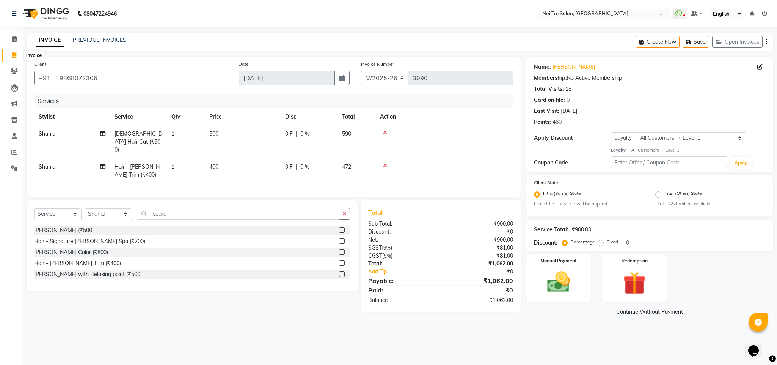
click at [14, 51] on span at bounding box center [14, 55] width 13 height 9
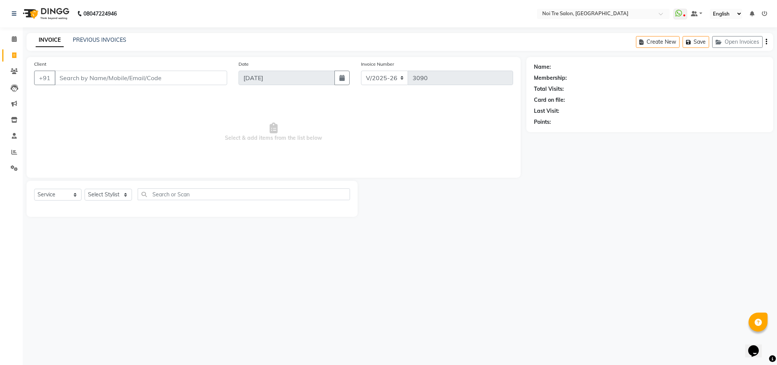
click at [77, 76] on input "Client" at bounding box center [141, 78] width 173 height 14
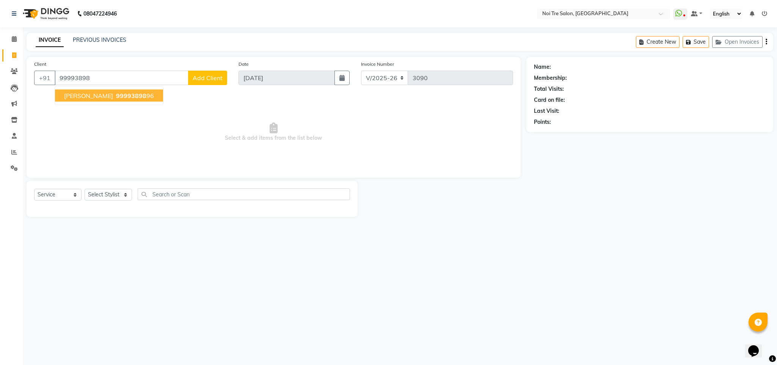
click at [91, 86] on ngb-typeahead-window "[PERSON_NAME] 99993898 96" at bounding box center [109, 95] width 109 height 19
click at [116, 98] on span "99993898" at bounding box center [131, 96] width 30 height 8
click at [115, 97] on ngb-highlight "999938989 6" at bounding box center [134, 96] width 39 height 8
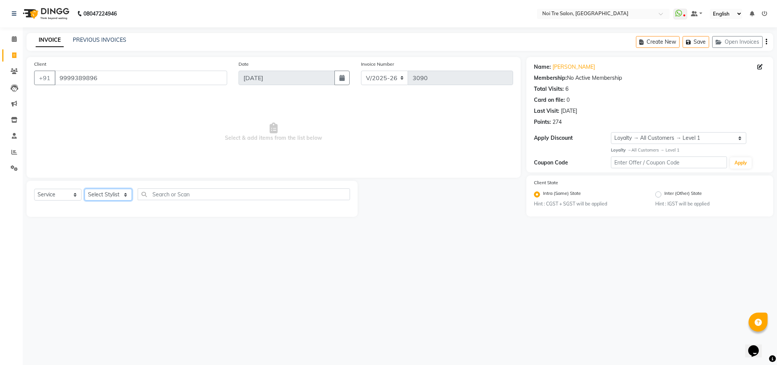
click at [114, 194] on select "Select Stylist Ajay Creative Stylist Anurag [PERSON_NAME] [PERSON_NAME] [PERSON…" at bounding box center [108, 195] width 47 height 12
click at [85, 189] on select "Select Stylist Ajay Creative Stylist Anurag [PERSON_NAME] [PERSON_NAME] [PERSON…" at bounding box center [108, 195] width 47 height 12
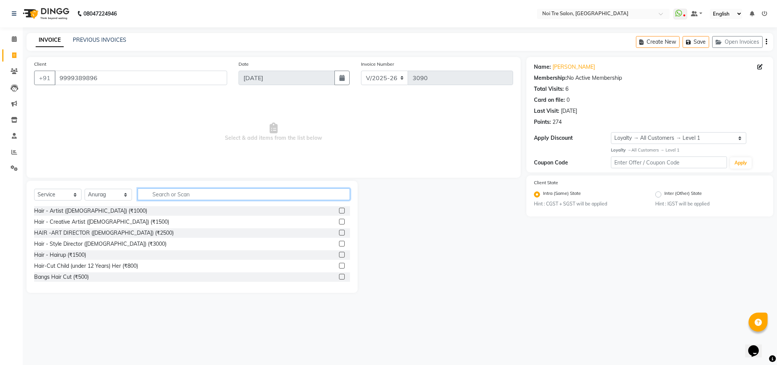
click at [173, 195] on input "text" at bounding box center [244, 194] width 212 height 12
click at [176, 270] on div "Hair-Cut Child (under 12 Years) Her (₹800)" at bounding box center [192, 265] width 316 height 9
click at [121, 270] on div "Hair-Cut Child (under 12 Years) Her (₹800)" at bounding box center [192, 265] width 316 height 9
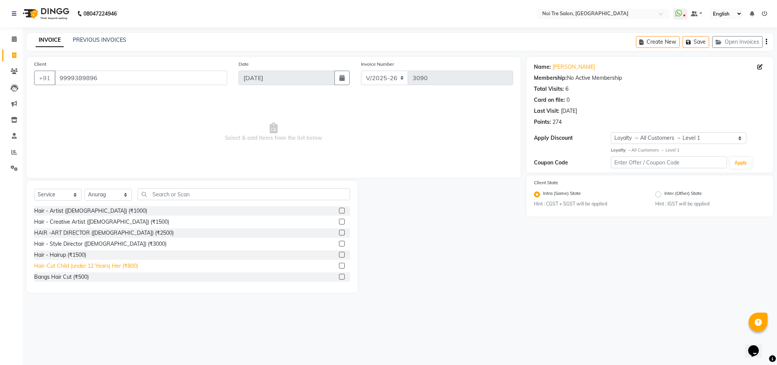
click at [118, 266] on div "Hair-Cut Child (under 12 Years) Her (₹800)" at bounding box center [86, 266] width 104 height 8
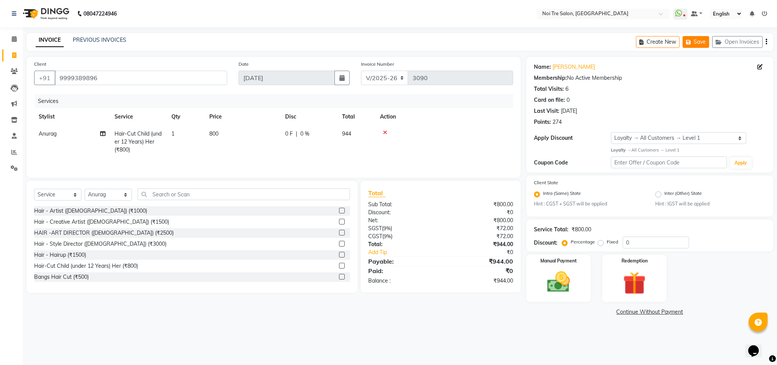
click at [696, 42] on button "Save" at bounding box center [696, 42] width 27 height 12
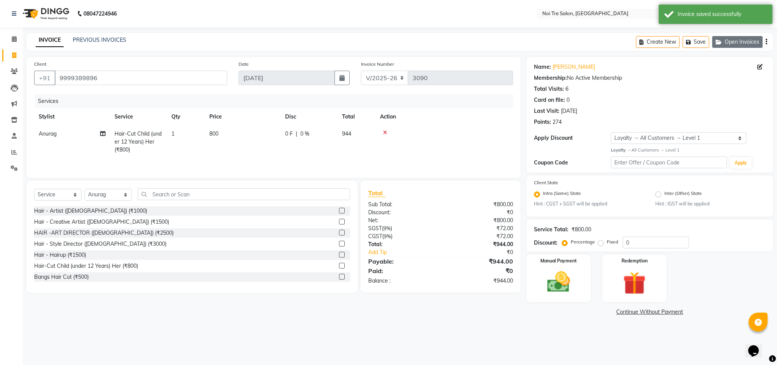
click at [743, 44] on button "Open Invoices" at bounding box center [737, 42] width 50 height 12
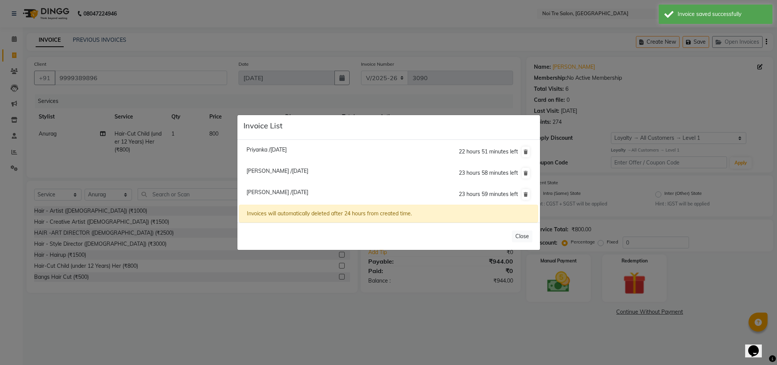
click at [265, 168] on span "[PERSON_NAME] /[DATE]" at bounding box center [278, 170] width 62 height 7
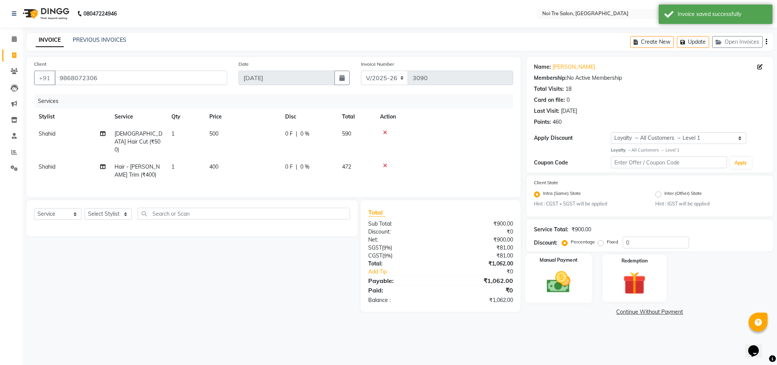
click at [559, 277] on img at bounding box center [558, 281] width 39 height 27
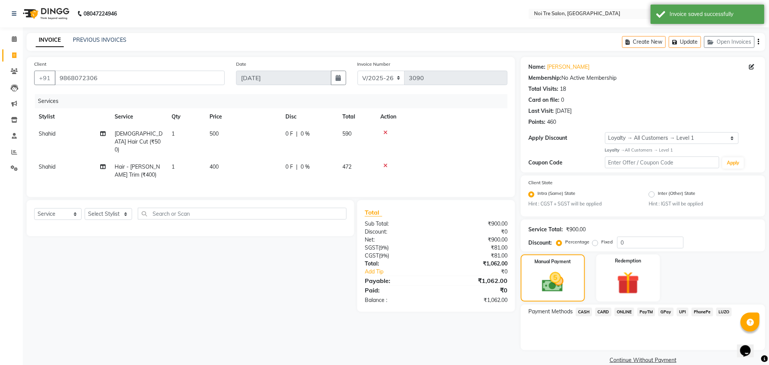
click at [621, 309] on span "ONLINE" at bounding box center [624, 311] width 20 height 9
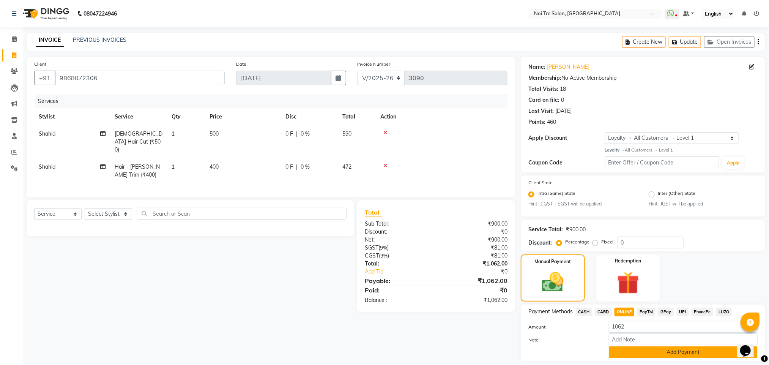
click at [658, 349] on button "Add Payment" at bounding box center [682, 352] width 149 height 12
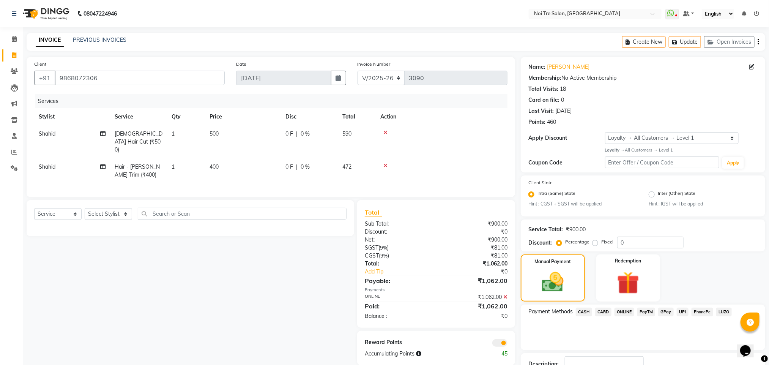
scroll to position [55, 0]
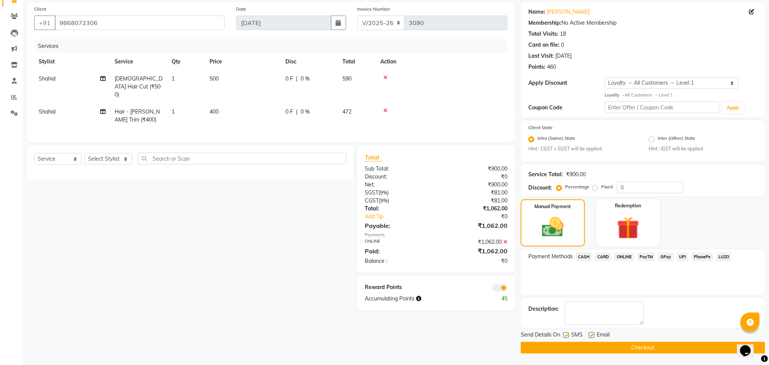
click at [629, 346] on button "Checkout" at bounding box center [642, 347] width 244 height 12
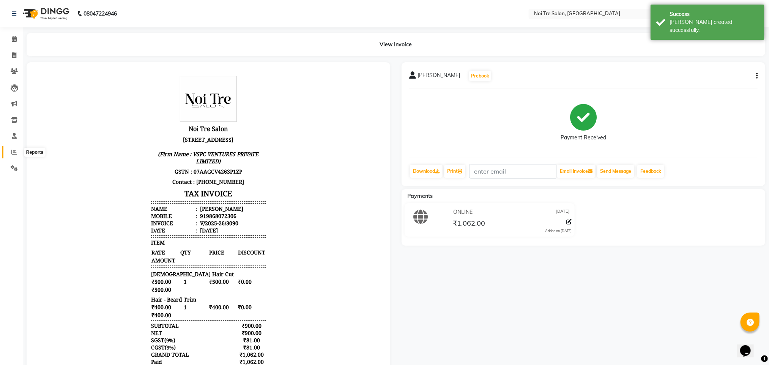
click at [15, 154] on icon at bounding box center [14, 152] width 6 height 6
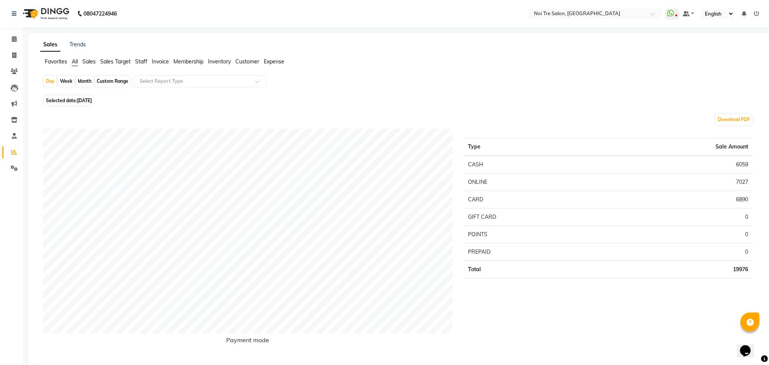
click at [141, 58] on span "Staff" at bounding box center [141, 61] width 12 height 7
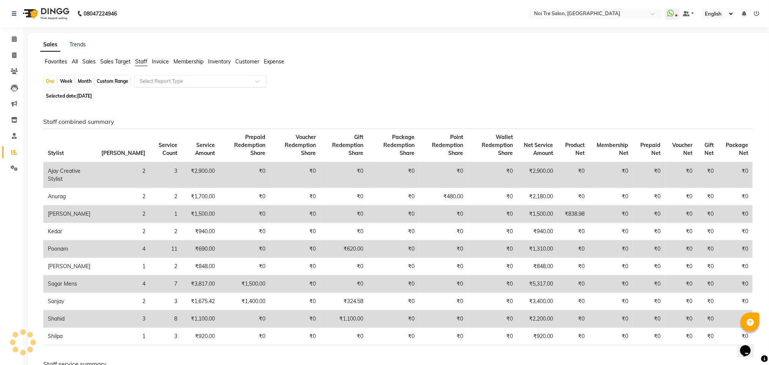
click at [163, 81] on input "text" at bounding box center [192, 81] width 109 height 8
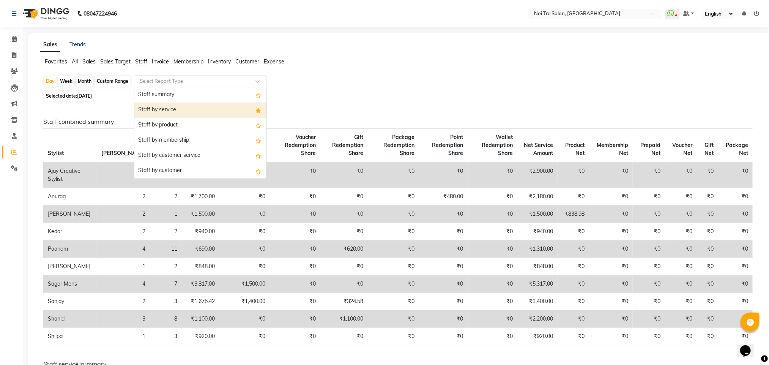
click at [168, 107] on div "Staff by service" at bounding box center [200, 109] width 132 height 15
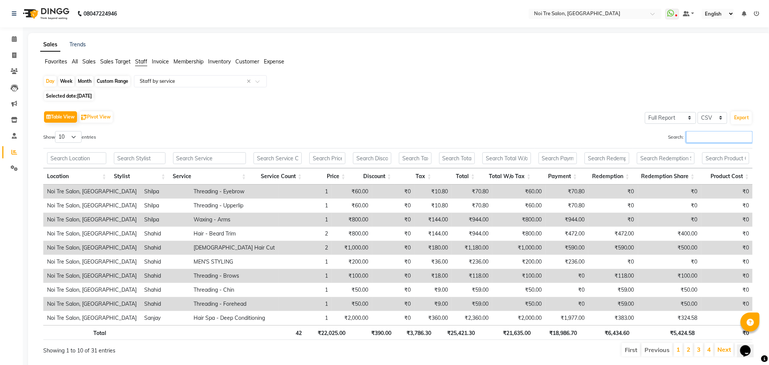
click at [696, 136] on input "Search:" at bounding box center [719, 137] width 66 height 12
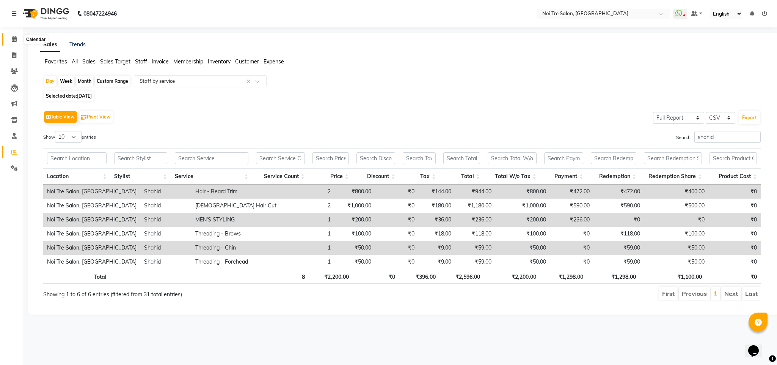
click at [12, 38] on icon at bounding box center [14, 39] width 5 height 6
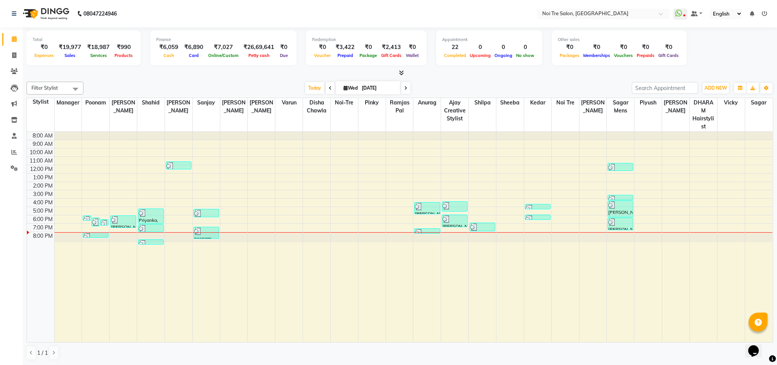
click at [149, 69] on div at bounding box center [400, 73] width 747 height 8
click at [16, 149] on icon at bounding box center [14, 152] width 6 height 6
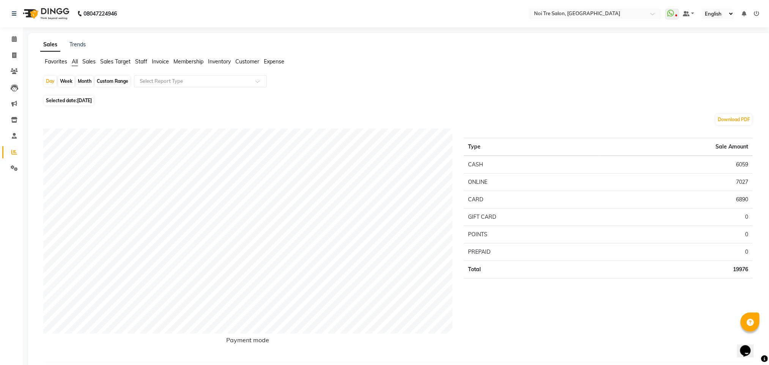
click at [136, 61] on span "Staff" at bounding box center [141, 61] width 12 height 7
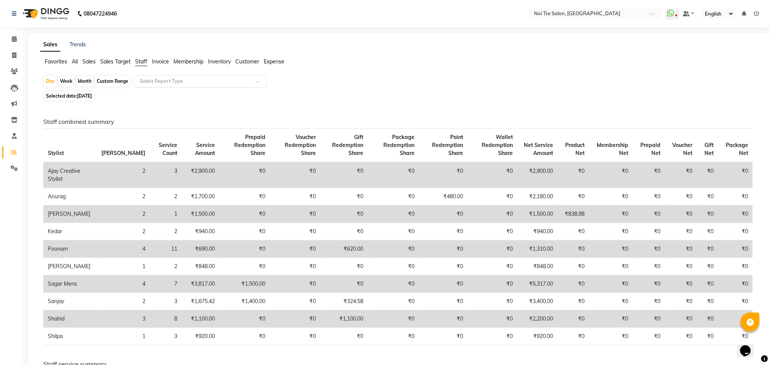
click at [156, 81] on input "text" at bounding box center [192, 81] width 109 height 8
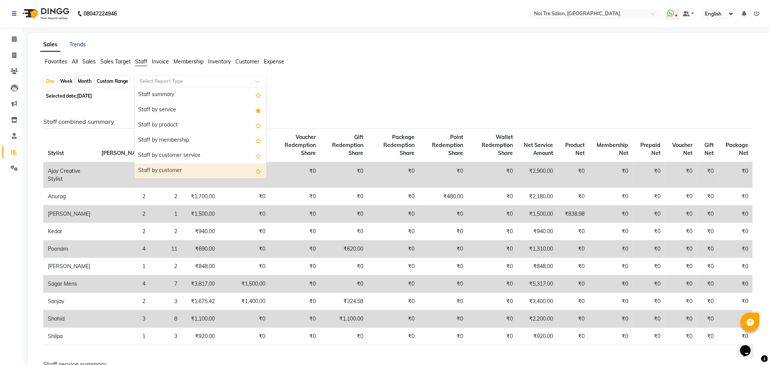
click at [169, 167] on div "Staff by customer" at bounding box center [200, 170] width 132 height 15
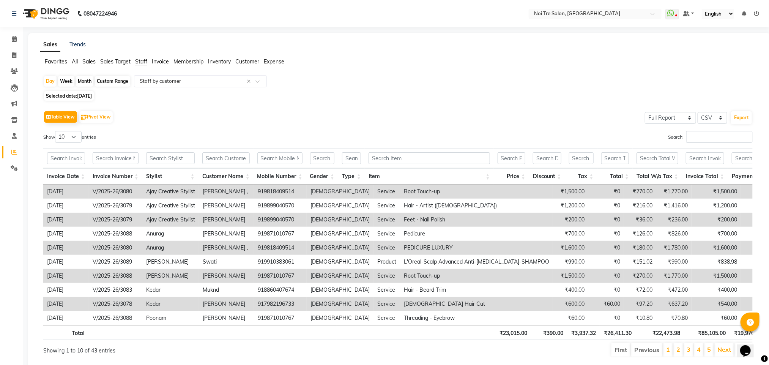
click at [80, 98] on span "[DATE]" at bounding box center [84, 96] width 15 height 6
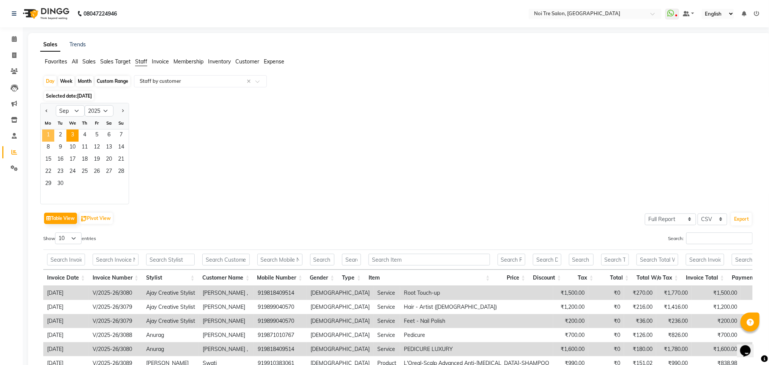
click at [49, 134] on span "1" at bounding box center [48, 135] width 12 height 12
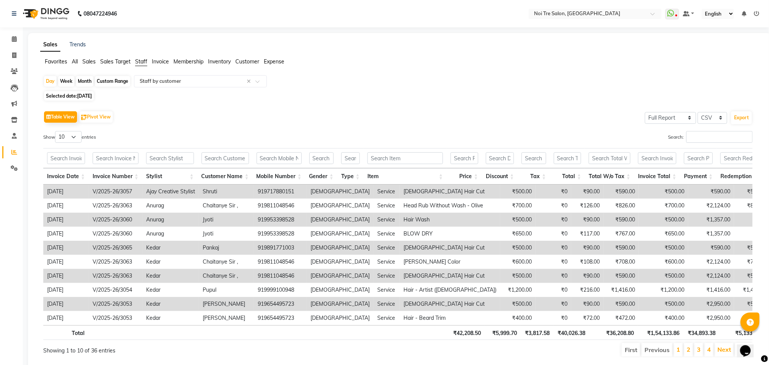
click at [270, 132] on div "Show 10 25 50 100 entries" at bounding box center [217, 138] width 349 height 15
click at [698, 141] on input "Search:" at bounding box center [719, 137] width 66 height 12
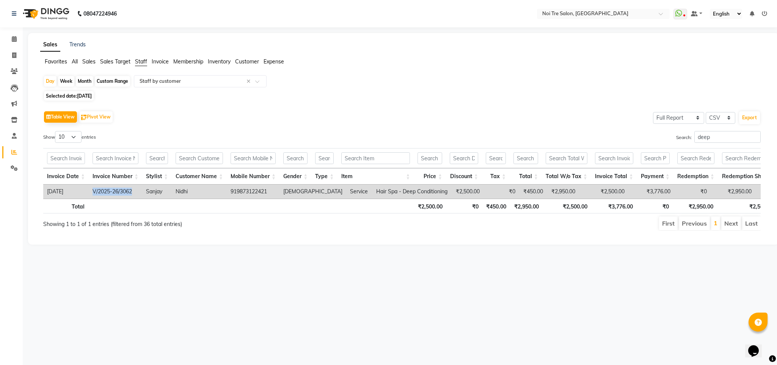
drag, startPoint x: 90, startPoint y: 193, endPoint x: 132, endPoint y: 195, distance: 41.8
click at [132, 195] on td "V/2025-26/3062" at bounding box center [115, 191] width 53 height 14
copy td "V/2025-26/3062"
click at [88, 94] on span "[DATE]" at bounding box center [84, 96] width 15 height 6
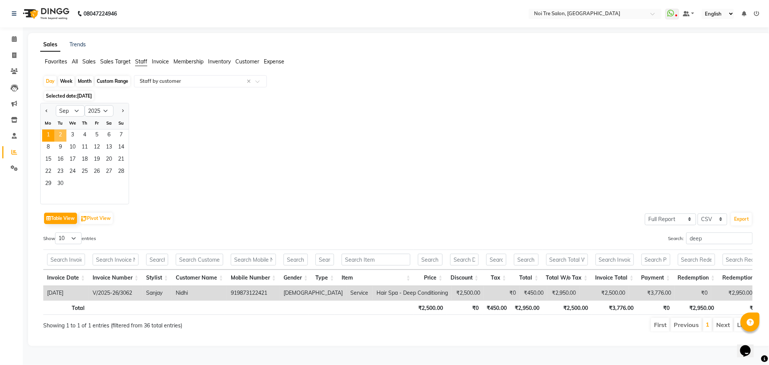
click at [60, 134] on span "2" at bounding box center [60, 135] width 12 height 12
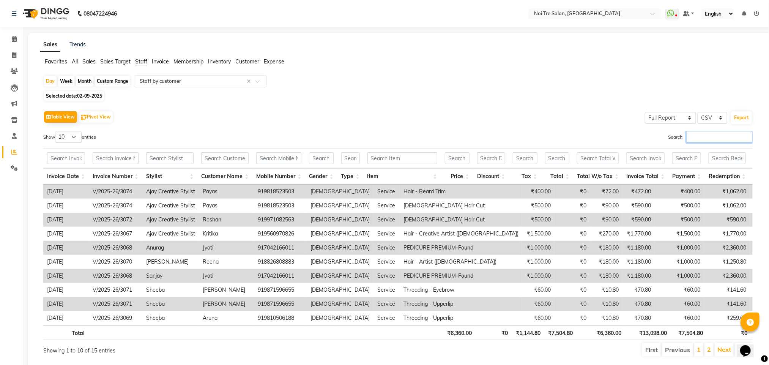
click at [705, 140] on input "Search:" at bounding box center [719, 137] width 66 height 12
click at [86, 100] on span "Selected date: [DATE]" at bounding box center [74, 95] width 60 height 9
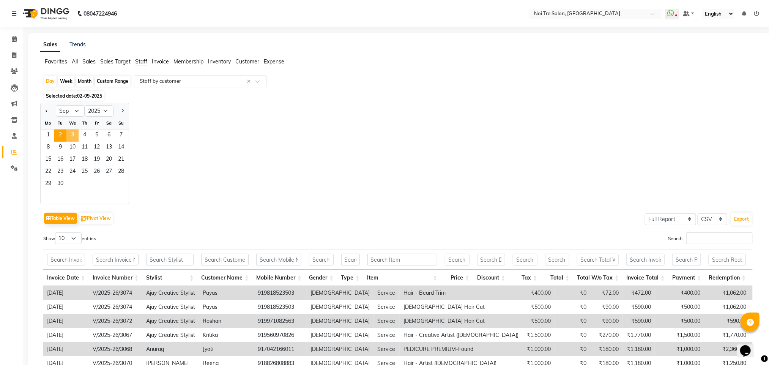
click at [72, 134] on span "3" at bounding box center [72, 135] width 12 height 12
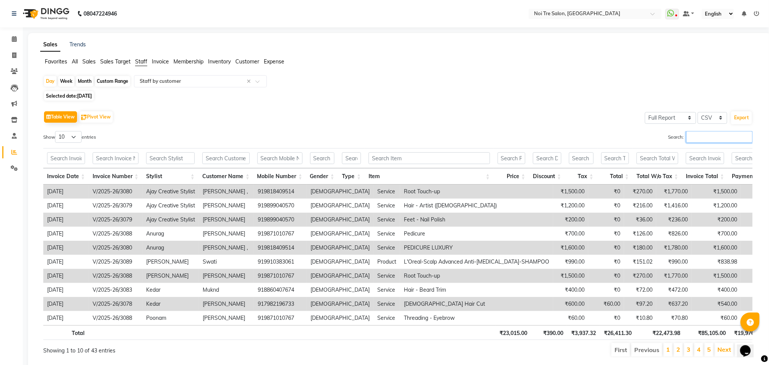
click at [699, 138] on input "Search:" at bounding box center [719, 137] width 66 height 12
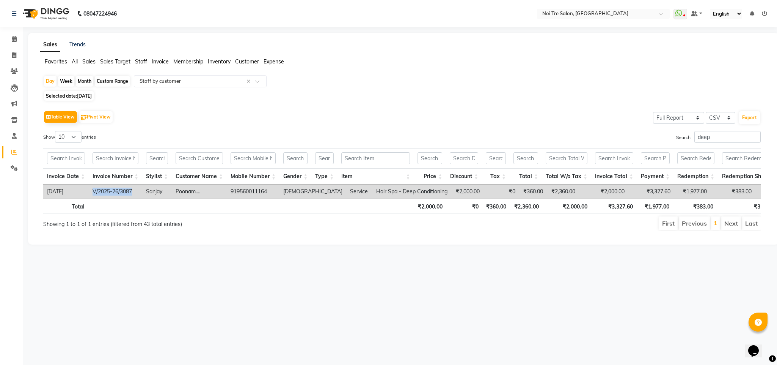
drag, startPoint x: 90, startPoint y: 193, endPoint x: 132, endPoint y: 198, distance: 42.1
click at [132, 198] on td "V/2025-26/3087" at bounding box center [115, 191] width 53 height 14
copy td "V/2025-26/3087"
click at [17, 41] on span at bounding box center [14, 39] width 13 height 9
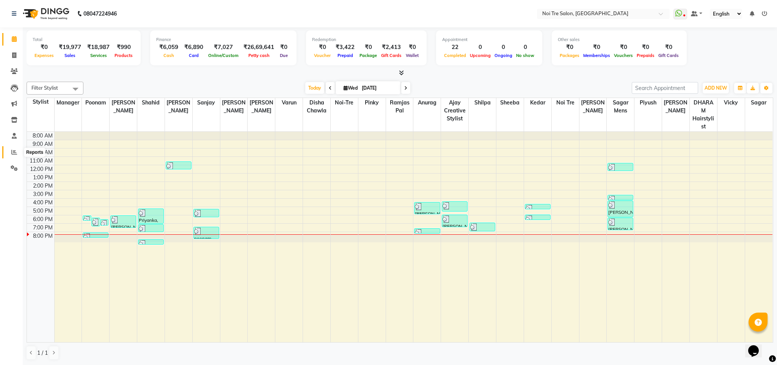
click at [16, 154] on icon at bounding box center [14, 152] width 6 height 6
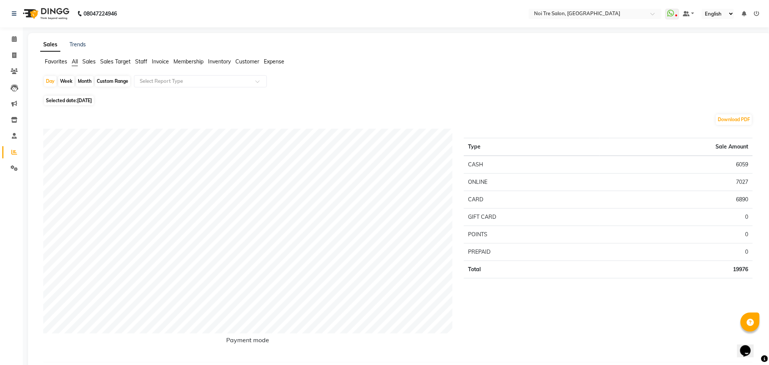
click at [141, 62] on span "Staff" at bounding box center [141, 61] width 12 height 7
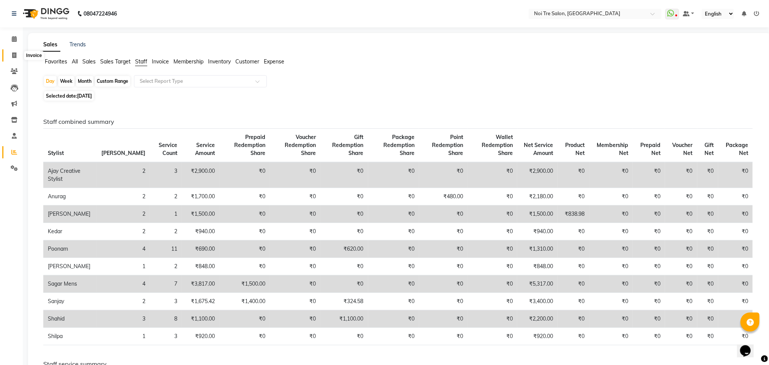
click at [11, 58] on span at bounding box center [14, 55] width 13 height 9
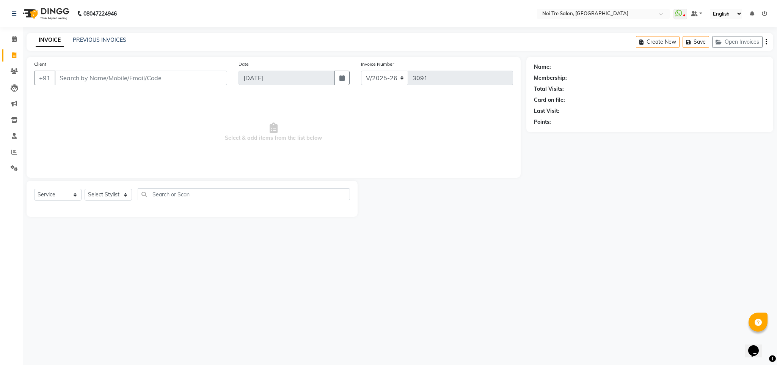
click at [351, 28] on div "08047224946 Select Location × Noi Tre Salon, Dwarka WhatsApp Status ✕ Status: D…" at bounding box center [388, 182] width 777 height 365
click at [347, 357] on div "08047224946 Select Location × Noi Tre Salon, Dwarka WhatsApp Status ✕ Status: D…" at bounding box center [388, 182] width 777 height 365
